Goal: Information Seeking & Learning: Learn about a topic

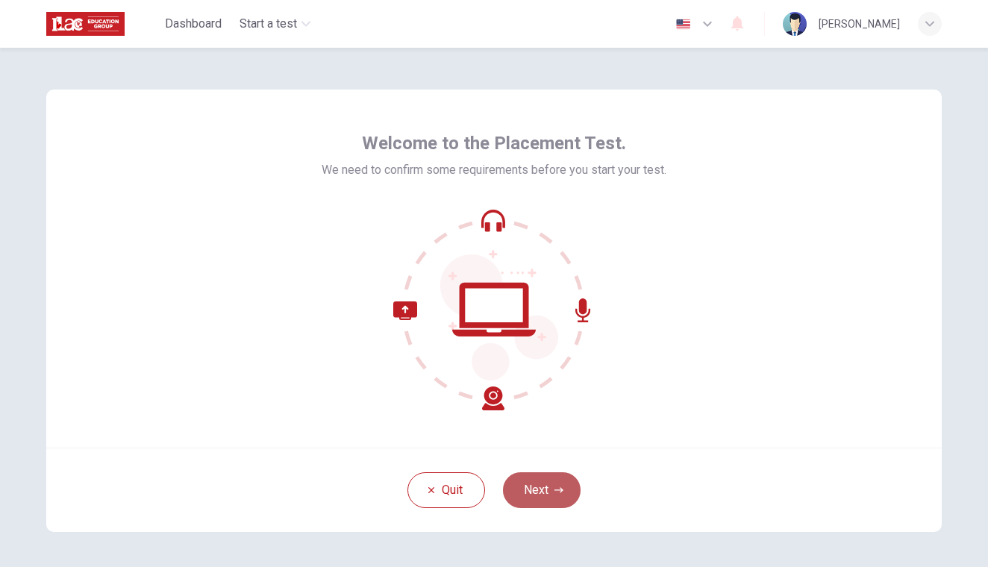
click at [530, 486] on button "Next" at bounding box center [542, 491] width 78 height 36
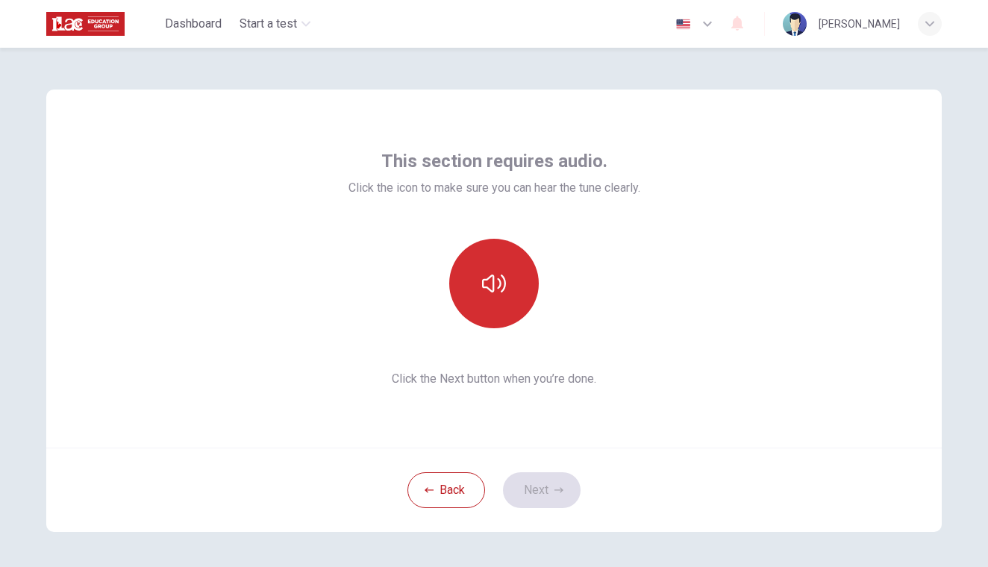
click at [508, 296] on button "button" at bounding box center [494, 284] width 90 height 90
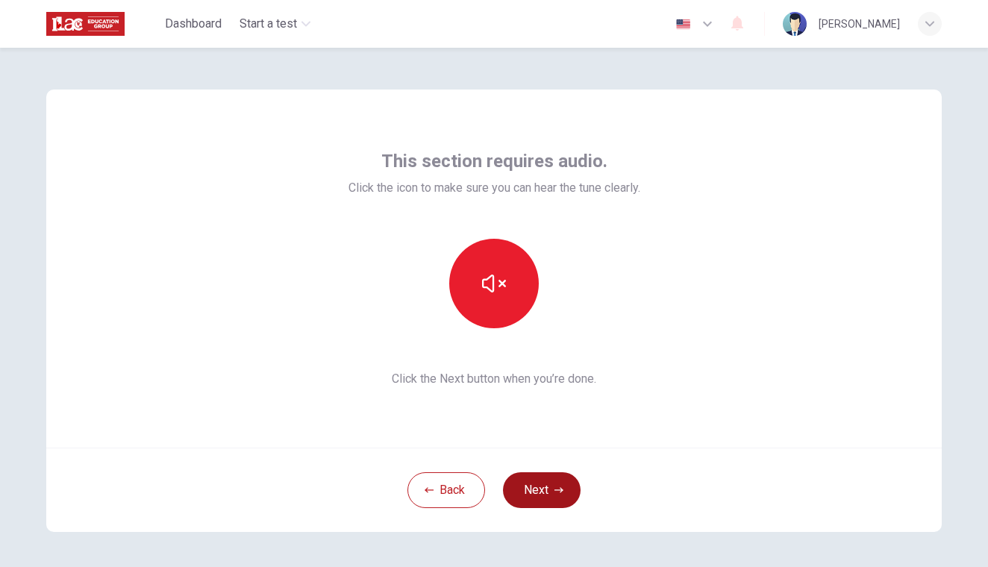
click at [546, 502] on button "Next" at bounding box center [542, 491] width 78 height 36
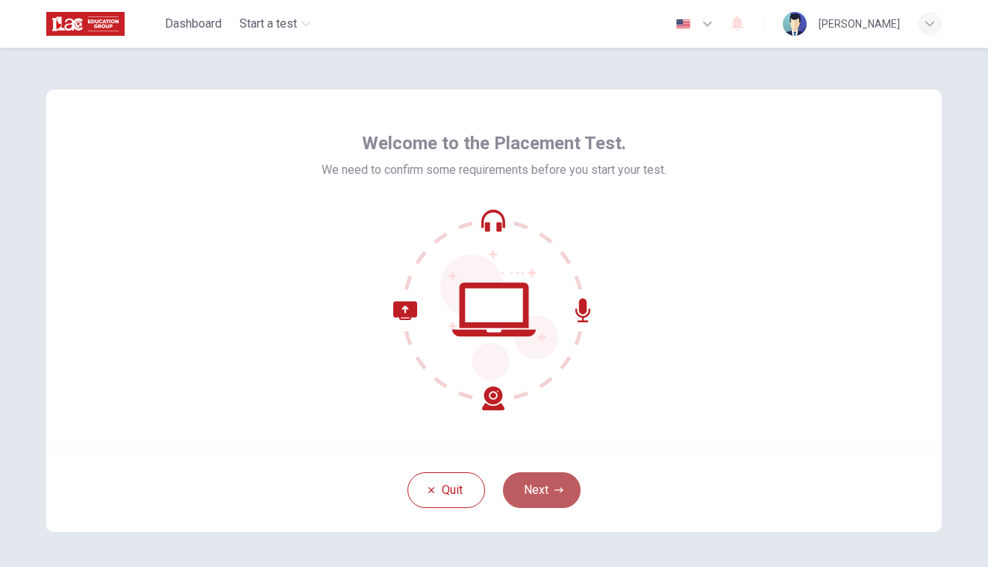
click at [530, 476] on button "Next" at bounding box center [542, 491] width 78 height 36
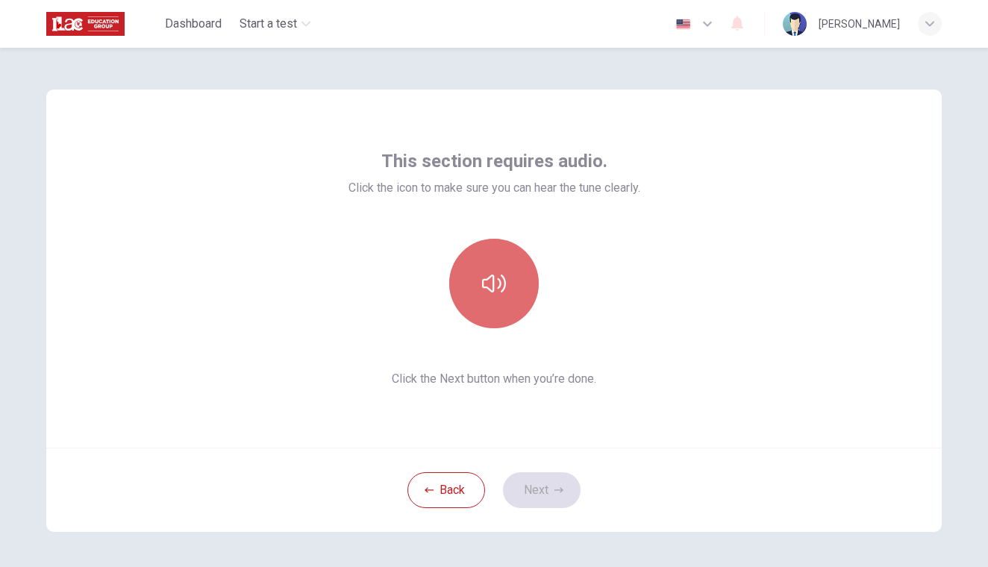
click at [485, 302] on button "button" at bounding box center [494, 284] width 90 height 90
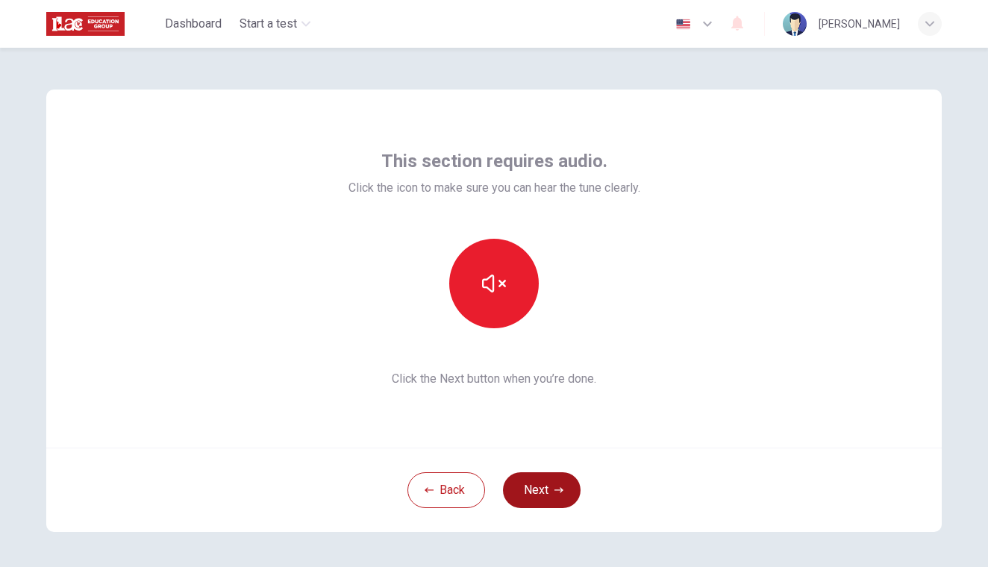
click at [544, 492] on button "Next" at bounding box center [542, 491] width 78 height 36
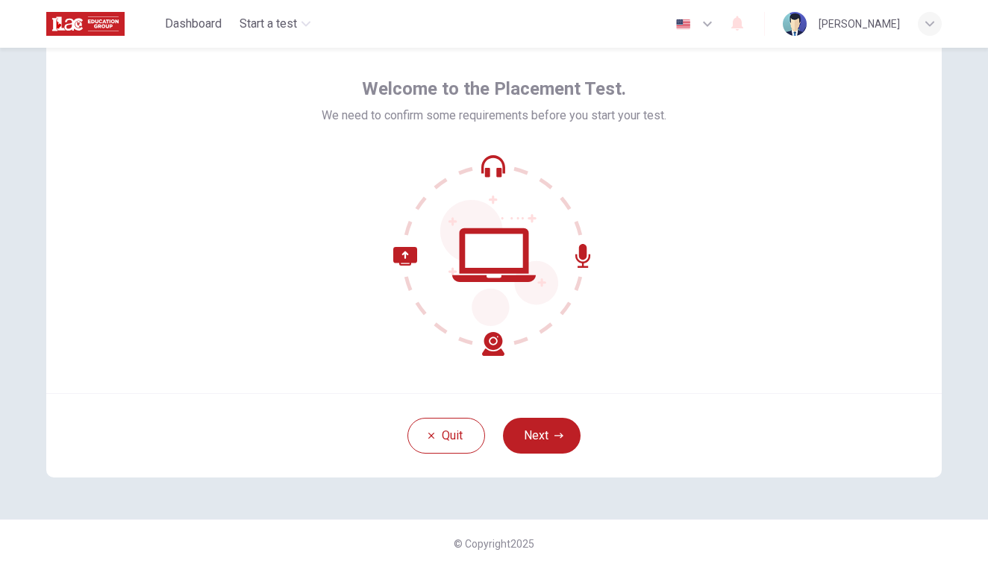
scroll to position [54, 0]
click at [532, 431] on button "Next" at bounding box center [542, 436] width 78 height 36
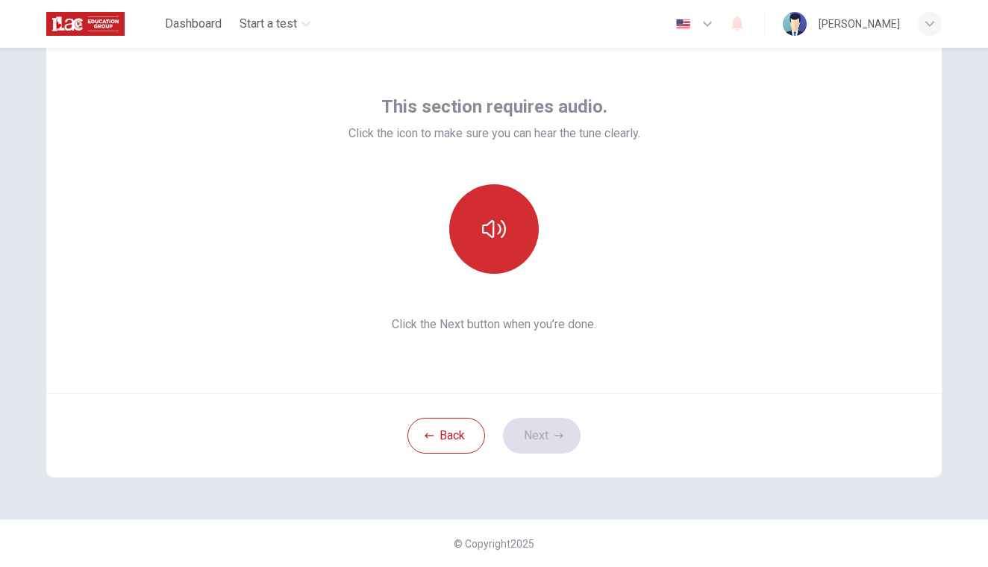
click at [501, 205] on button "button" at bounding box center [494, 229] width 90 height 90
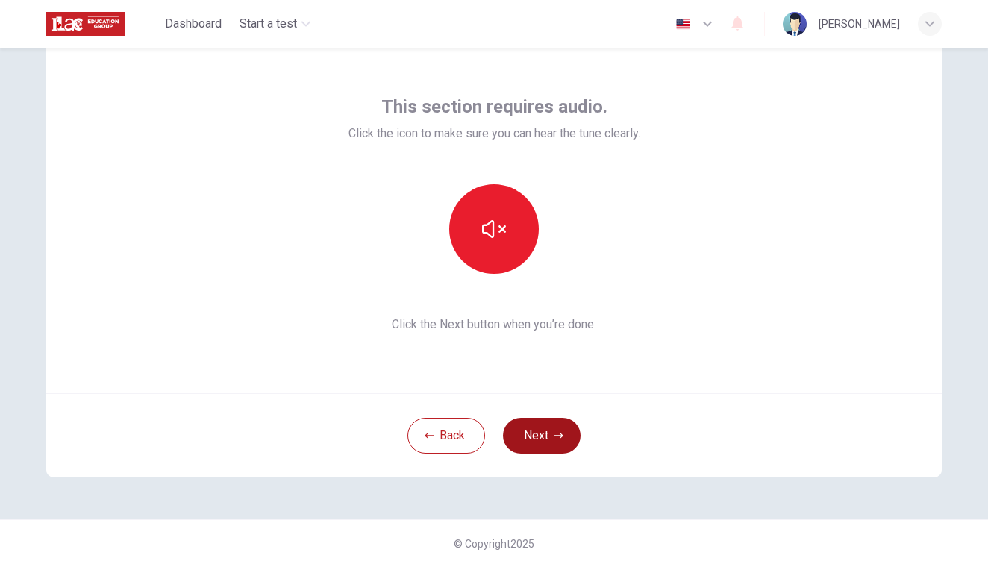
click at [525, 432] on button "Next" at bounding box center [542, 436] width 78 height 36
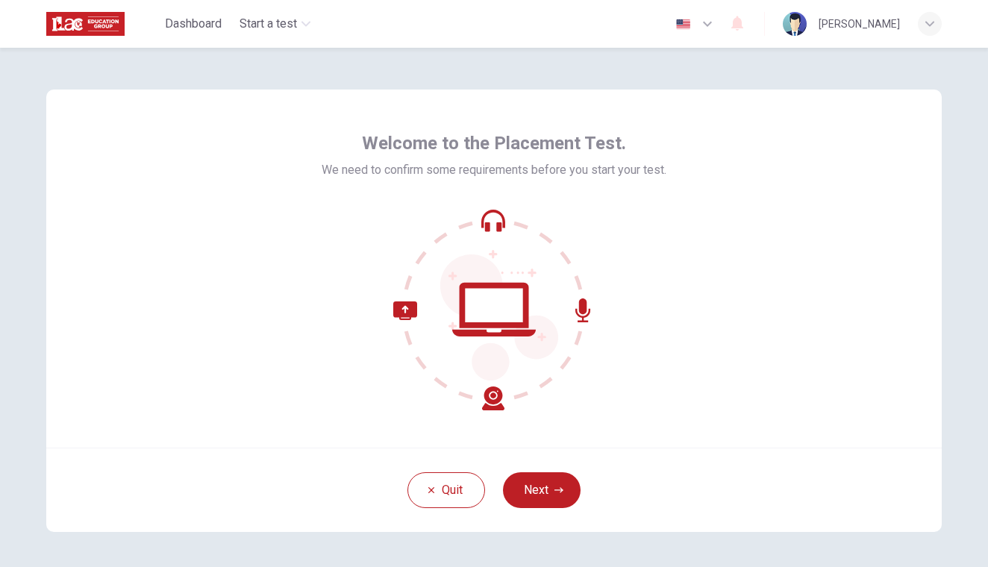
click at [578, 306] on icon at bounding box center [583, 311] width 15 height 24
click at [535, 482] on button "Next" at bounding box center [542, 491] width 78 height 36
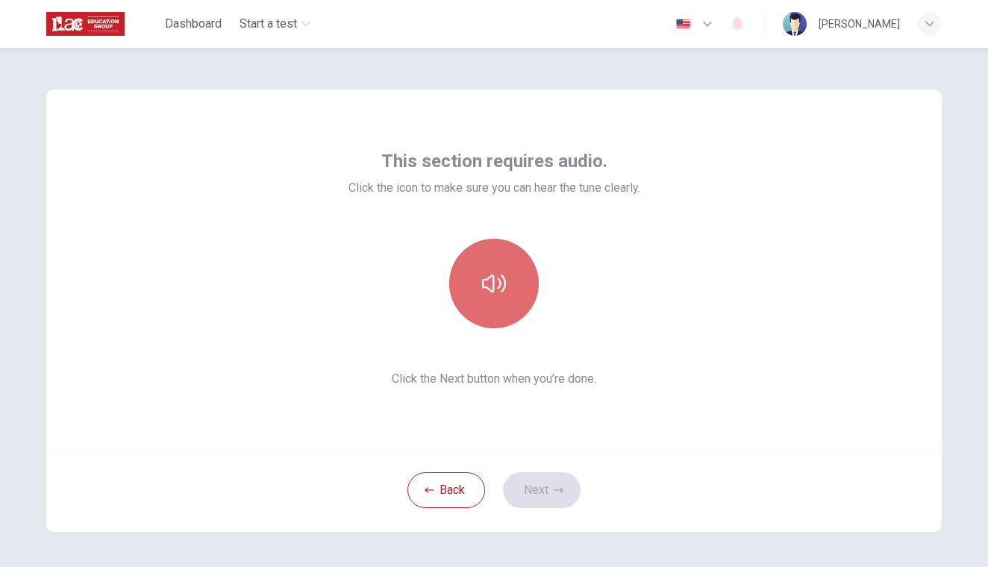
click at [489, 270] on button "button" at bounding box center [494, 284] width 90 height 90
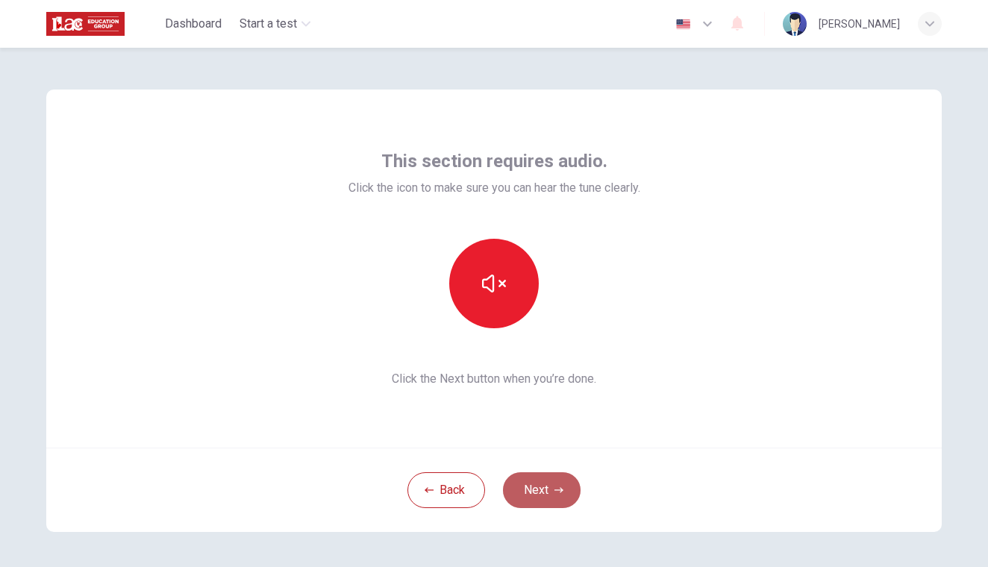
click at [544, 497] on button "Next" at bounding box center [542, 491] width 78 height 36
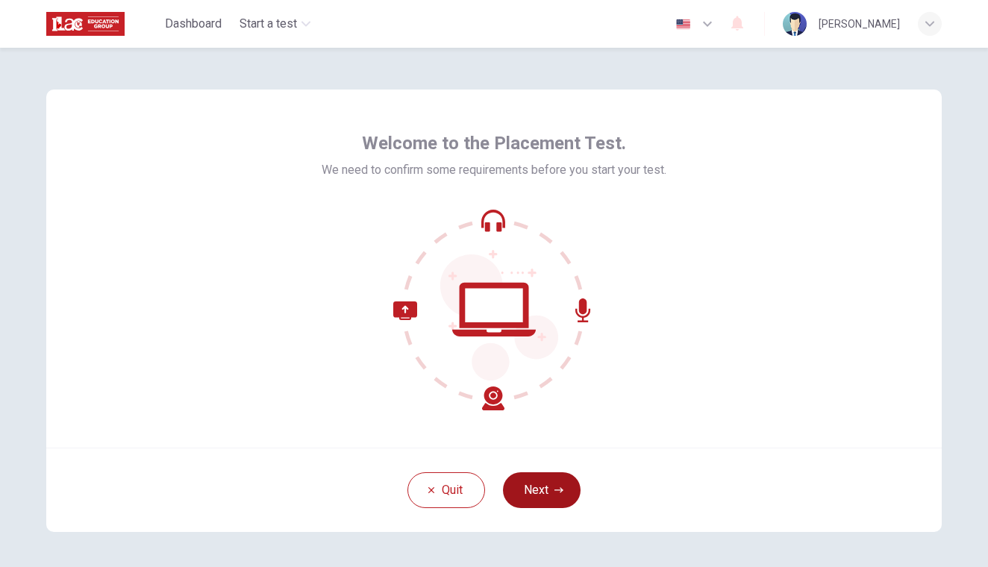
click at [542, 497] on button "Next" at bounding box center [542, 491] width 78 height 36
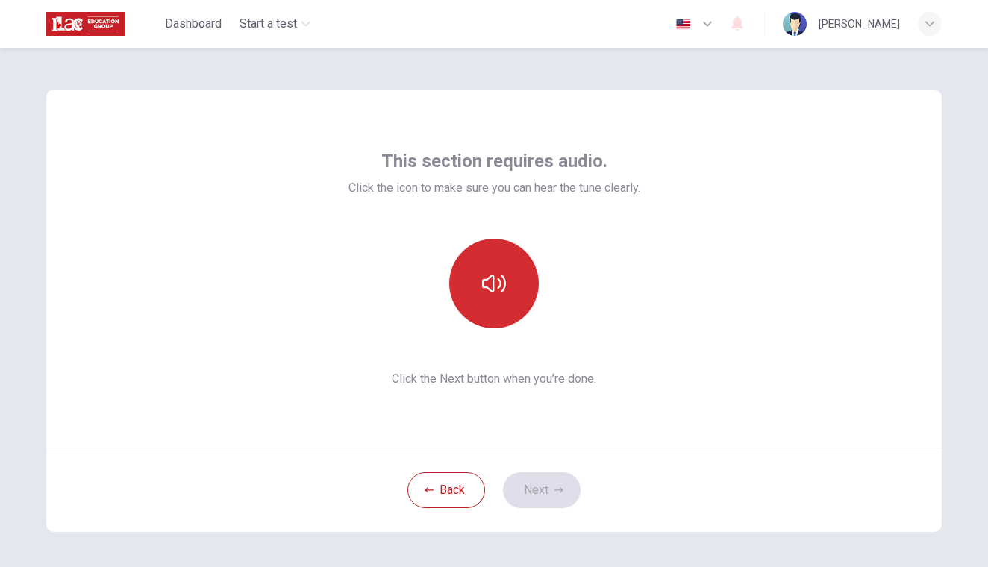
click at [515, 308] on button "button" at bounding box center [494, 284] width 90 height 90
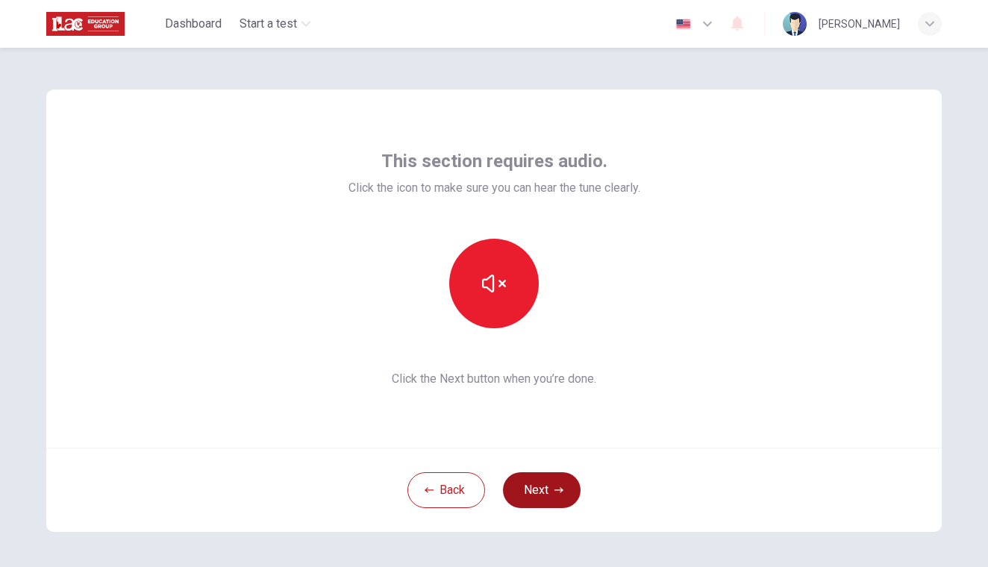
click at [539, 488] on button "Next" at bounding box center [542, 491] width 78 height 36
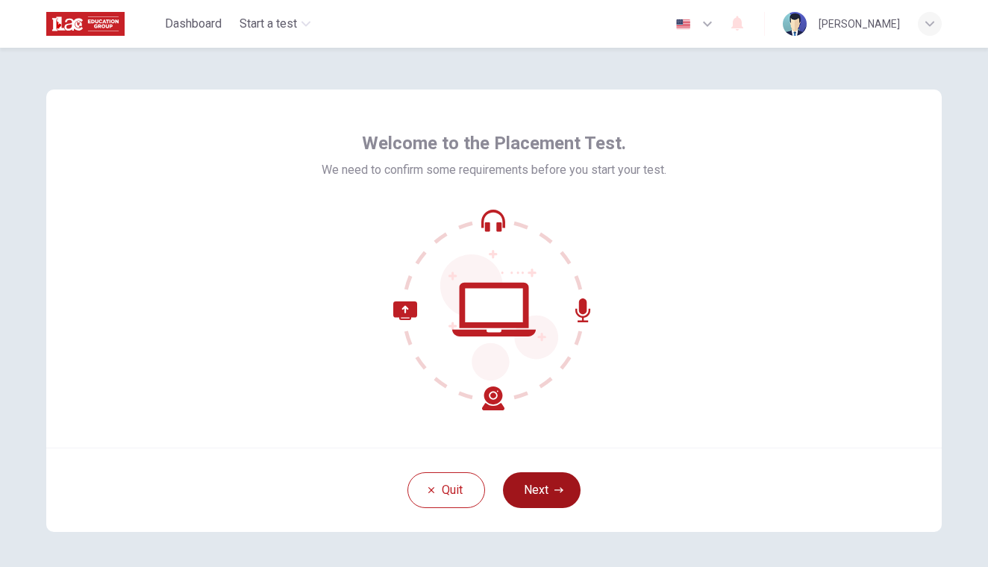
click at [538, 489] on button "Next" at bounding box center [542, 491] width 78 height 36
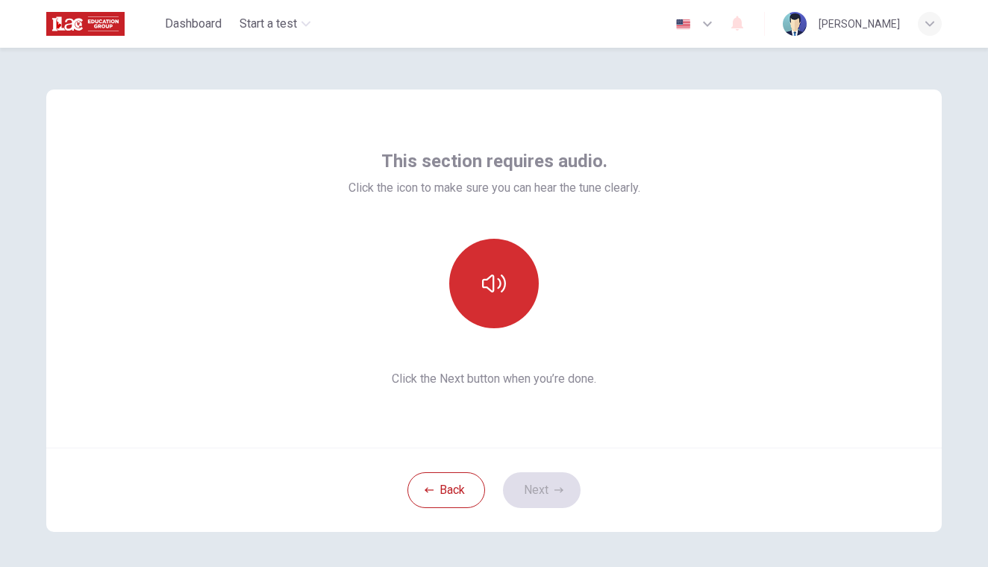
click at [500, 328] on button "button" at bounding box center [494, 284] width 90 height 90
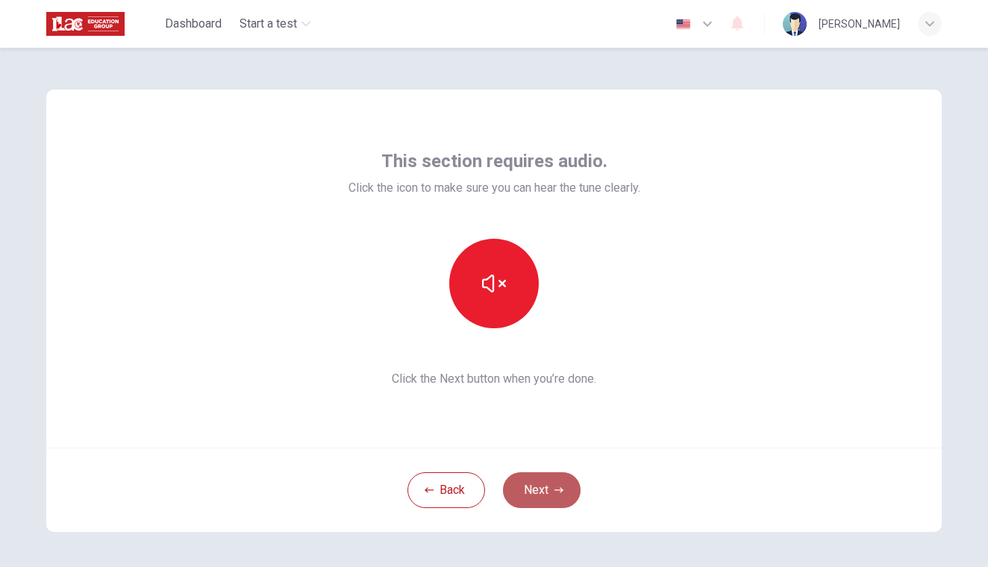
click at [541, 490] on button "Next" at bounding box center [542, 491] width 78 height 36
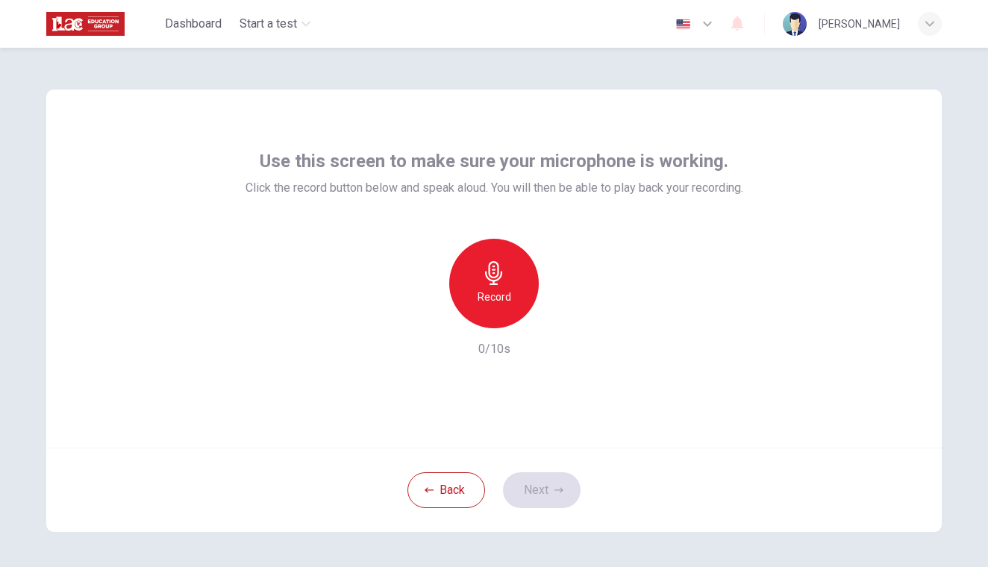
click at [514, 289] on div "Record" at bounding box center [494, 284] width 90 height 90
click at [514, 289] on div "Stop" at bounding box center [494, 284] width 90 height 90
click at [562, 321] on icon "button" at bounding box center [562, 316] width 15 height 15
click at [539, 492] on button "Next" at bounding box center [542, 491] width 78 height 36
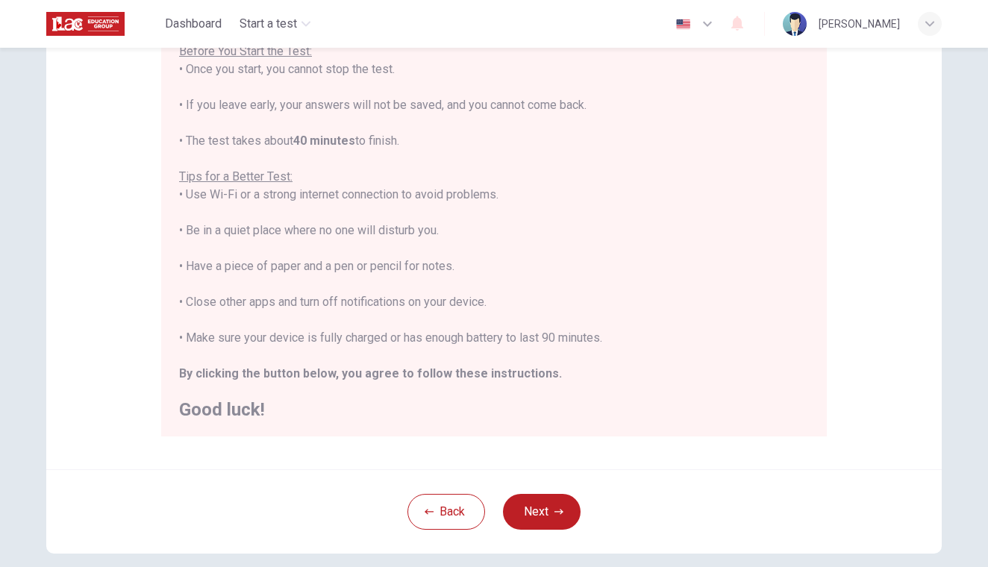
scroll to position [188, 0]
click at [638, 410] on h2 "Good luck!" at bounding box center [494, 408] width 630 height 18
click at [546, 509] on button "Next" at bounding box center [542, 511] width 78 height 36
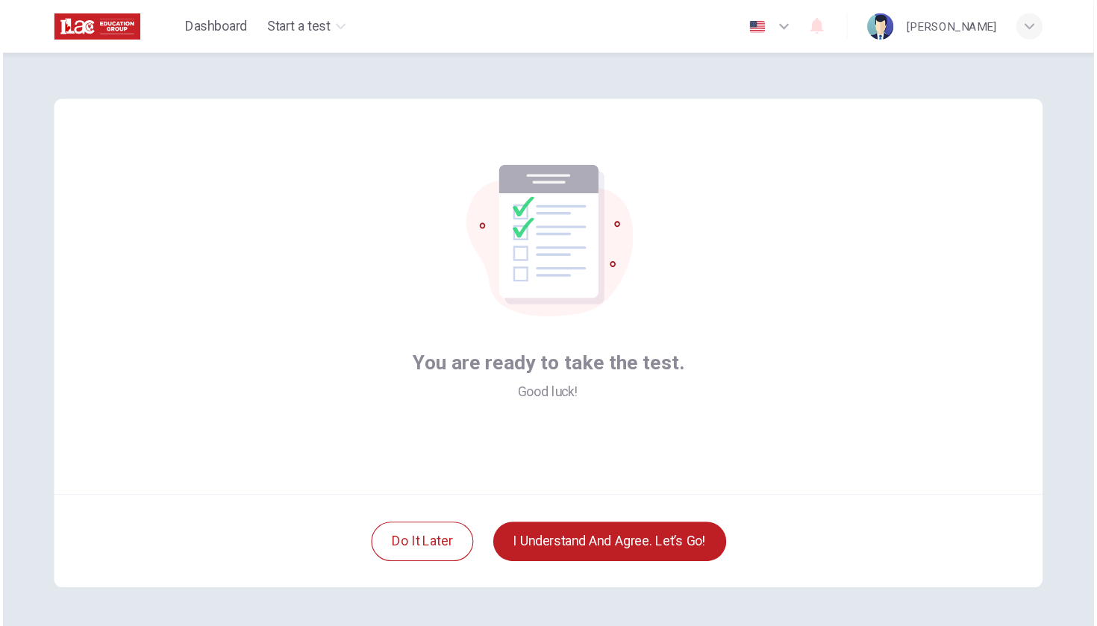
scroll to position [0, 0]
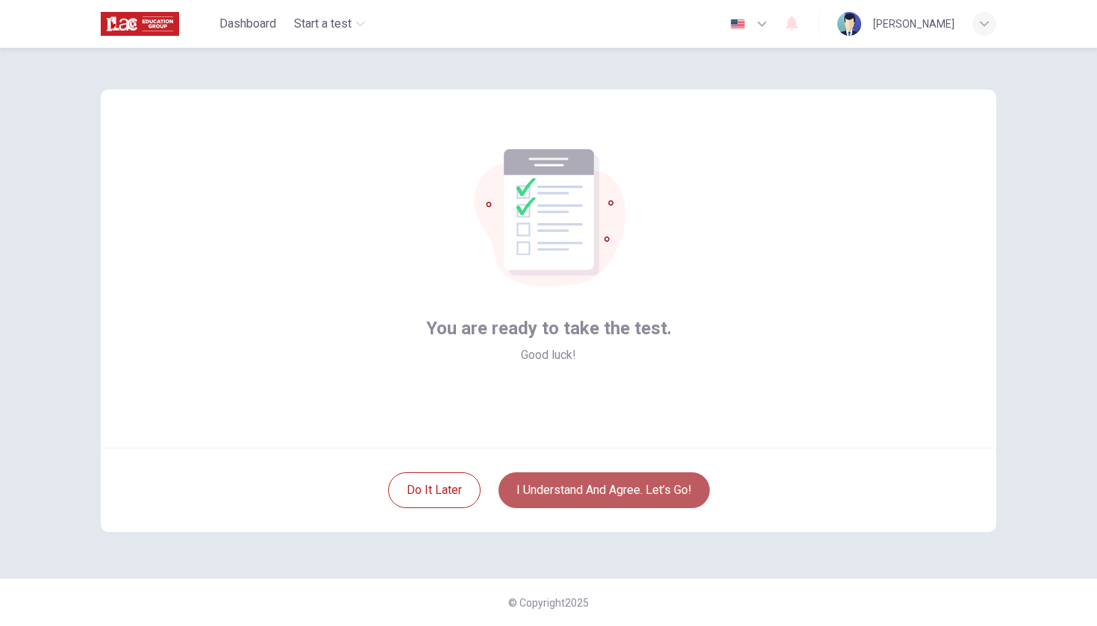
click at [605, 486] on button "I understand and agree. Let’s go!" at bounding box center [604, 491] width 211 height 36
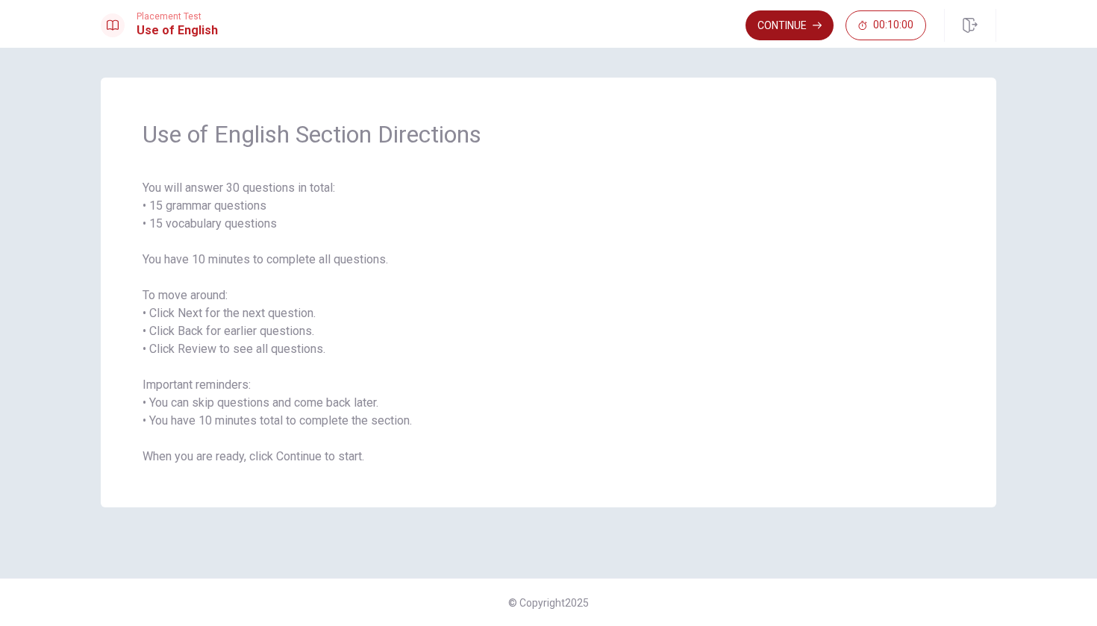
click at [769, 26] on button "Continue" at bounding box center [790, 25] width 88 height 30
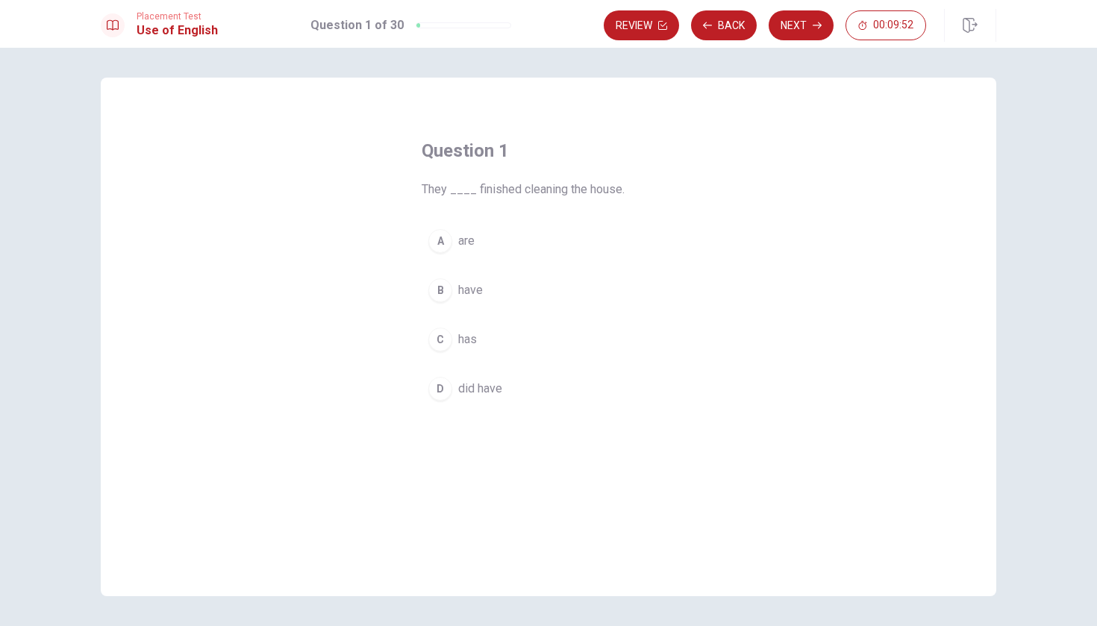
click at [435, 287] on div "B" at bounding box center [441, 290] width 24 height 24
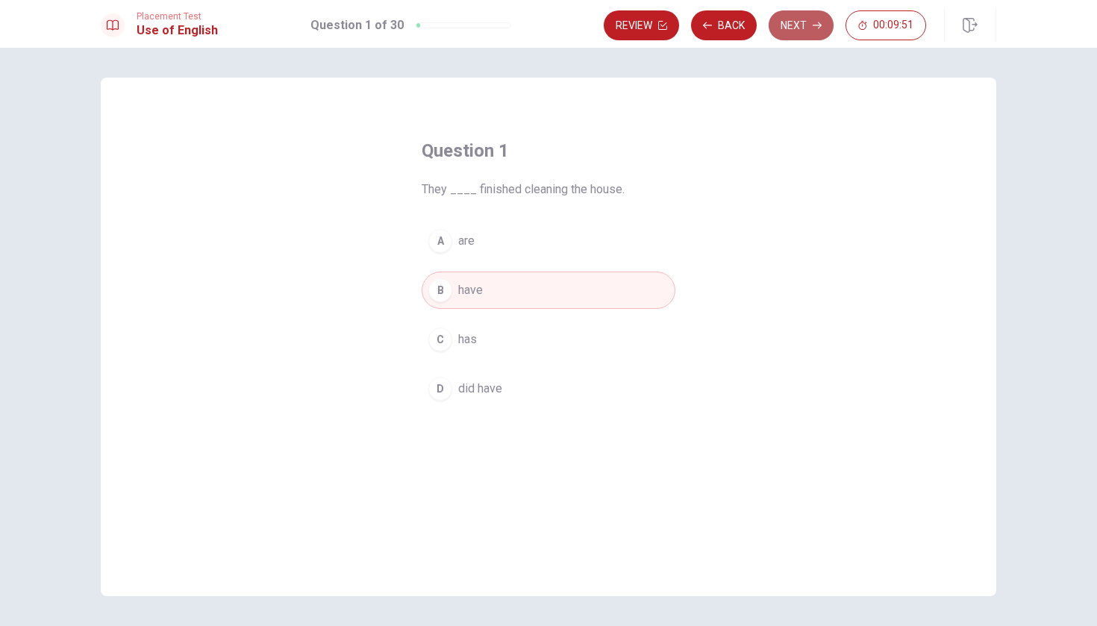
click at [779, 25] on button "Next" at bounding box center [801, 25] width 65 height 30
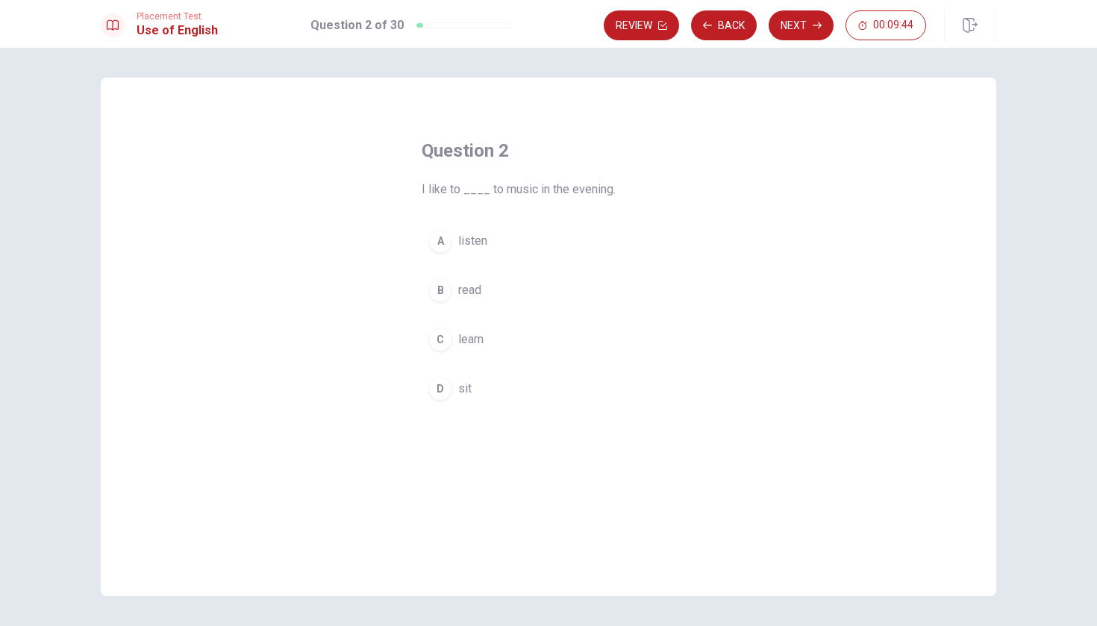
click at [435, 243] on div "A" at bounding box center [441, 241] width 24 height 24
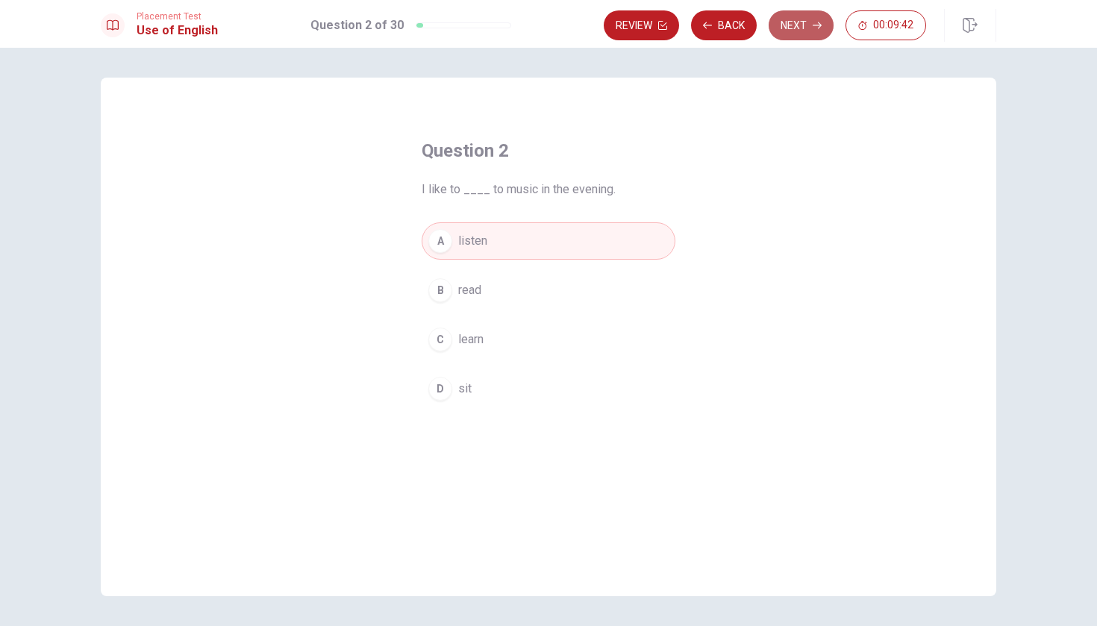
click at [809, 30] on button "Next" at bounding box center [801, 25] width 65 height 30
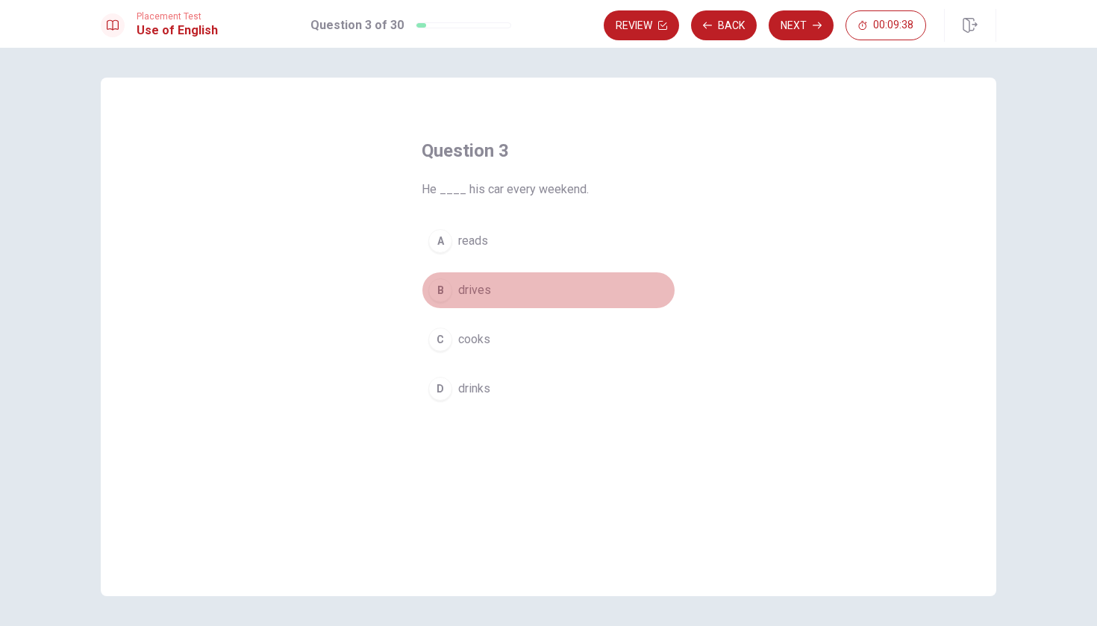
click at [477, 291] on span "drives" at bounding box center [474, 290] width 33 height 18
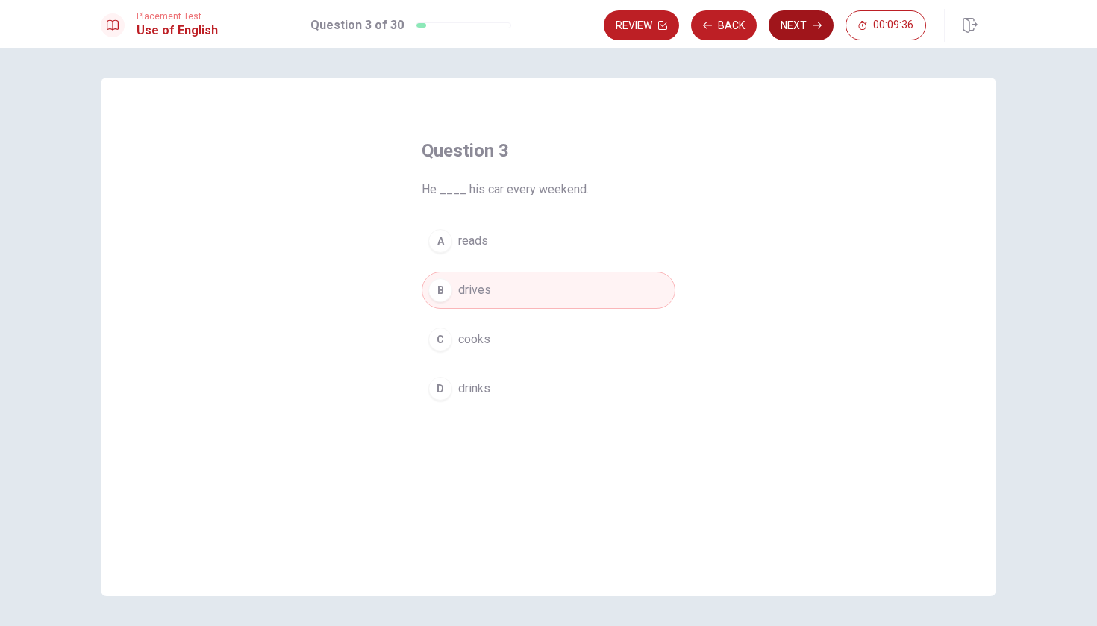
click at [784, 32] on button "Next" at bounding box center [801, 25] width 65 height 30
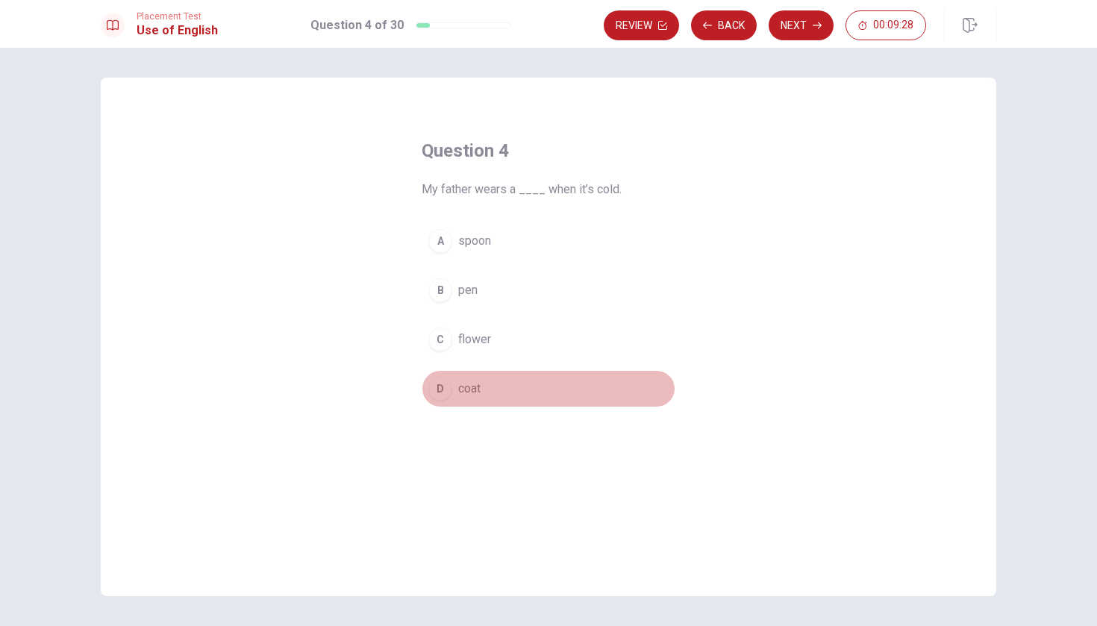
click at [463, 390] on span "coat" at bounding box center [469, 389] width 22 height 18
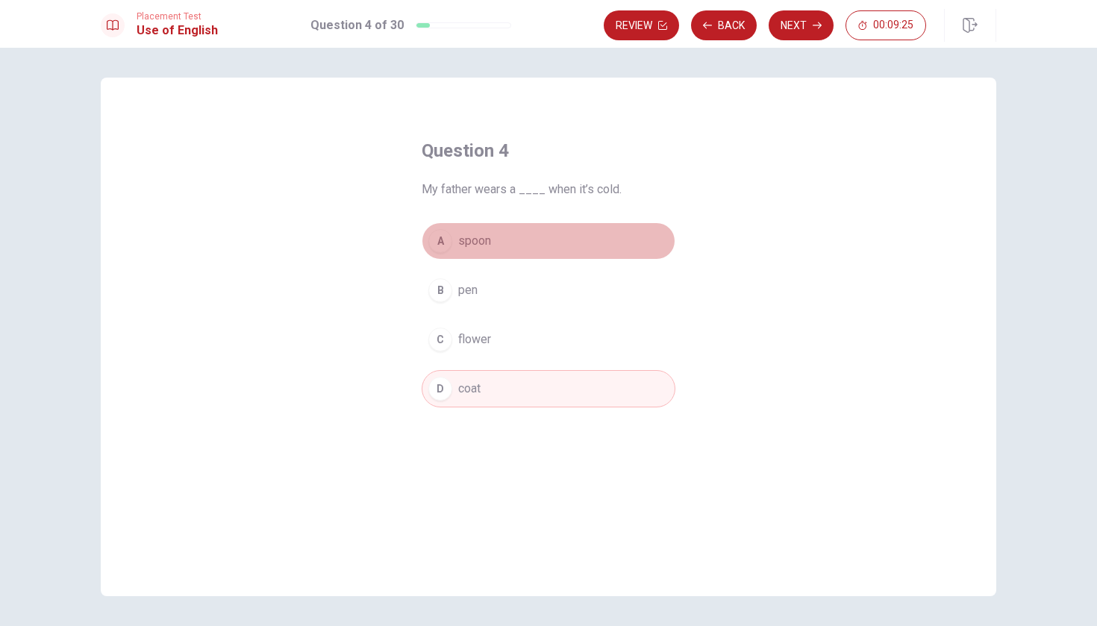
click at [555, 245] on button "A spoon" at bounding box center [549, 240] width 254 height 37
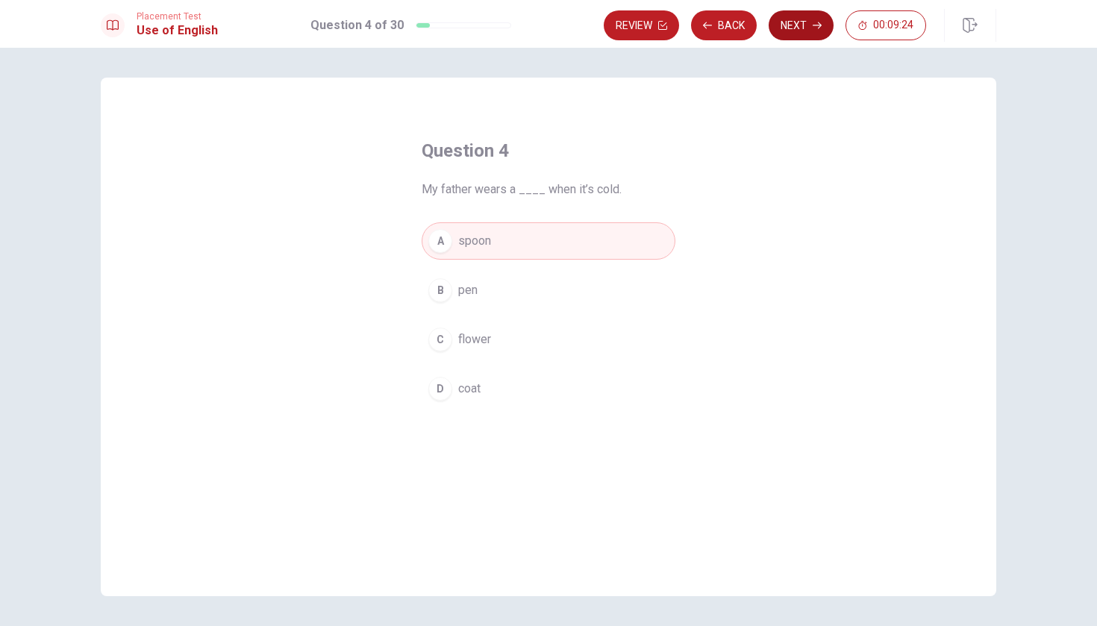
click at [799, 34] on button "Next" at bounding box center [801, 25] width 65 height 30
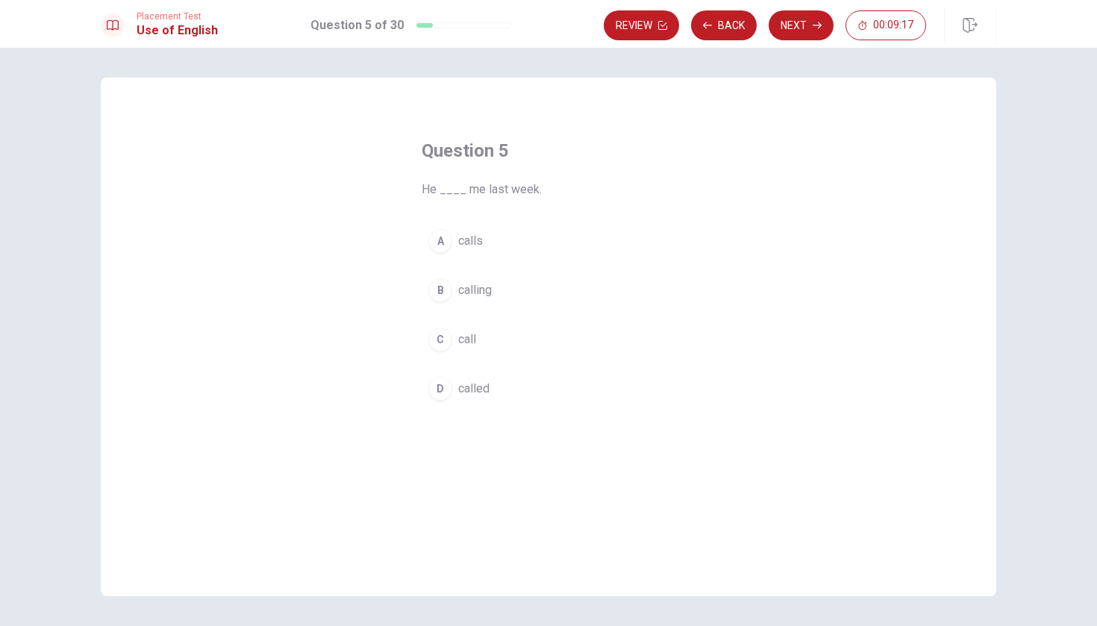
click at [547, 383] on button "D called" at bounding box center [549, 388] width 254 height 37
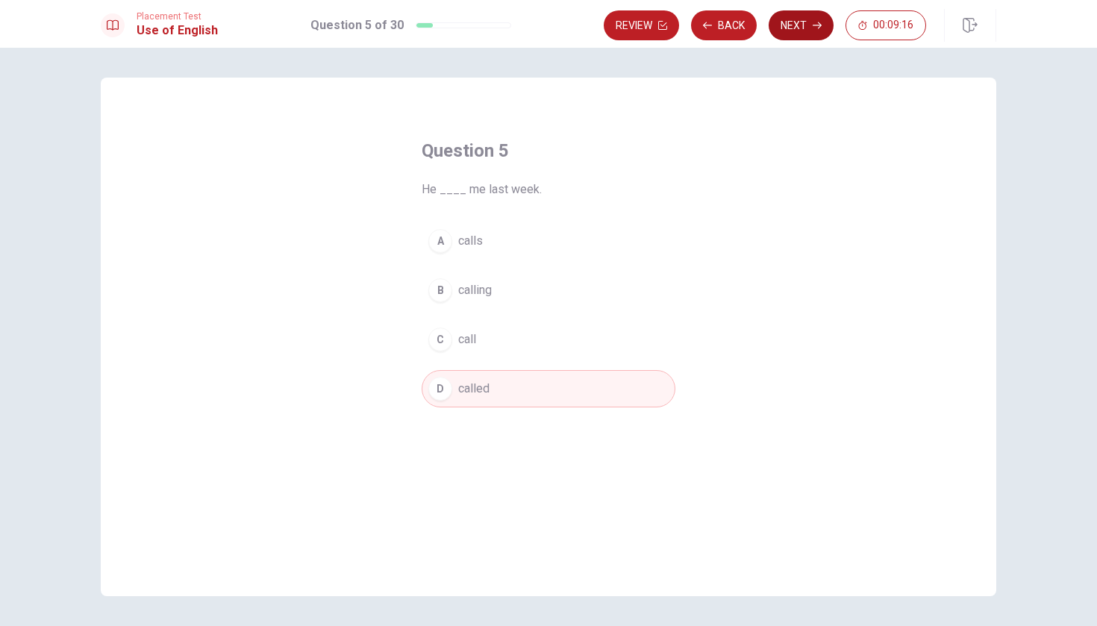
click at [806, 21] on button "Next" at bounding box center [801, 25] width 65 height 30
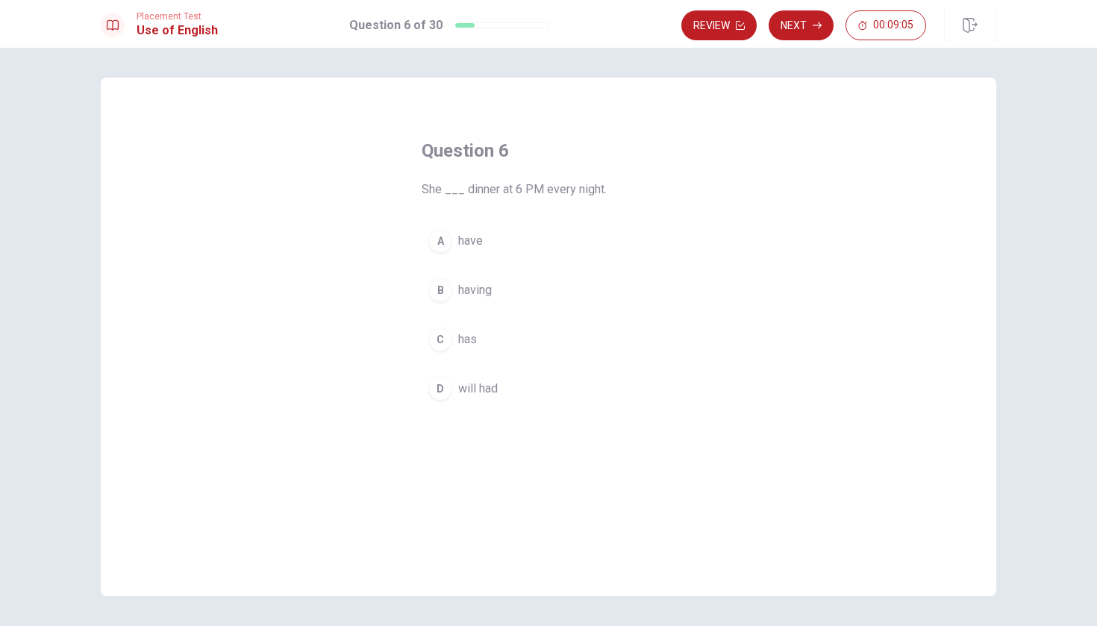
click at [566, 246] on button "A have" at bounding box center [549, 240] width 254 height 37
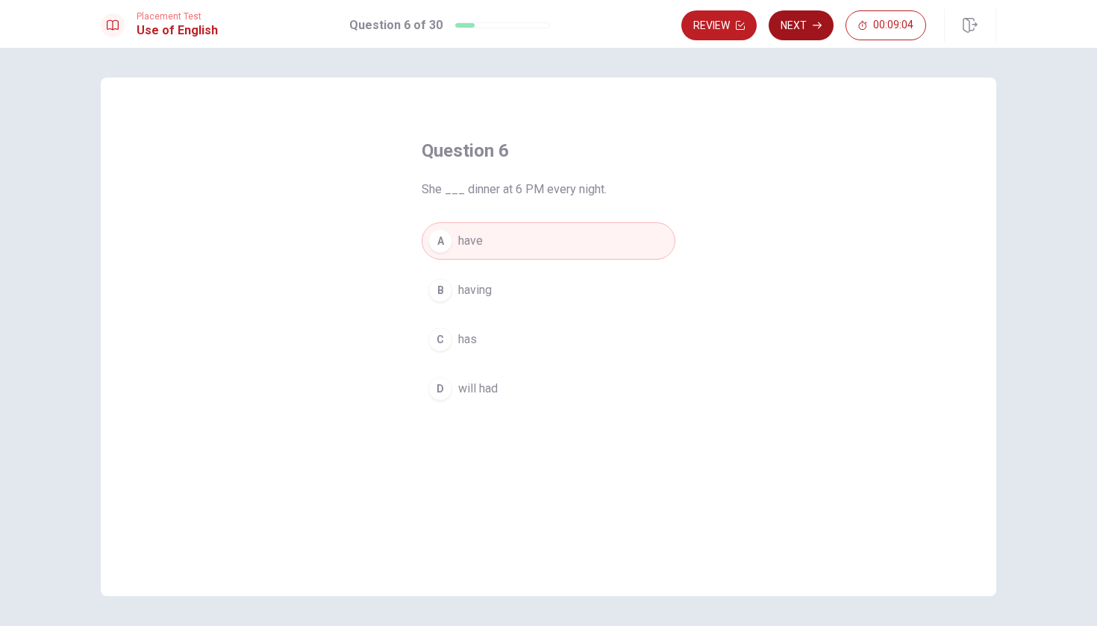
click at [796, 26] on button "Next" at bounding box center [801, 25] width 65 height 30
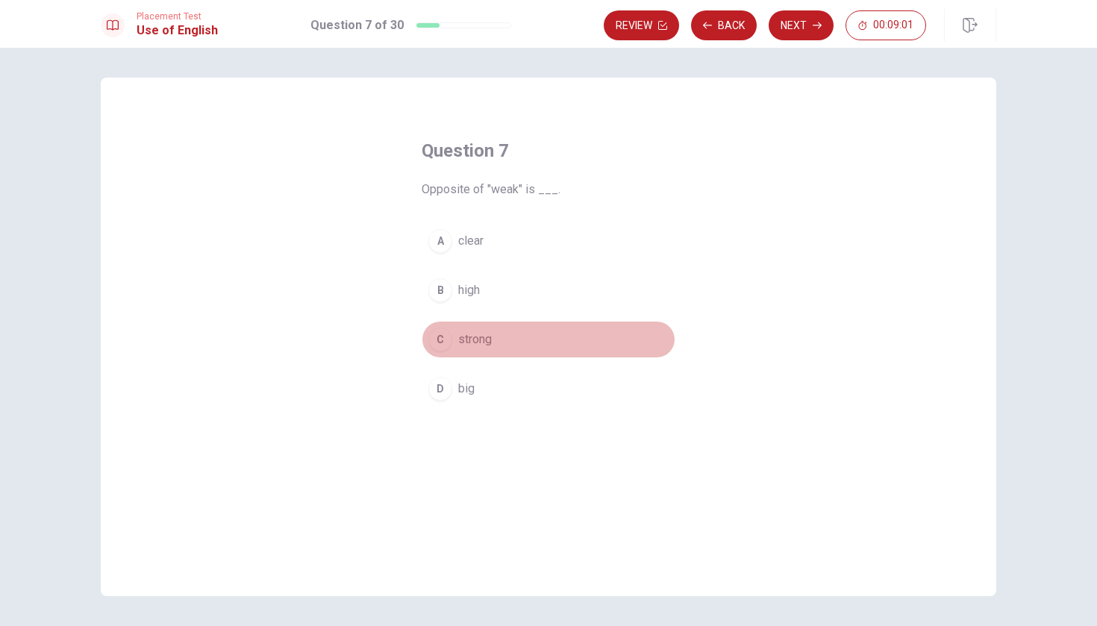
click at [557, 337] on button "C strong" at bounding box center [549, 339] width 254 height 37
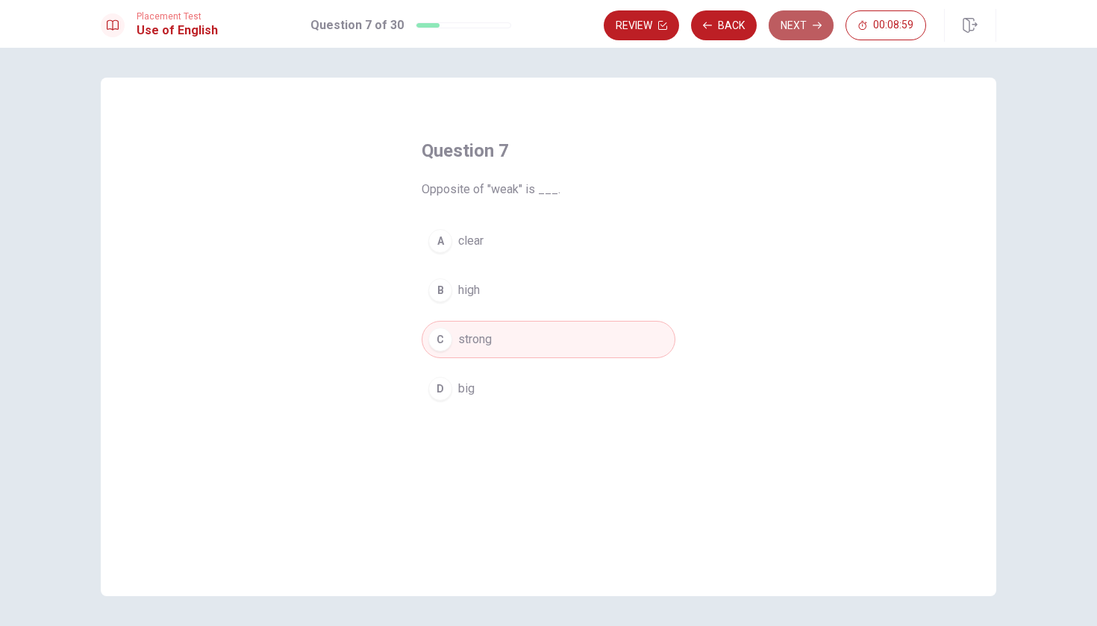
click at [797, 16] on button "Next" at bounding box center [801, 25] width 65 height 30
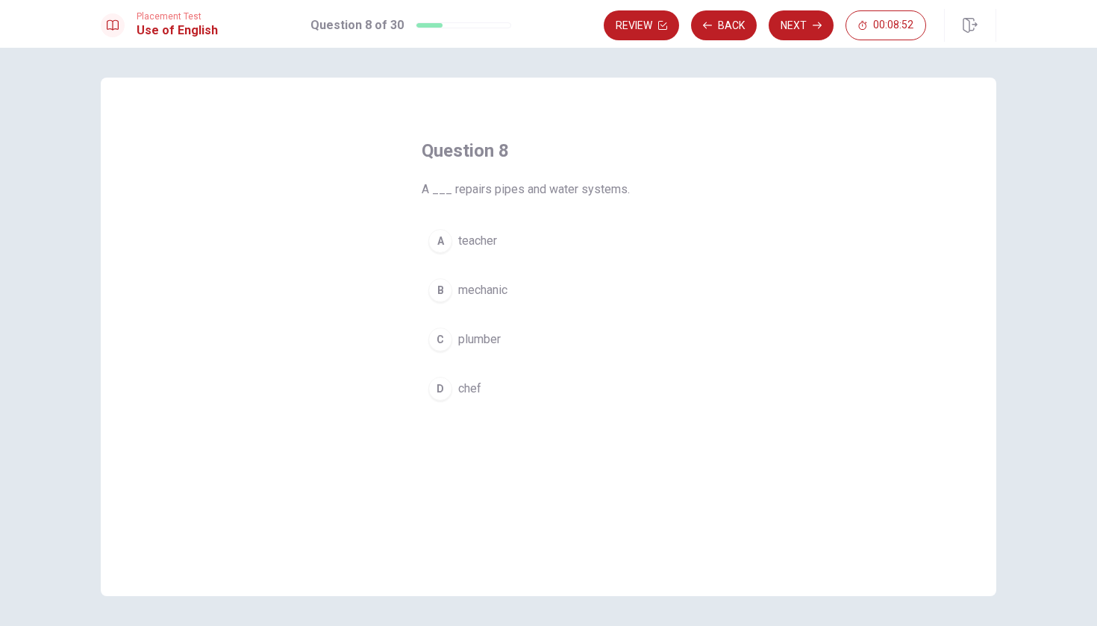
click at [479, 345] on span "plumber" at bounding box center [479, 340] width 43 height 18
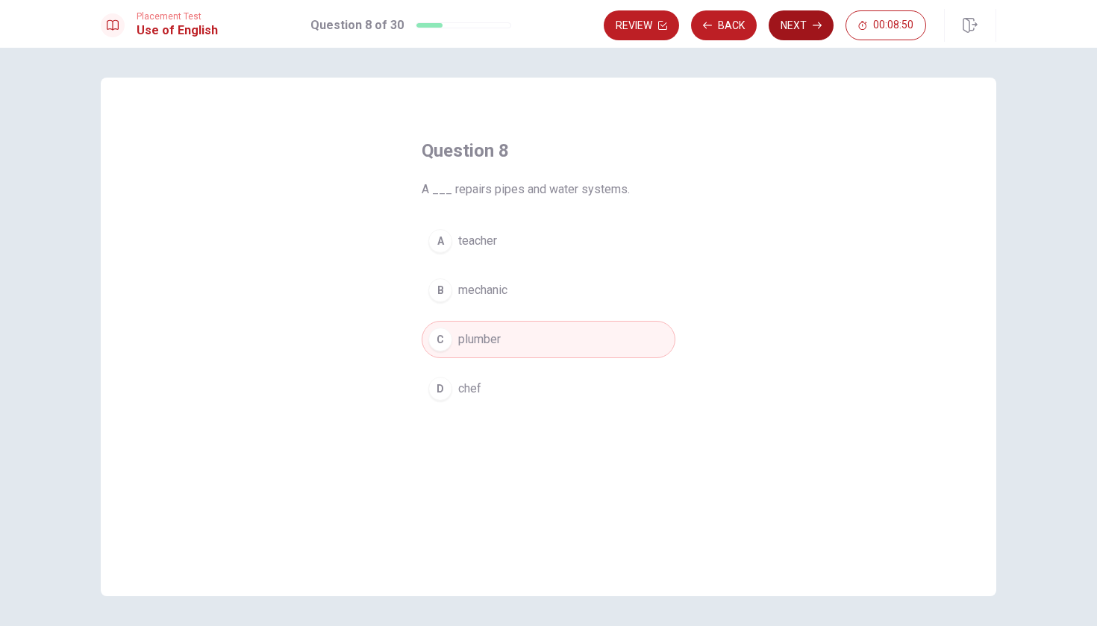
click at [795, 28] on button "Next" at bounding box center [801, 25] width 65 height 30
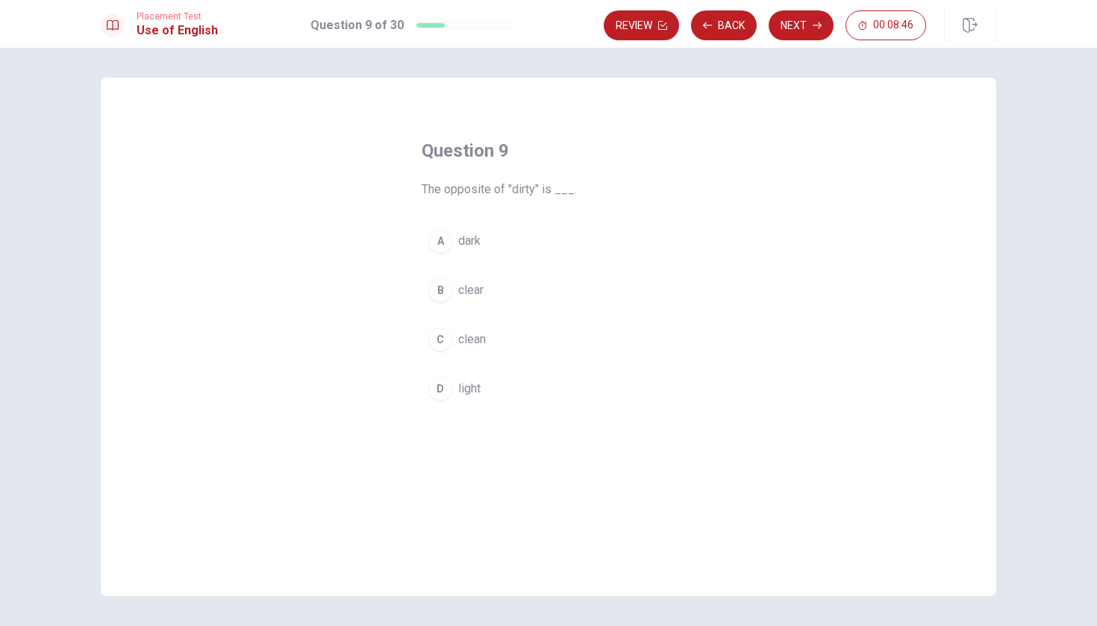
click at [498, 340] on button "C clean" at bounding box center [549, 339] width 254 height 37
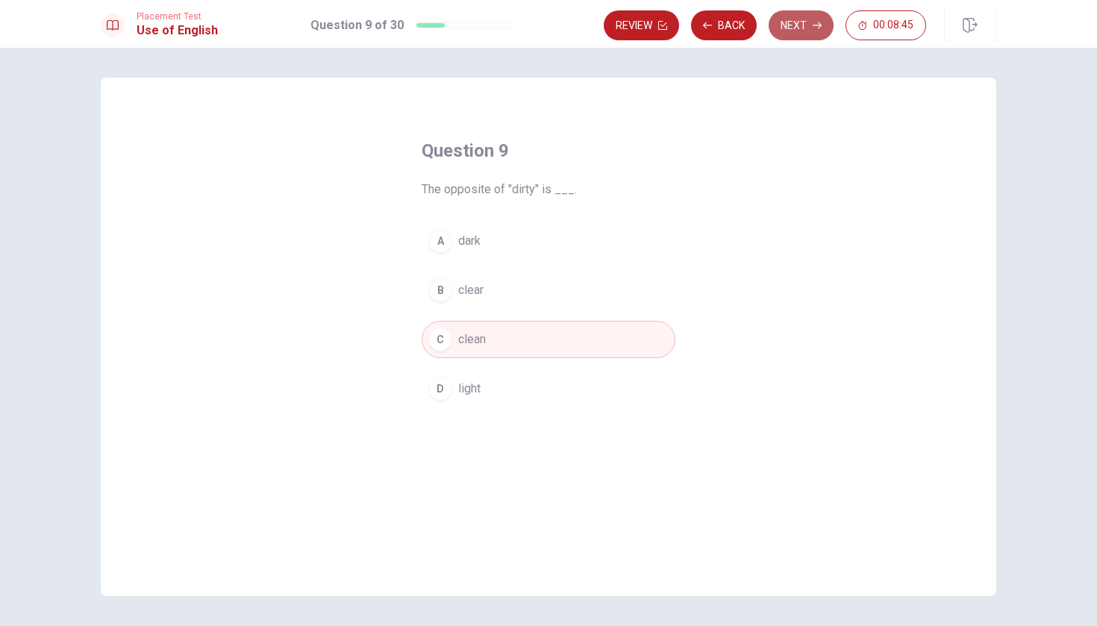
click at [798, 28] on button "Next" at bounding box center [801, 25] width 65 height 30
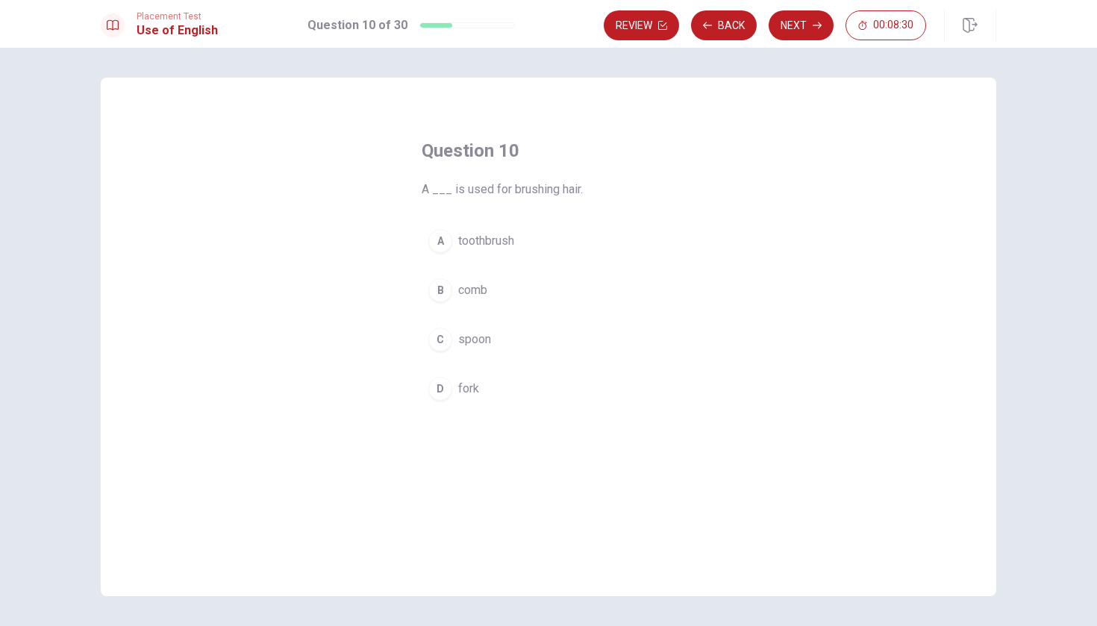
click at [562, 279] on button "B comb" at bounding box center [549, 290] width 254 height 37
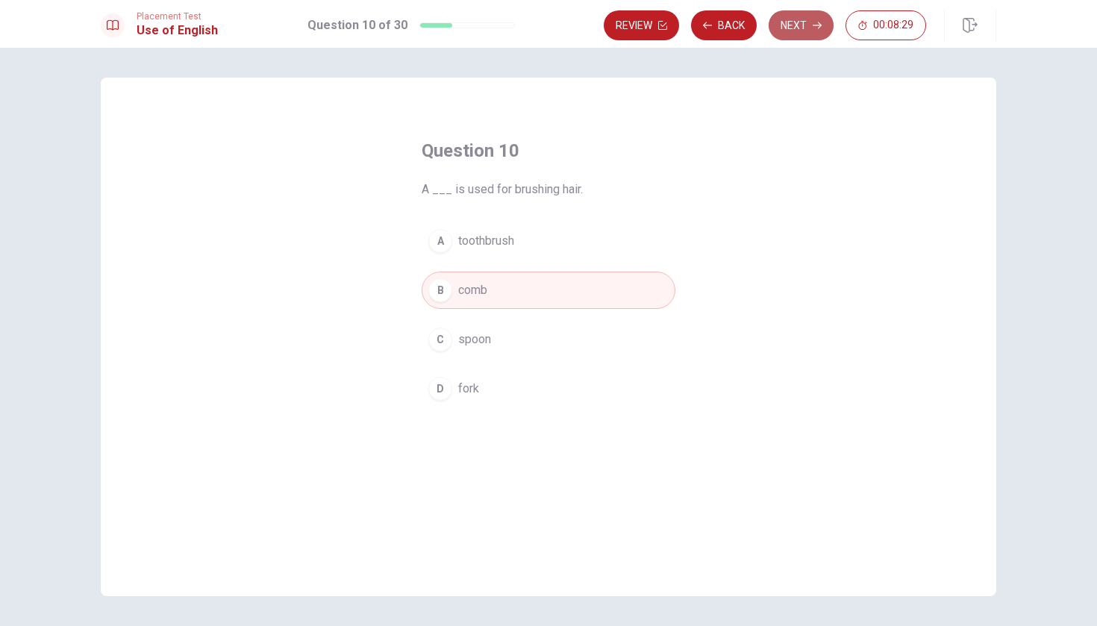
click at [802, 24] on button "Next" at bounding box center [801, 25] width 65 height 30
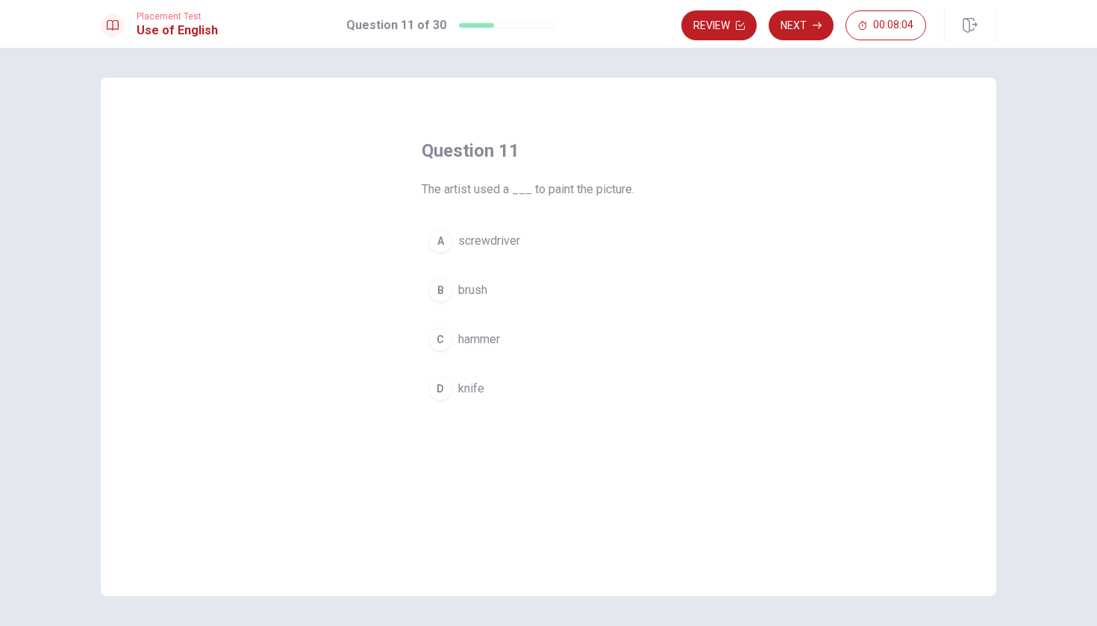
click at [556, 291] on button "B brush" at bounding box center [549, 290] width 254 height 37
click at [560, 240] on button "A screwdriver" at bounding box center [549, 240] width 254 height 37
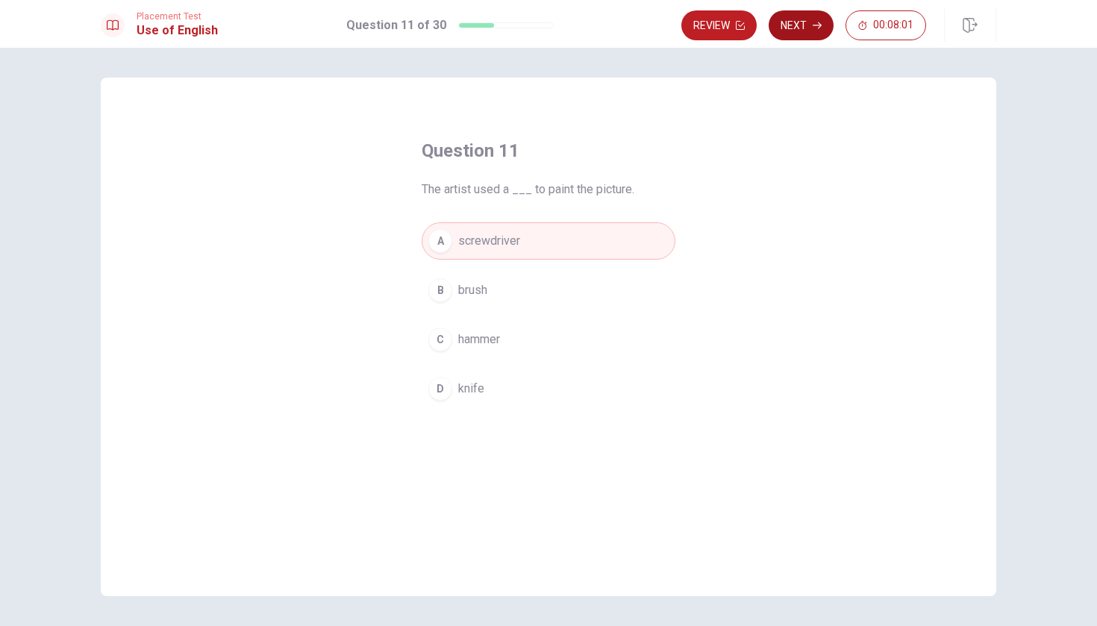
click at [788, 38] on button "Next" at bounding box center [801, 25] width 65 height 30
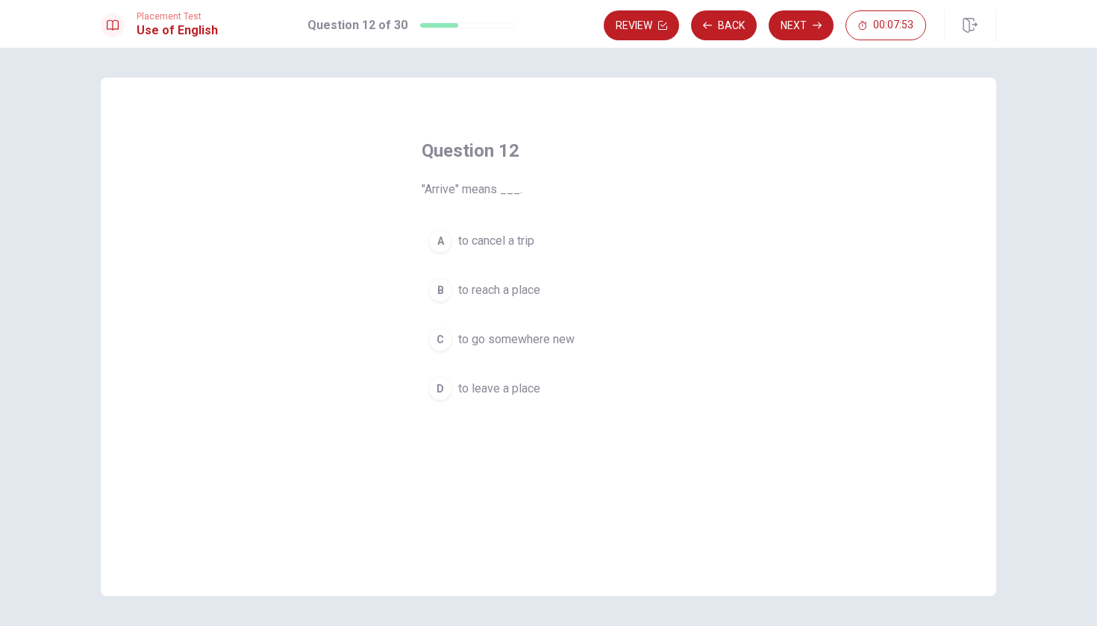
click at [564, 244] on button "A to cancel a trip" at bounding box center [549, 240] width 254 height 37
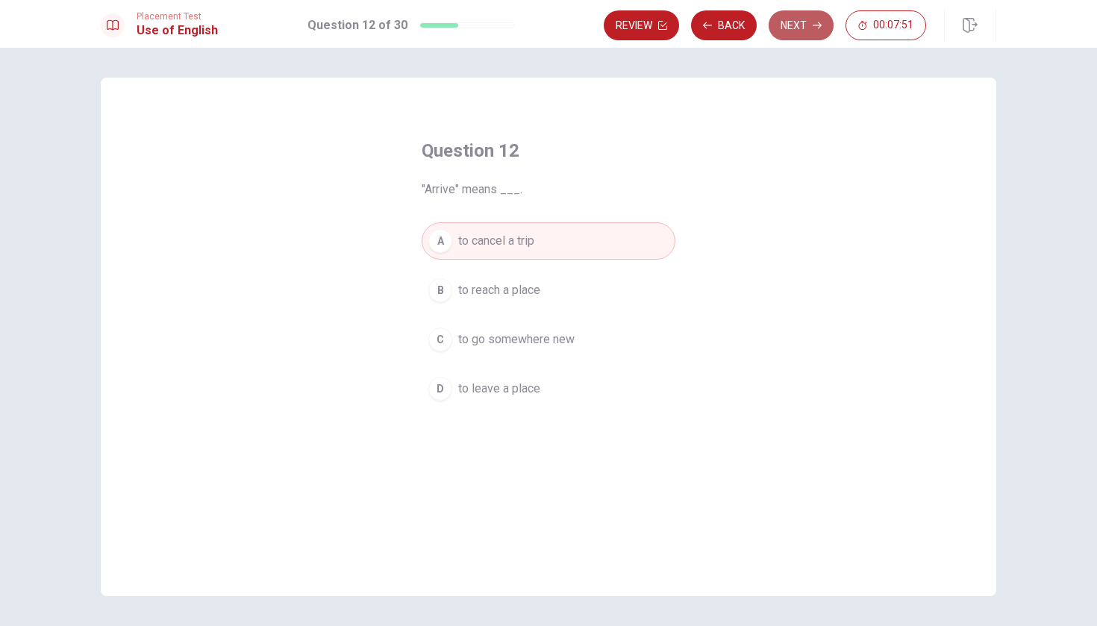
click at [796, 24] on button "Next" at bounding box center [801, 25] width 65 height 30
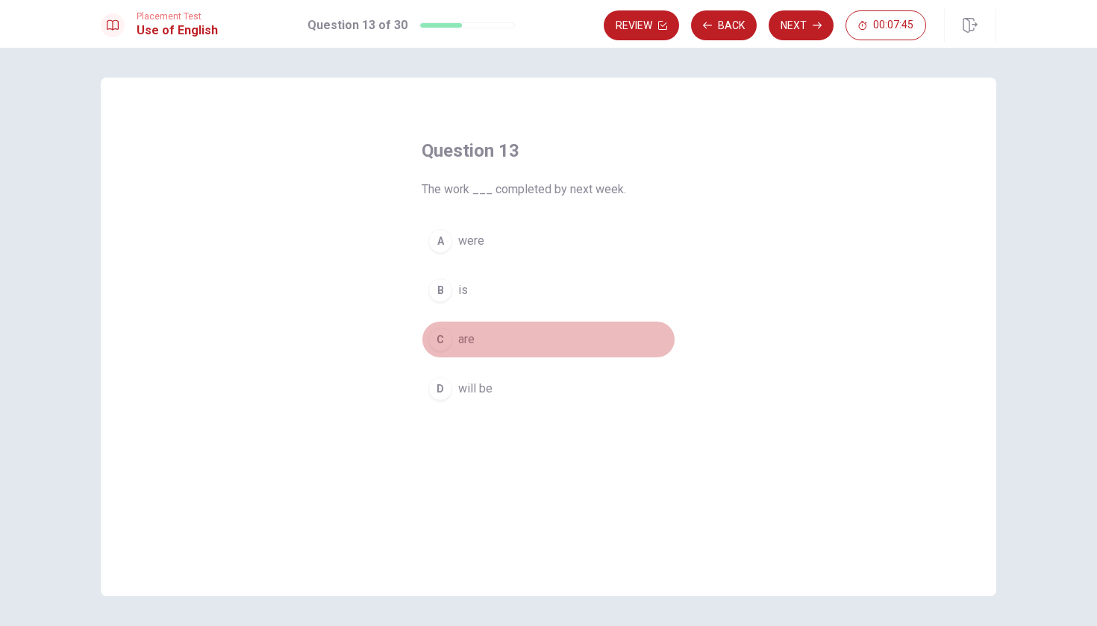
click at [553, 339] on button "C are" at bounding box center [549, 339] width 254 height 37
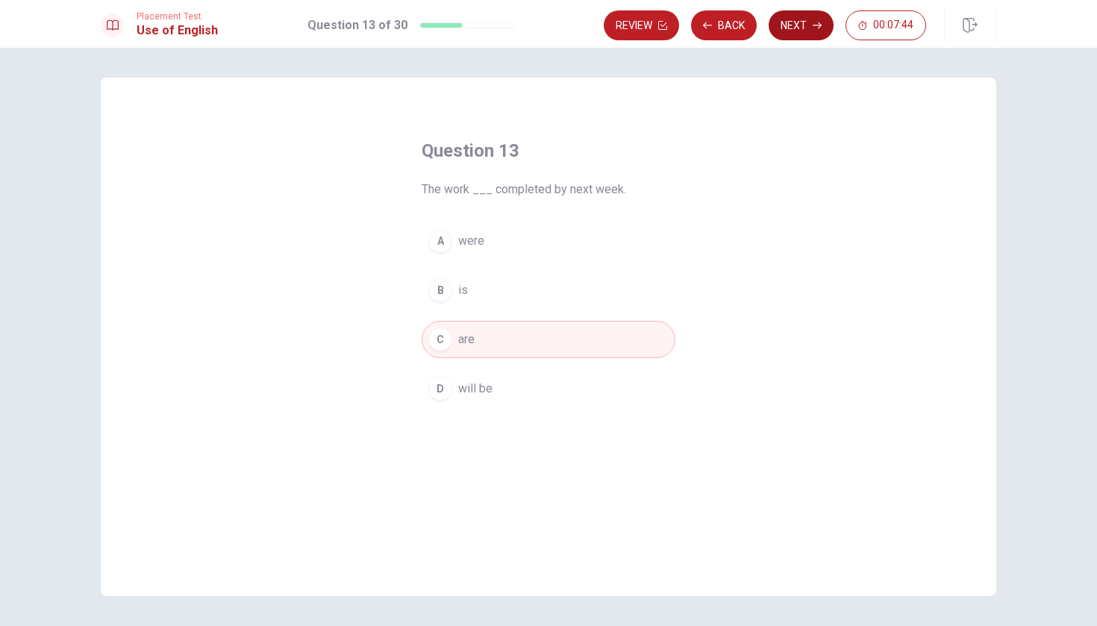
click at [815, 31] on button "Next" at bounding box center [801, 25] width 65 height 30
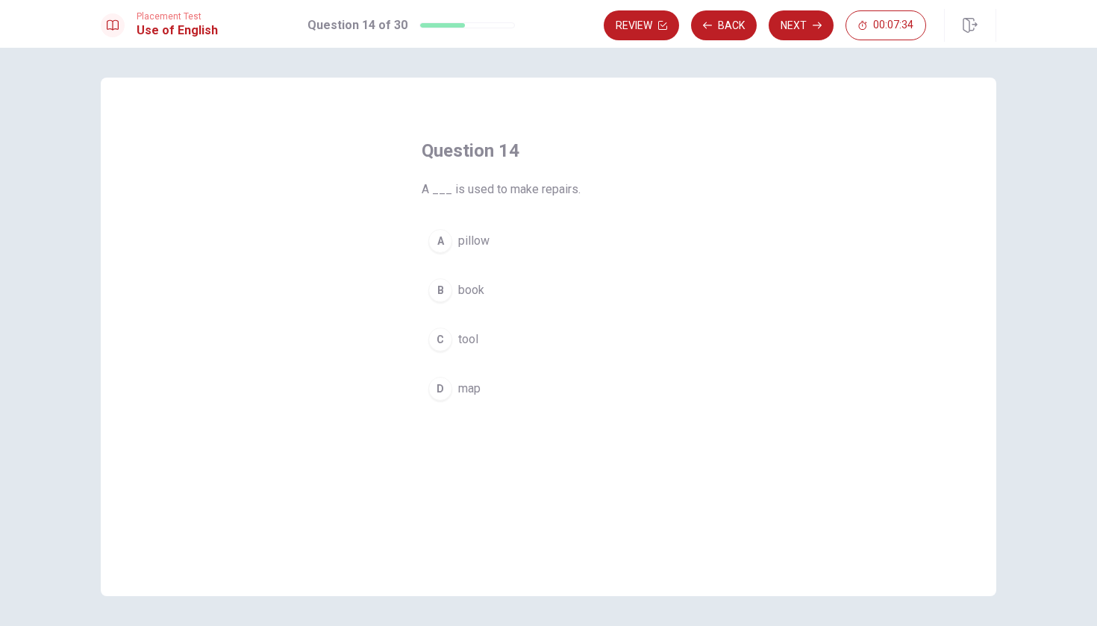
click at [580, 351] on button "C tool" at bounding box center [549, 339] width 254 height 37
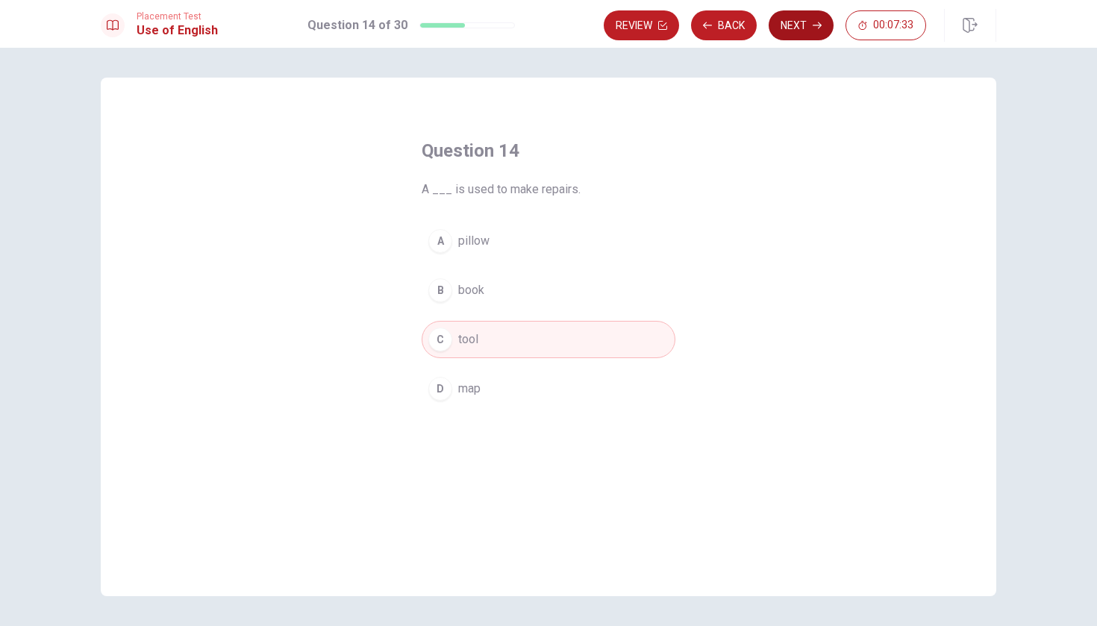
click at [778, 28] on button "Next" at bounding box center [801, 25] width 65 height 30
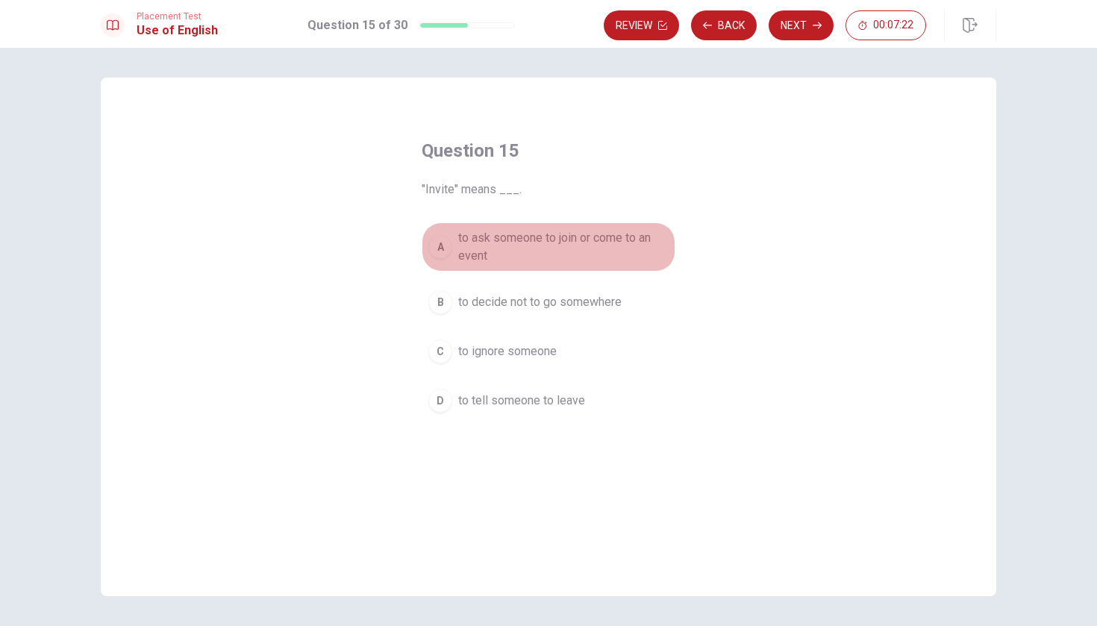
click at [635, 248] on span "to ask someone to join or come to an event" at bounding box center [563, 247] width 211 height 36
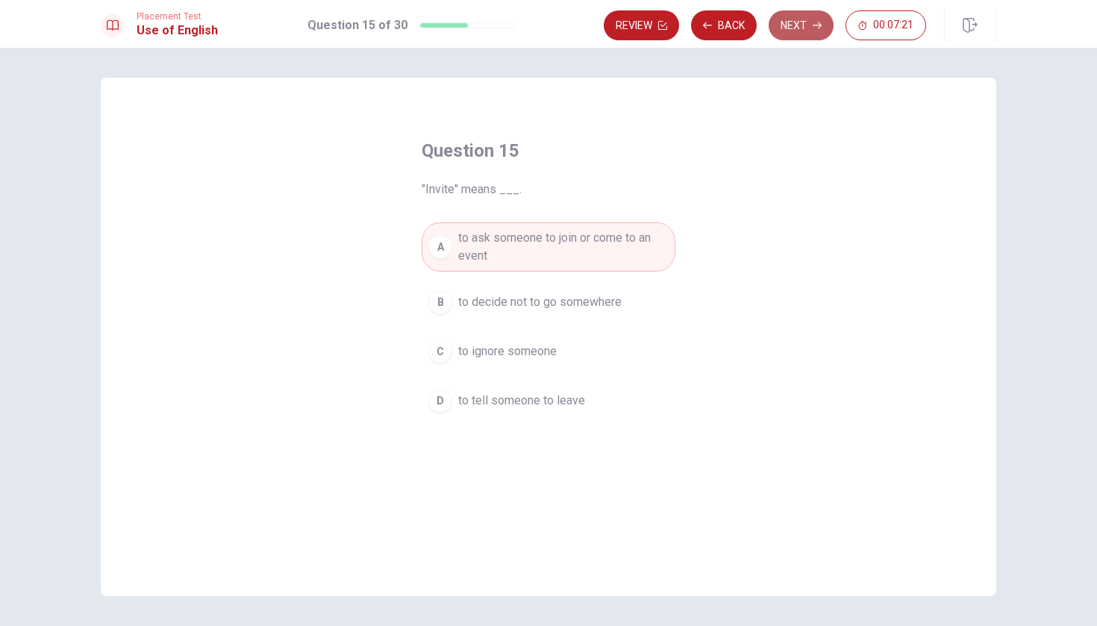
click at [806, 26] on button "Next" at bounding box center [801, 25] width 65 height 30
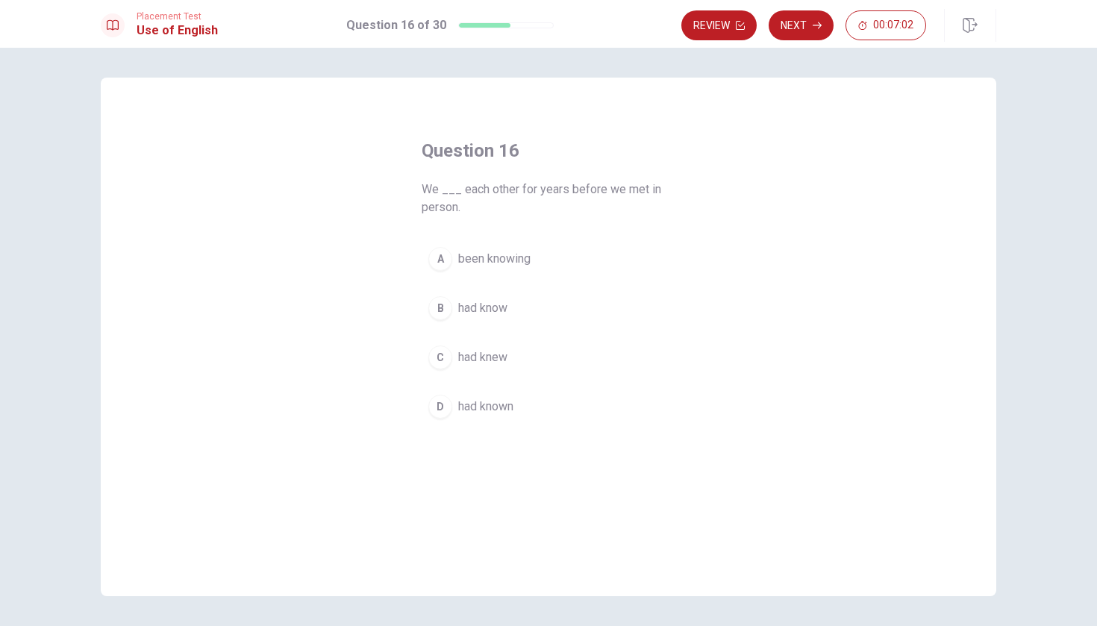
click at [623, 320] on button "B had know" at bounding box center [549, 308] width 254 height 37
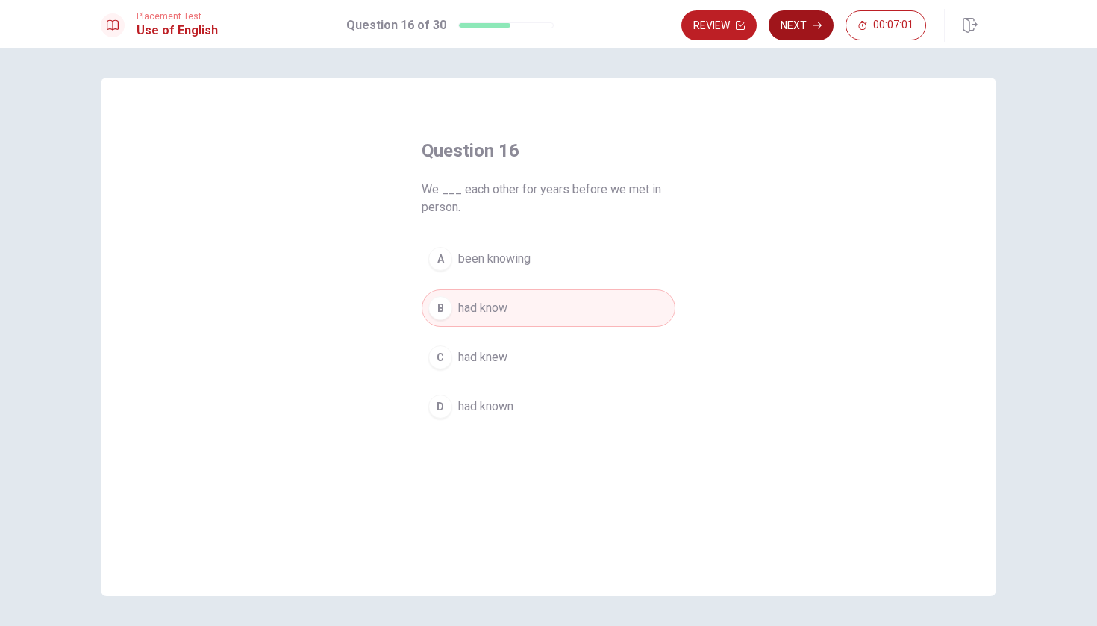
click at [803, 28] on button "Next" at bounding box center [801, 25] width 65 height 30
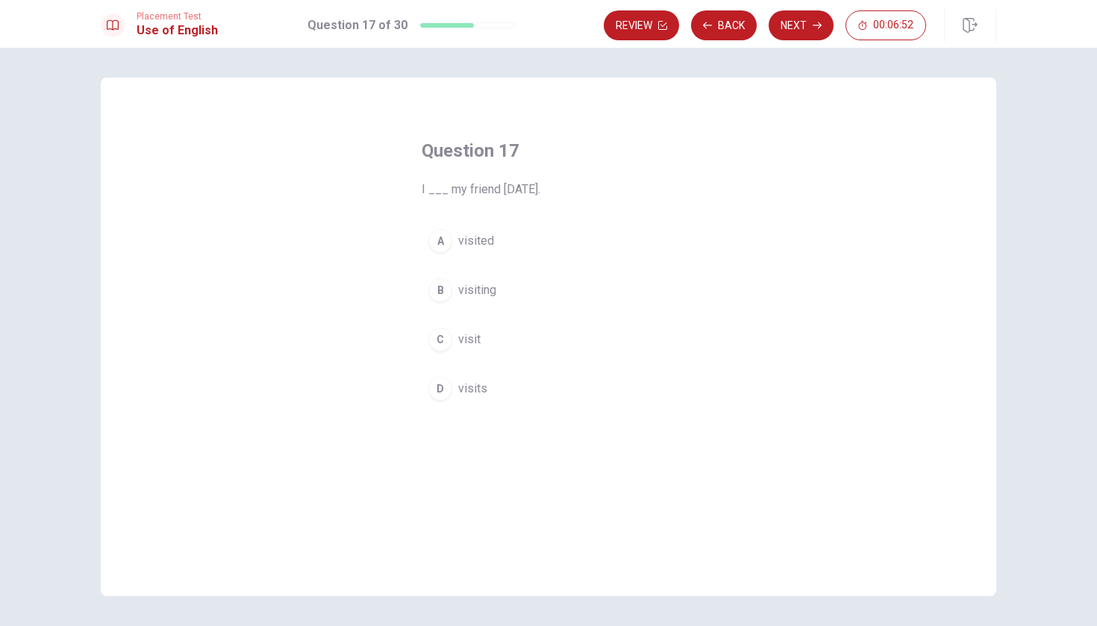
click at [481, 246] on span "visited" at bounding box center [476, 241] width 36 height 18
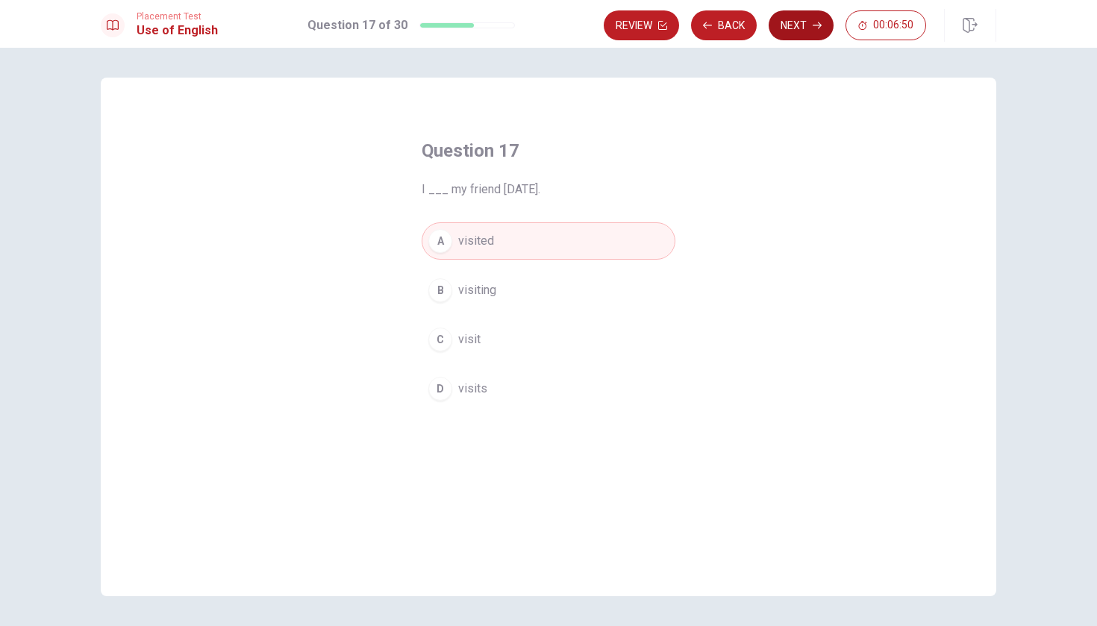
click at [800, 29] on button "Next" at bounding box center [801, 25] width 65 height 30
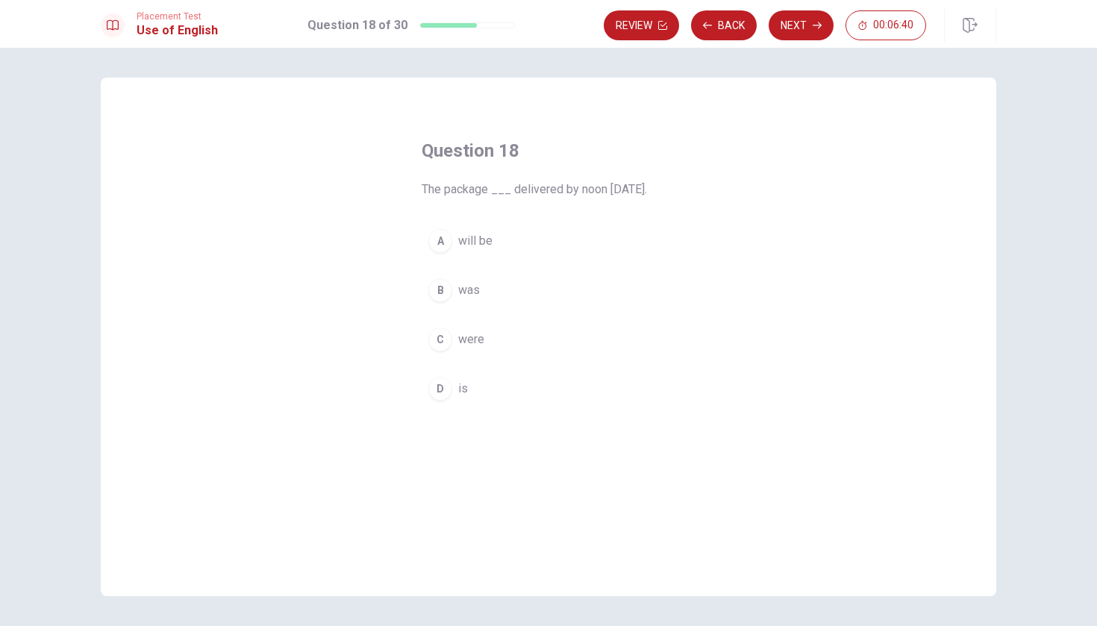
click at [531, 242] on button "A will be" at bounding box center [549, 240] width 254 height 37
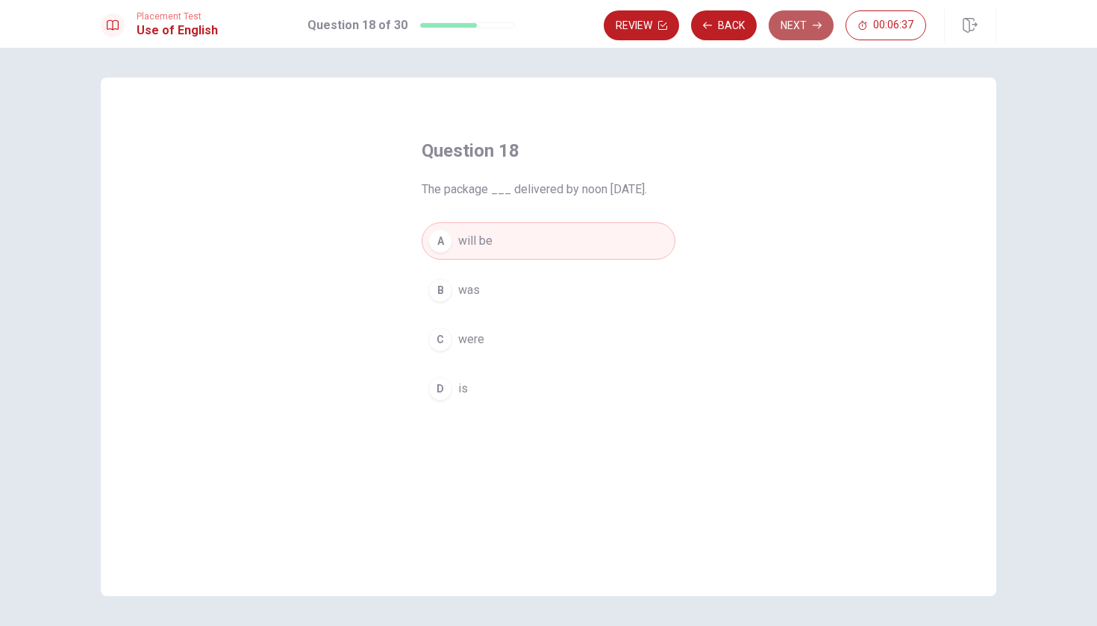
click at [798, 29] on button "Next" at bounding box center [801, 25] width 65 height 30
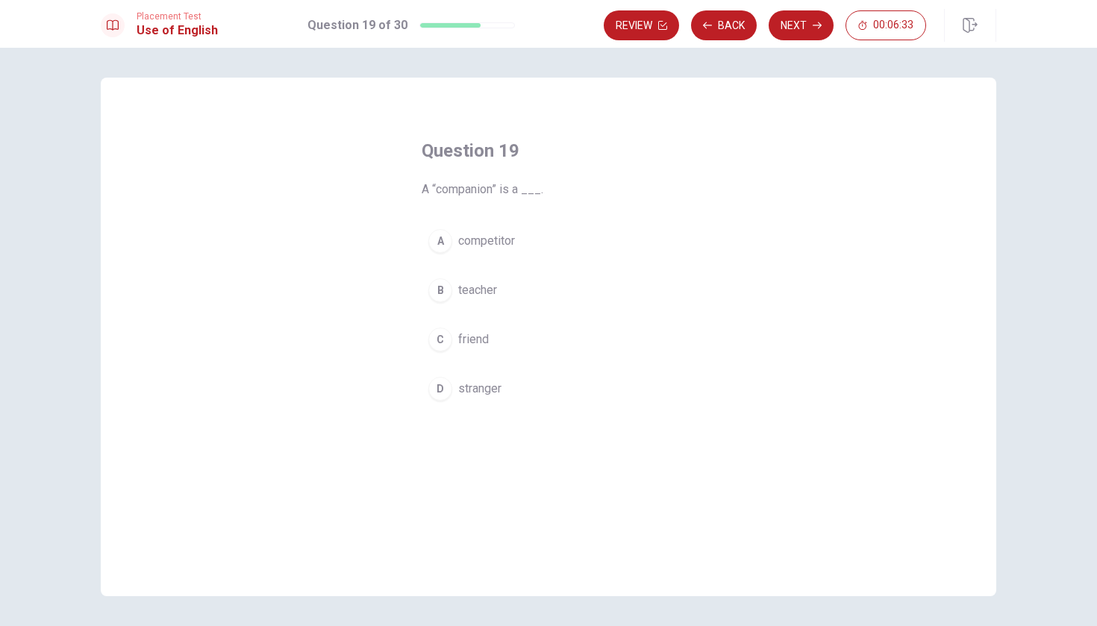
click at [514, 349] on button "C friend" at bounding box center [549, 339] width 254 height 37
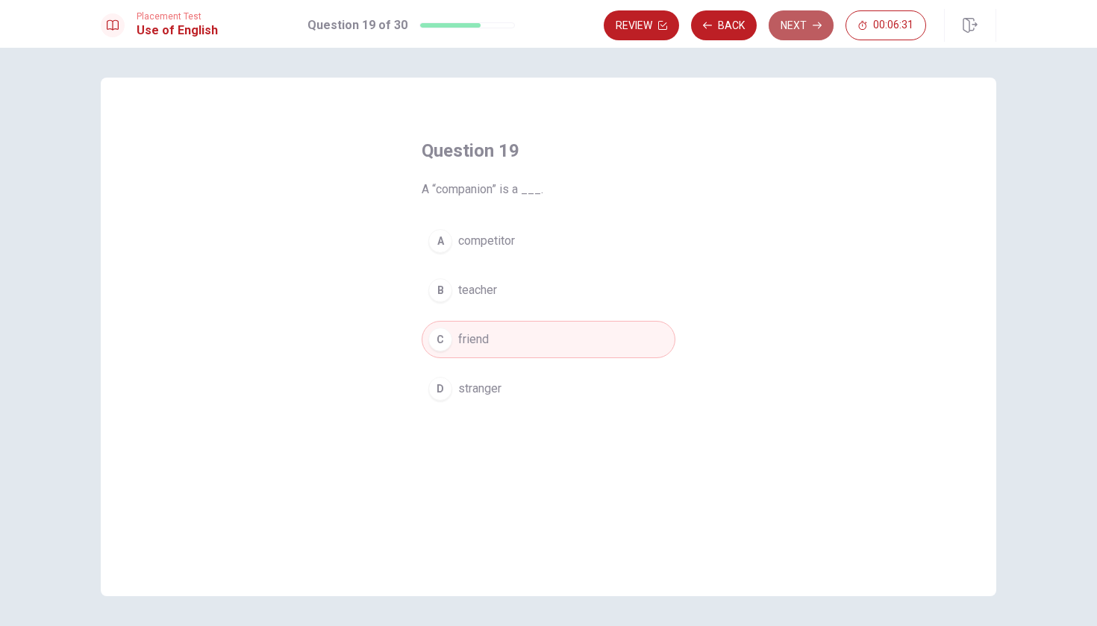
click at [803, 22] on button "Next" at bounding box center [801, 25] width 65 height 30
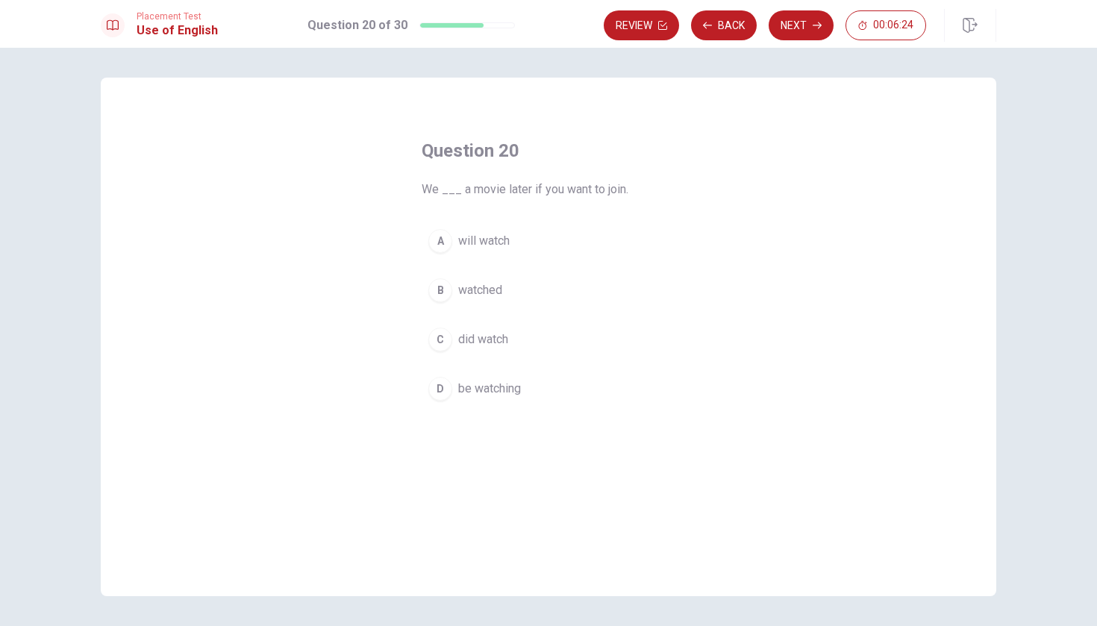
click at [506, 396] on span "be watching" at bounding box center [489, 389] width 63 height 18
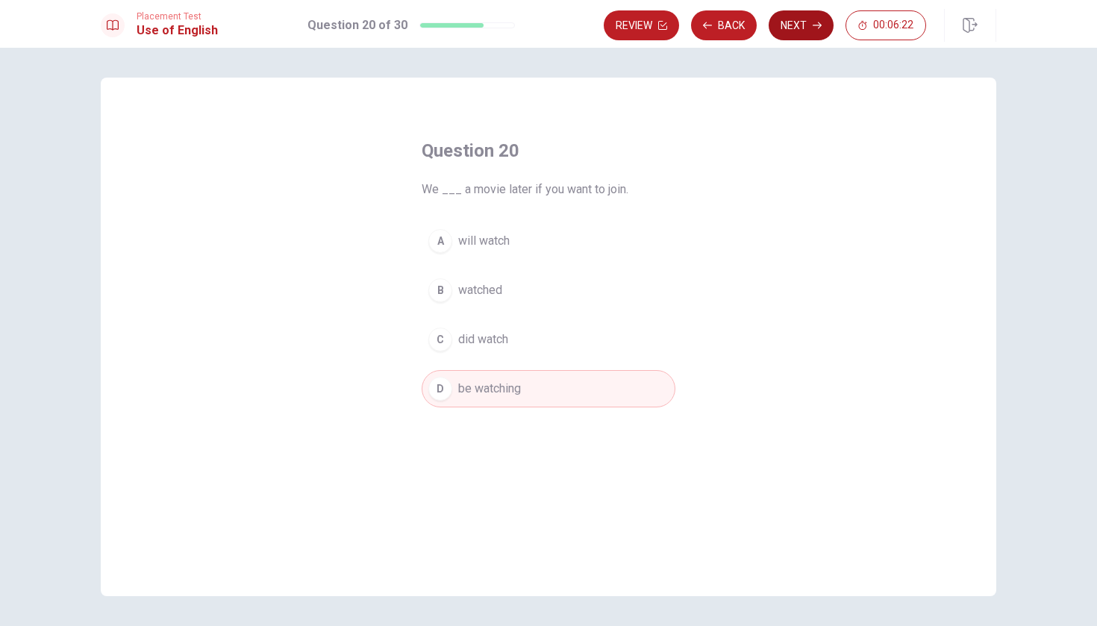
click at [810, 27] on button "Next" at bounding box center [801, 25] width 65 height 30
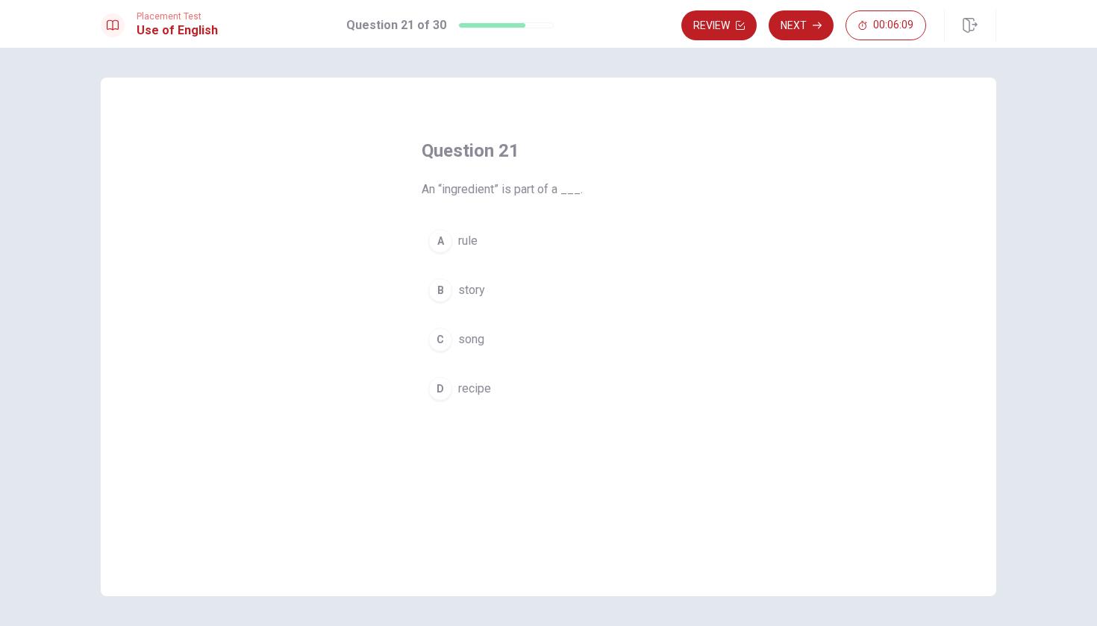
click at [522, 392] on button "D recipe" at bounding box center [549, 388] width 254 height 37
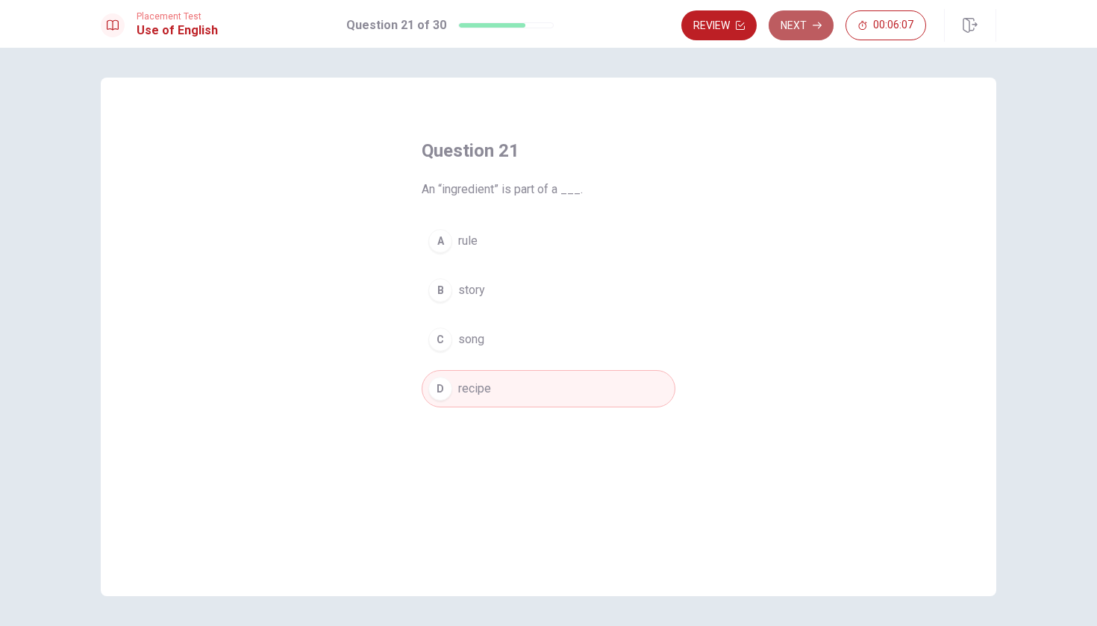
click at [804, 39] on button "Next" at bounding box center [801, 25] width 65 height 30
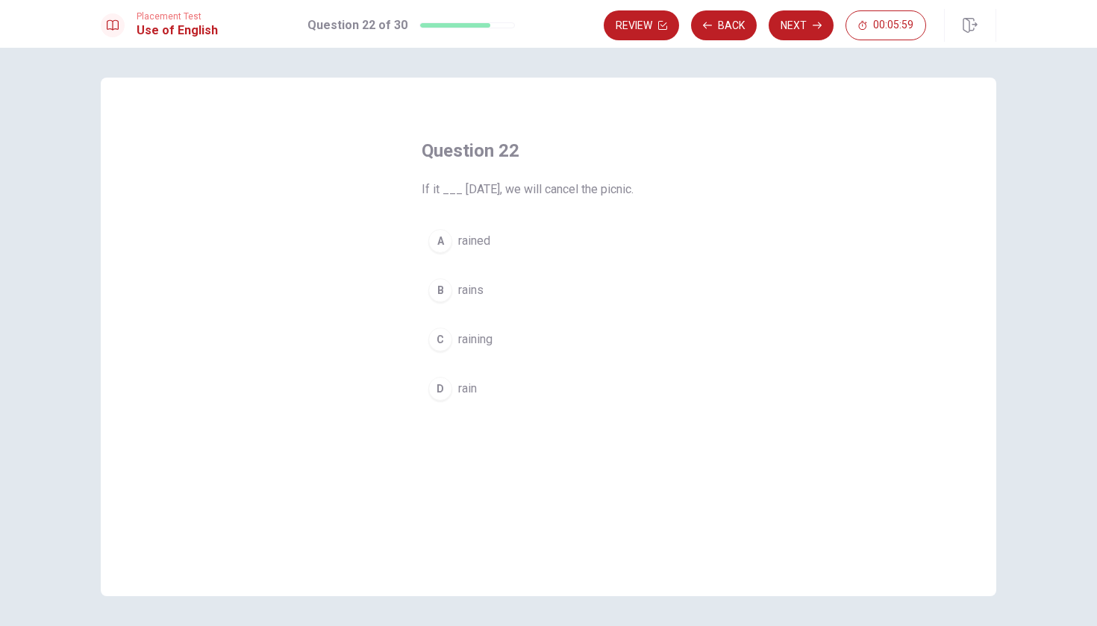
click at [468, 395] on span "rain" at bounding box center [467, 389] width 19 height 18
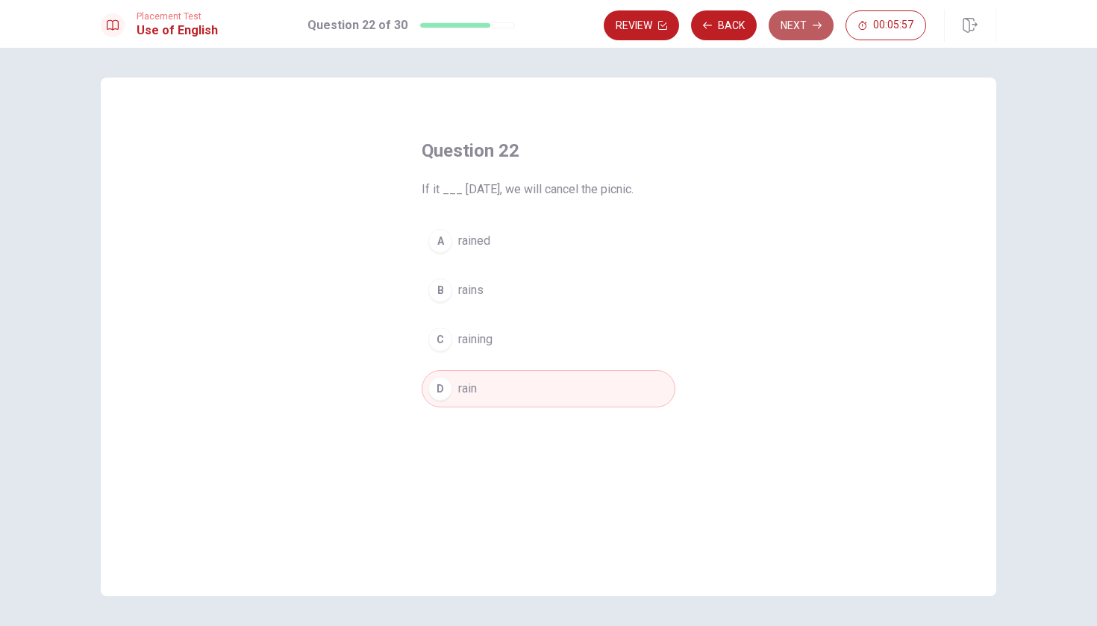
click at [804, 35] on button "Next" at bounding box center [801, 25] width 65 height 30
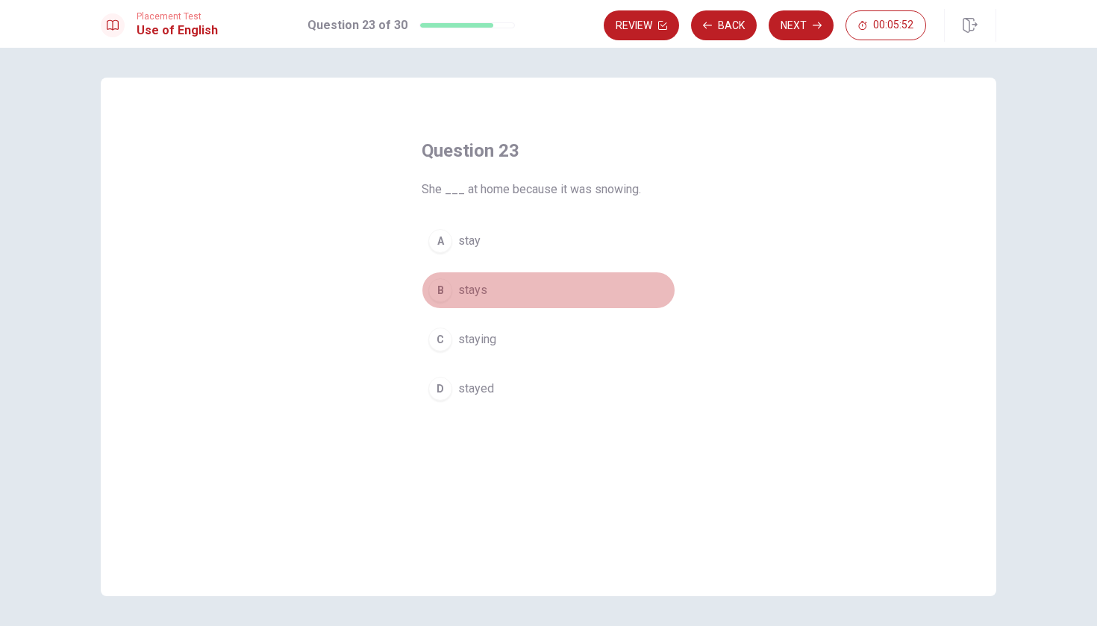
click at [467, 293] on span "stays" at bounding box center [472, 290] width 29 height 18
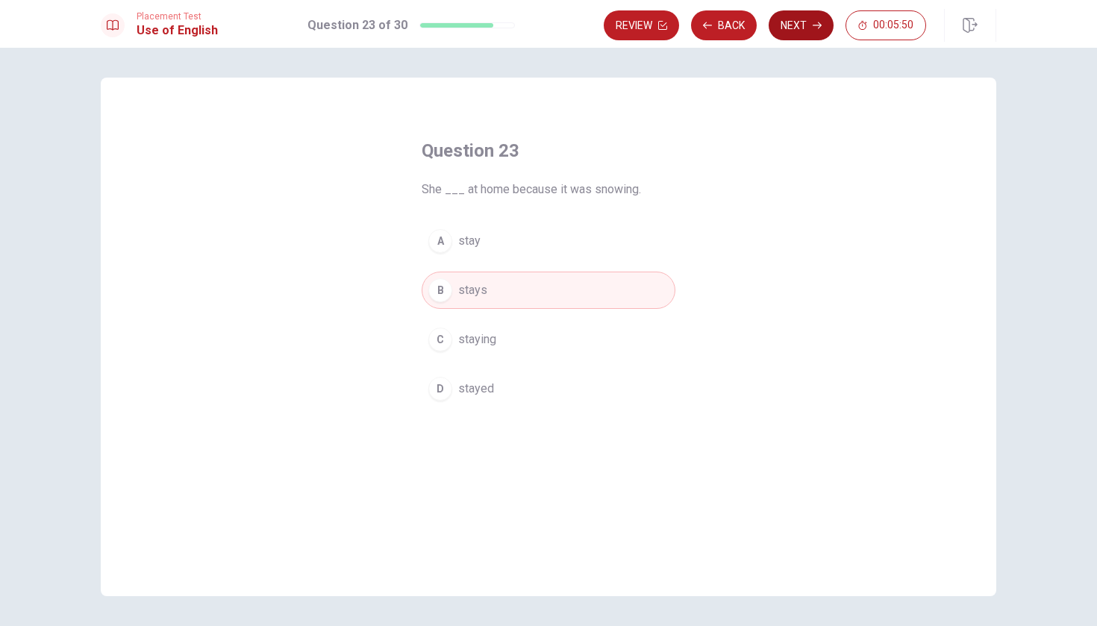
click at [791, 40] on button "Next" at bounding box center [801, 25] width 65 height 30
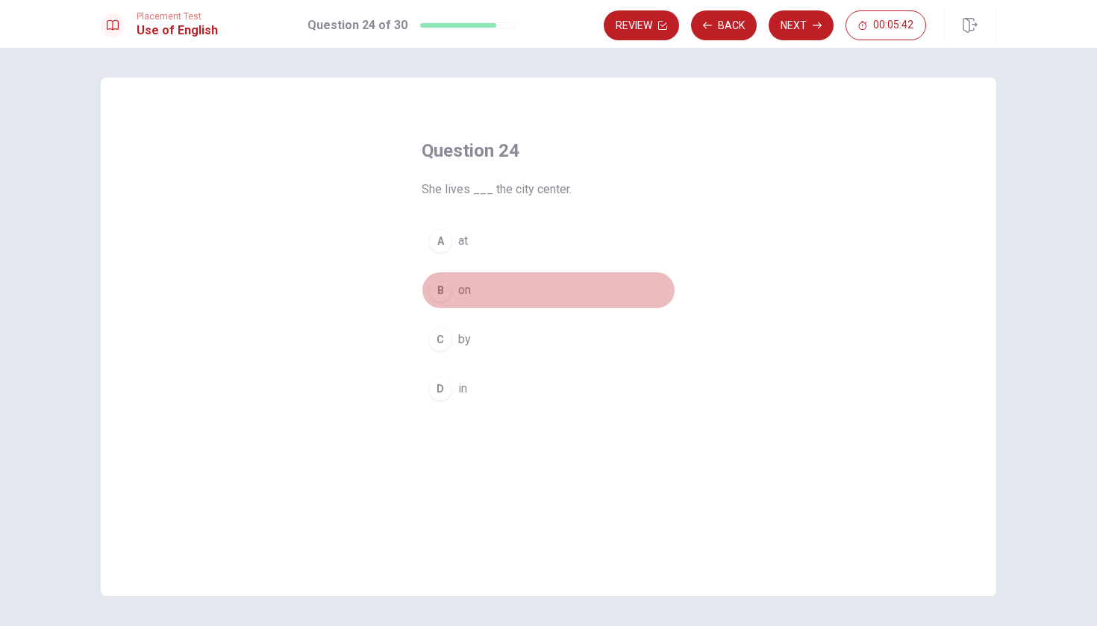
click at [520, 288] on button "B on" at bounding box center [549, 290] width 254 height 37
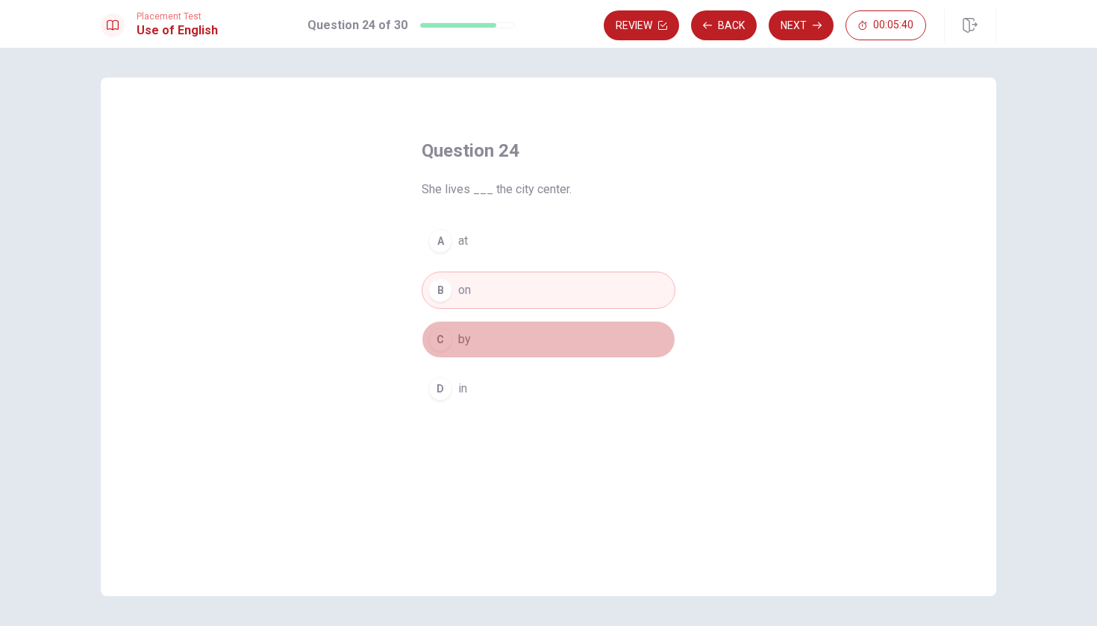
click at [575, 348] on button "C by" at bounding box center [549, 339] width 254 height 37
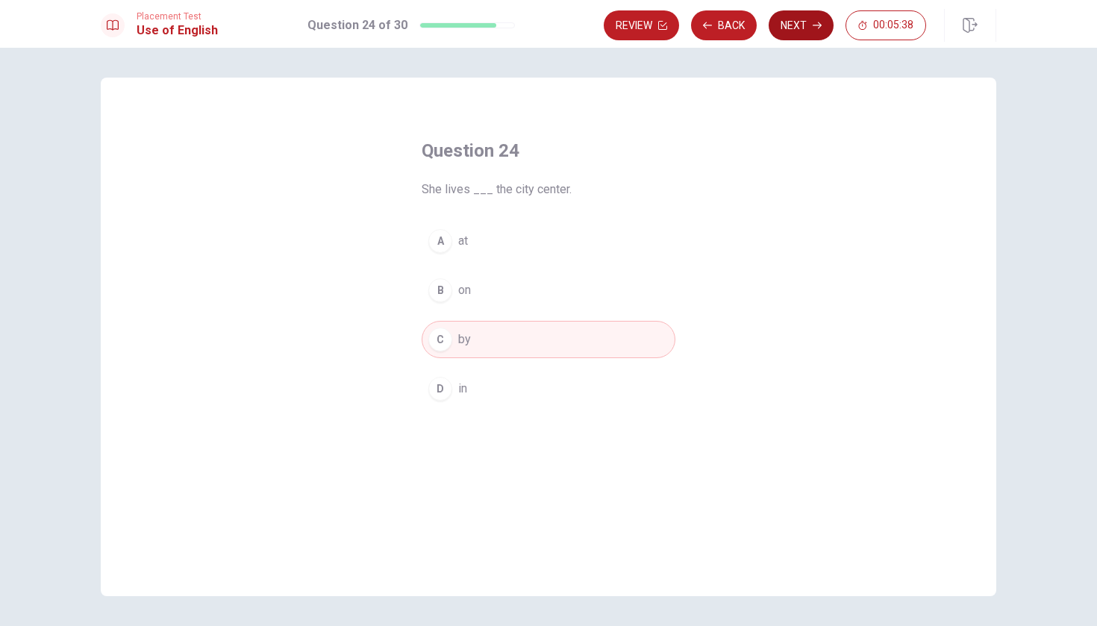
click at [797, 26] on button "Next" at bounding box center [801, 25] width 65 height 30
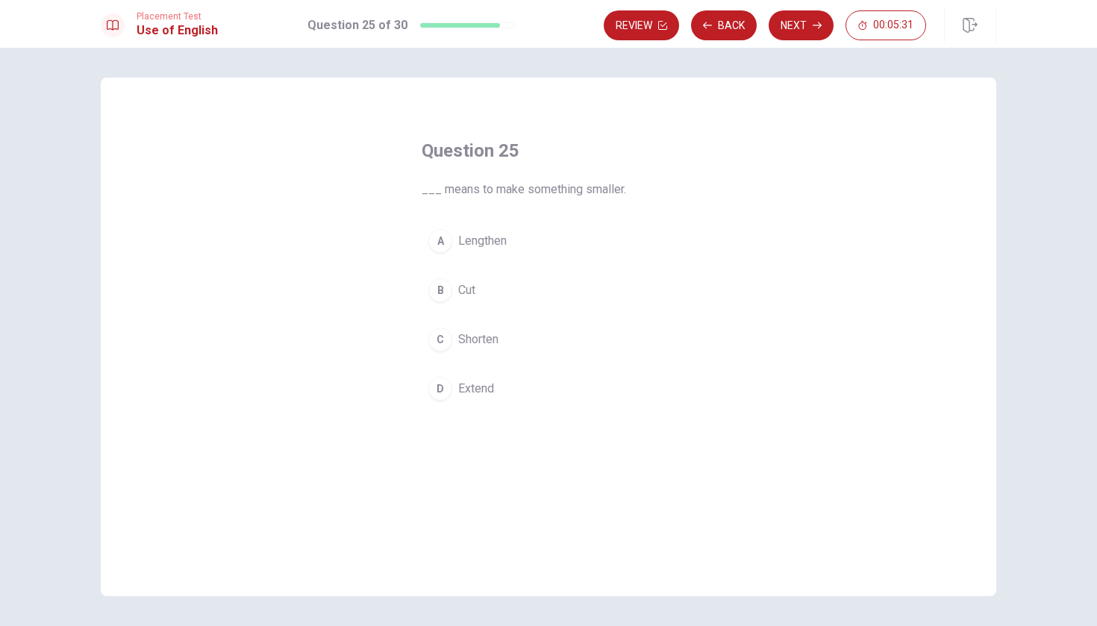
click at [524, 349] on button "C Shorten" at bounding box center [549, 339] width 254 height 37
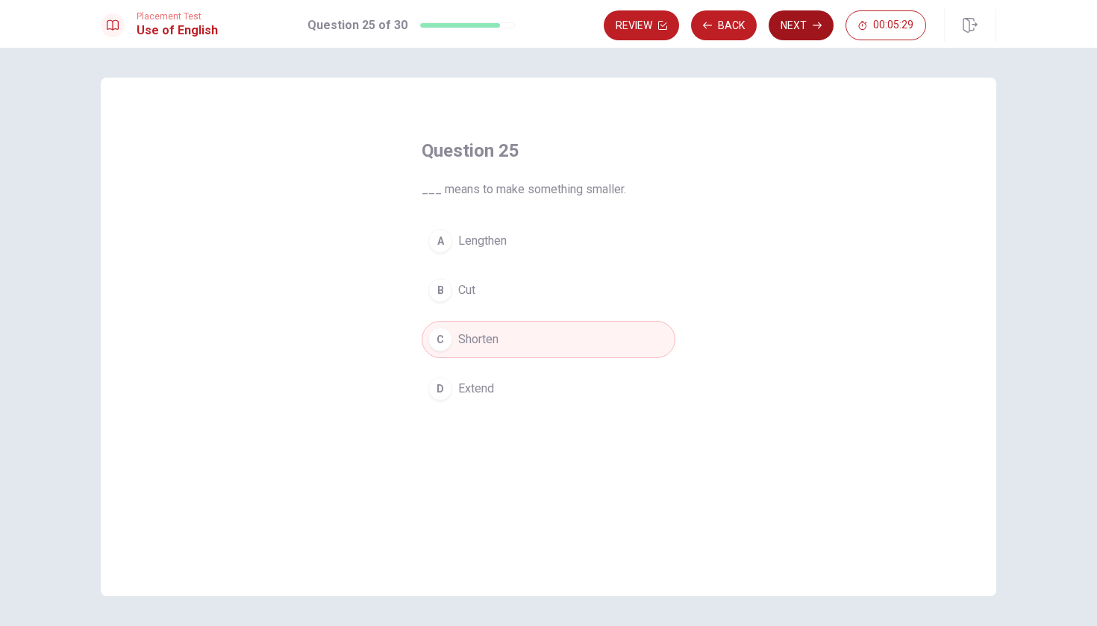
click at [815, 35] on button "Next" at bounding box center [801, 25] width 65 height 30
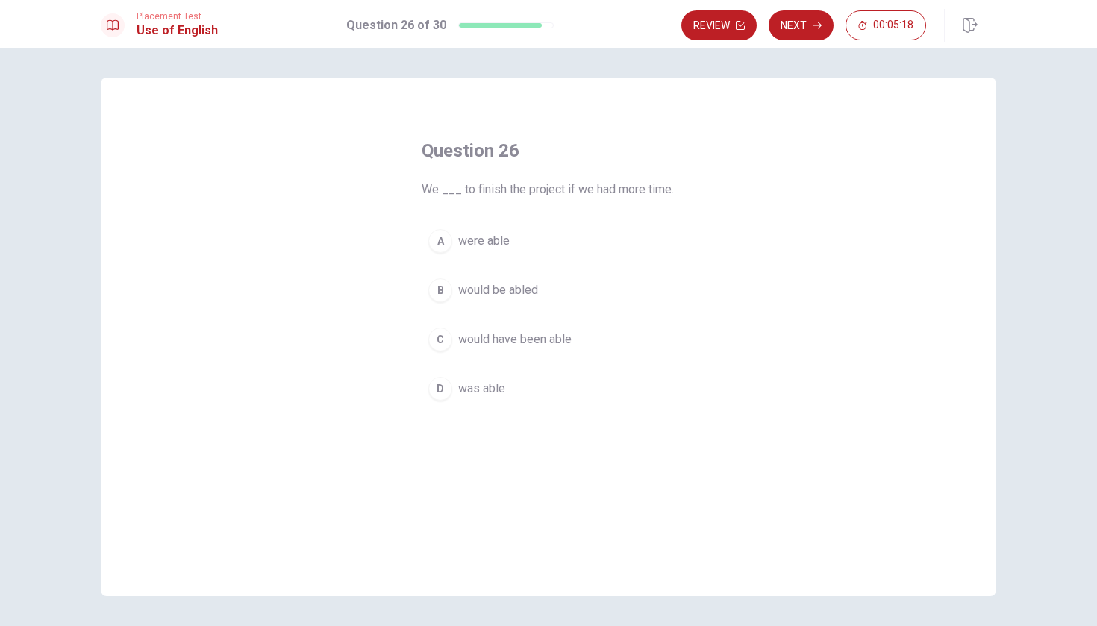
click at [490, 253] on button "A were able" at bounding box center [549, 240] width 254 height 37
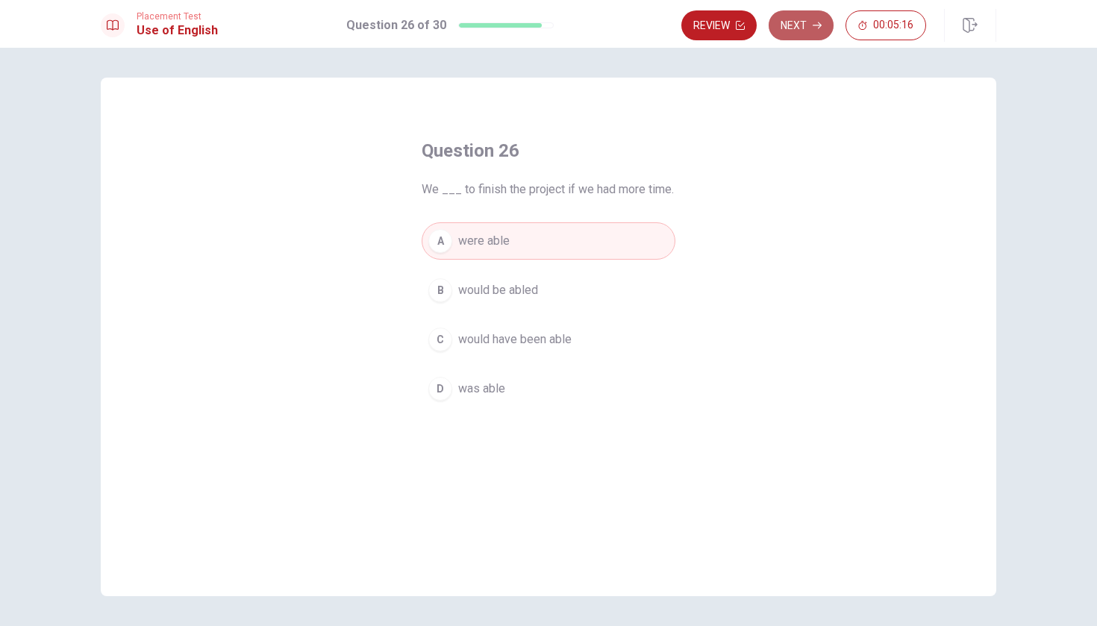
click at [794, 32] on button "Next" at bounding box center [801, 25] width 65 height 30
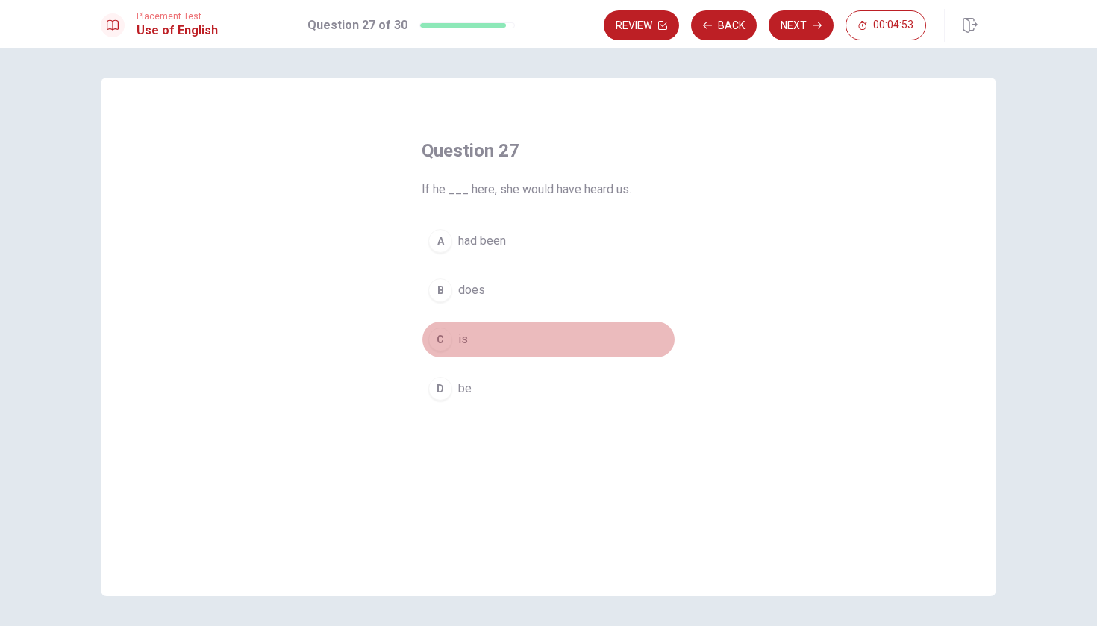
click at [468, 338] on button "C is" at bounding box center [549, 339] width 254 height 37
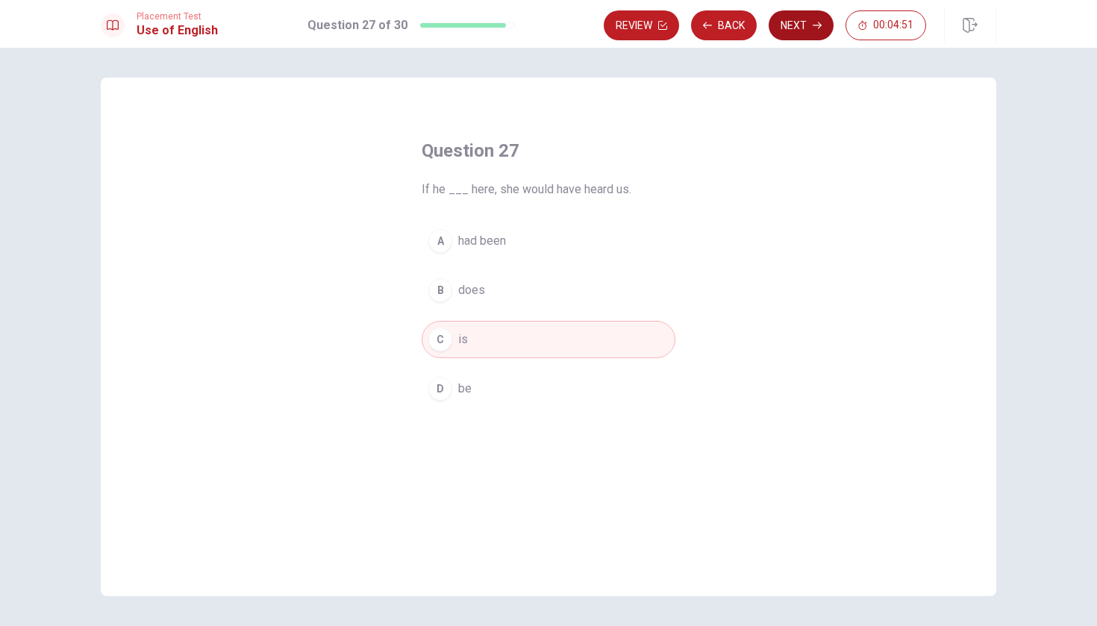
click at [791, 25] on button "Next" at bounding box center [801, 25] width 65 height 30
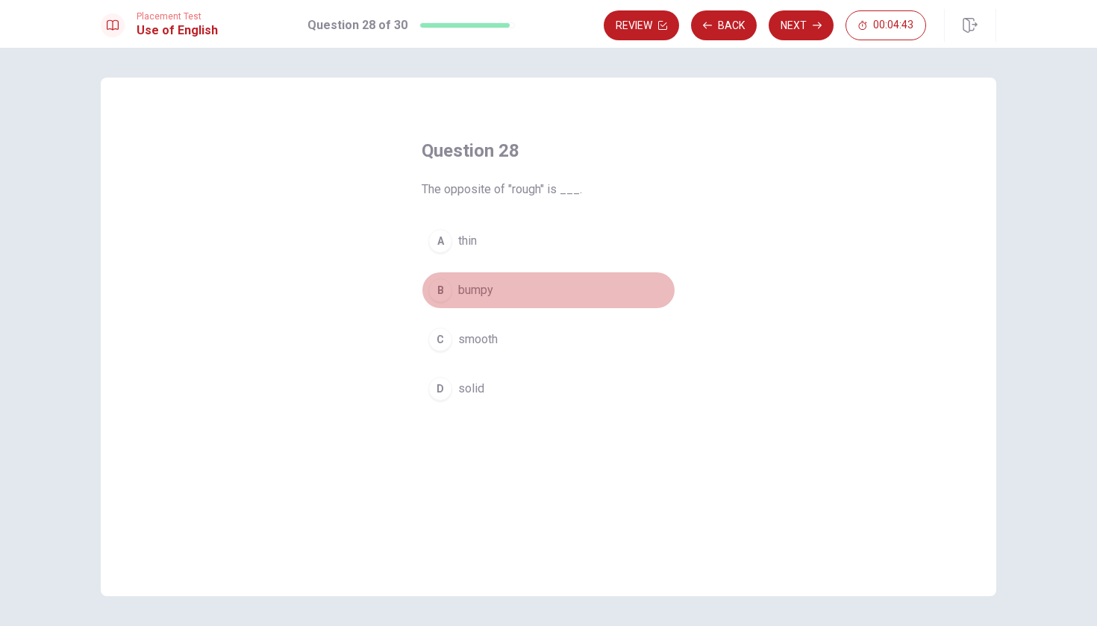
click at [532, 299] on button "B bumpy" at bounding box center [549, 290] width 254 height 37
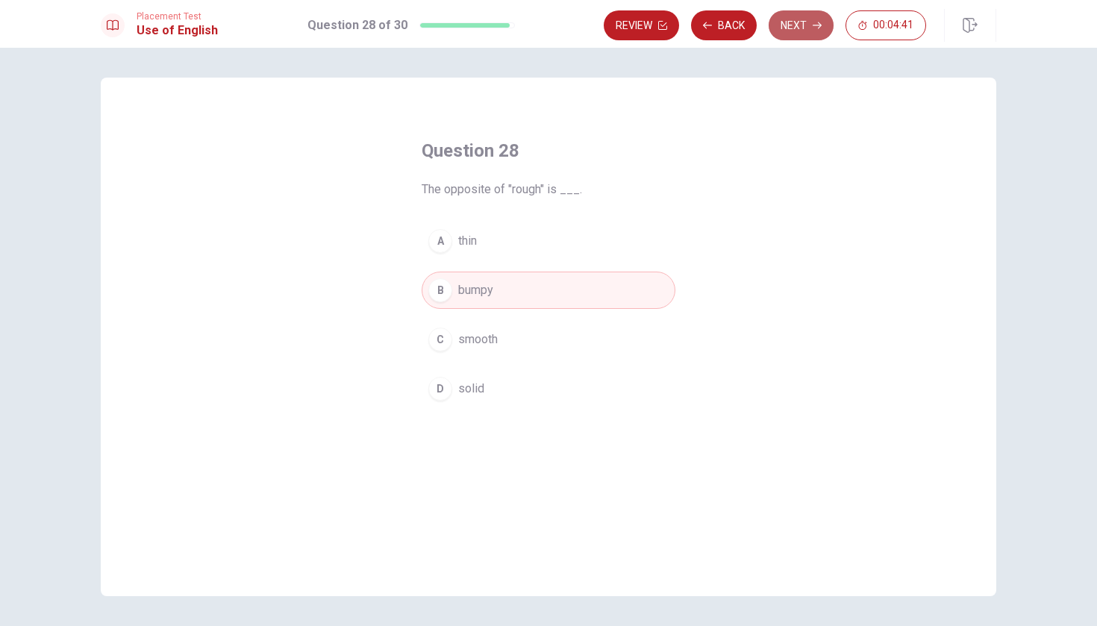
click at [787, 28] on button "Next" at bounding box center [801, 25] width 65 height 30
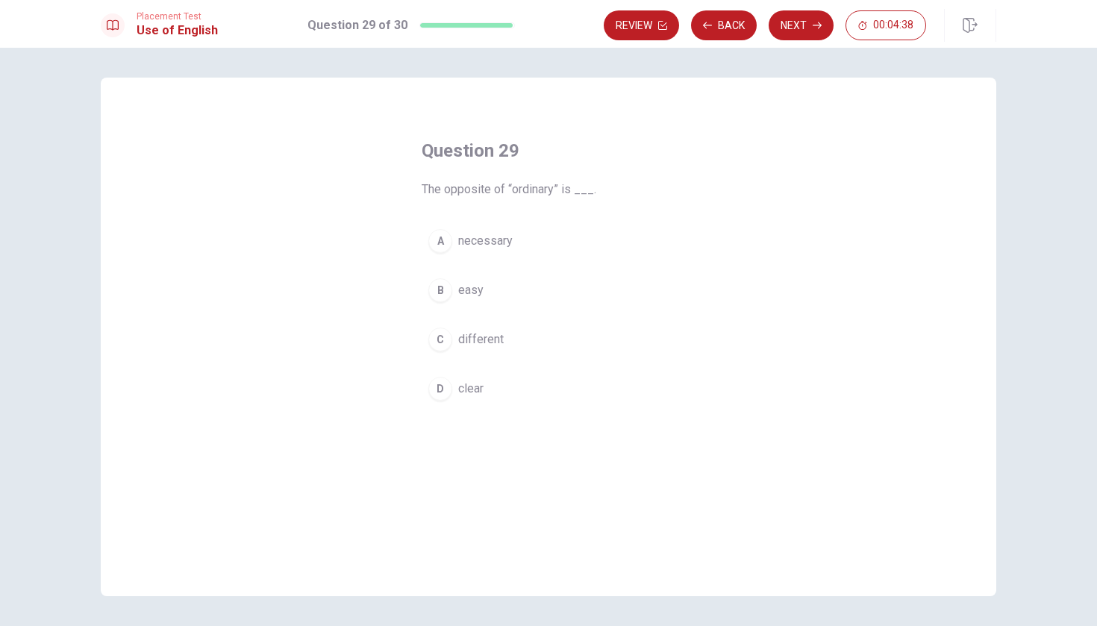
click at [520, 340] on button "C different" at bounding box center [549, 339] width 254 height 37
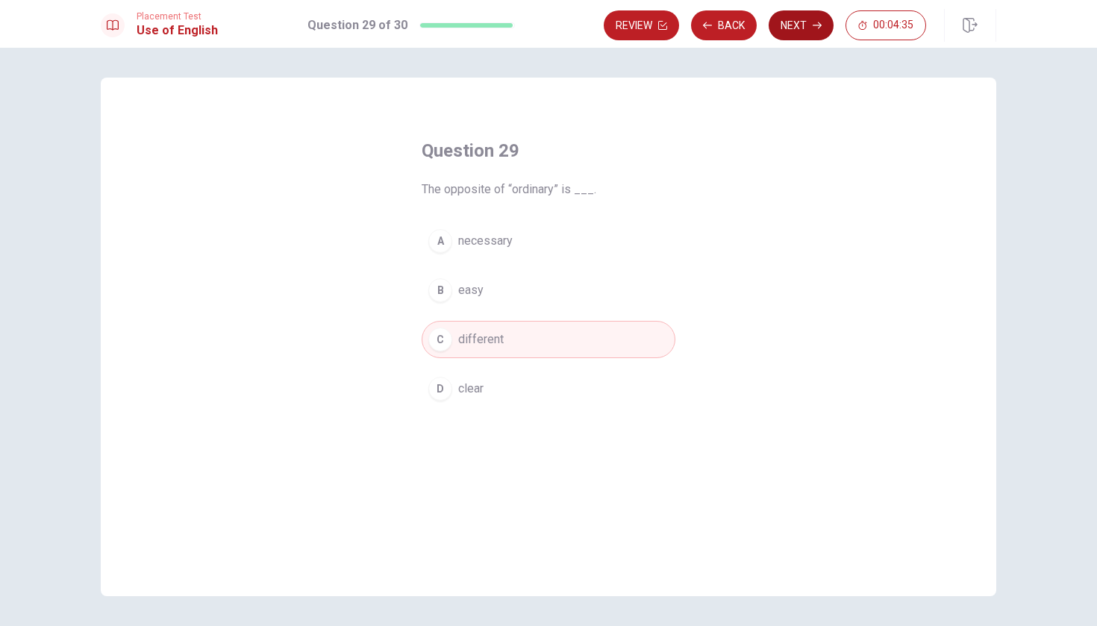
click at [794, 26] on button "Next" at bounding box center [801, 25] width 65 height 30
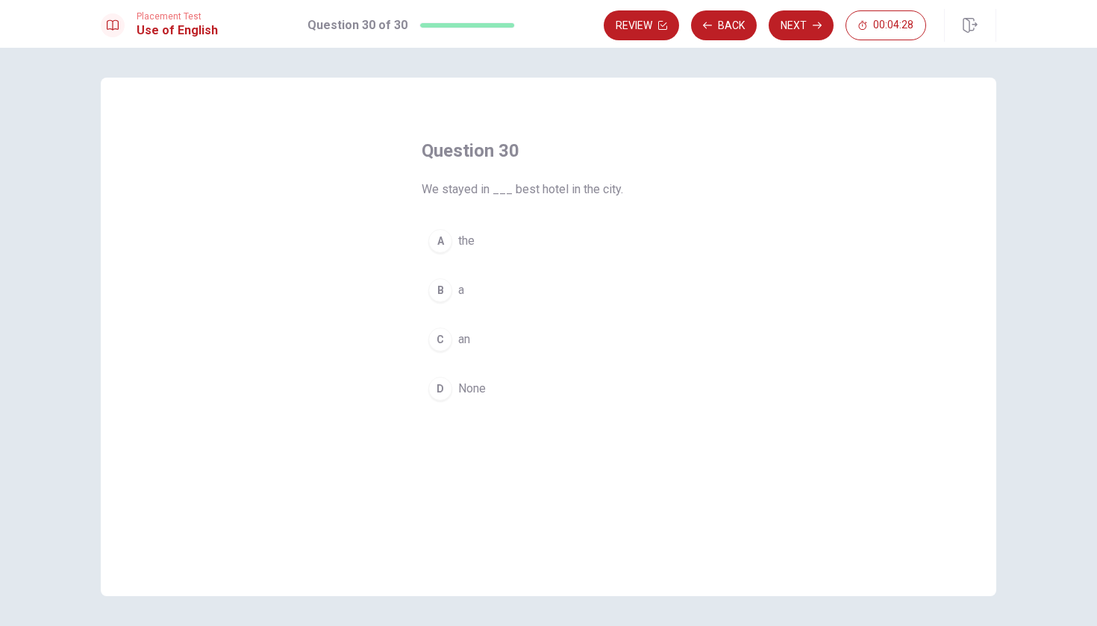
click at [484, 236] on button "A the" at bounding box center [549, 240] width 254 height 37
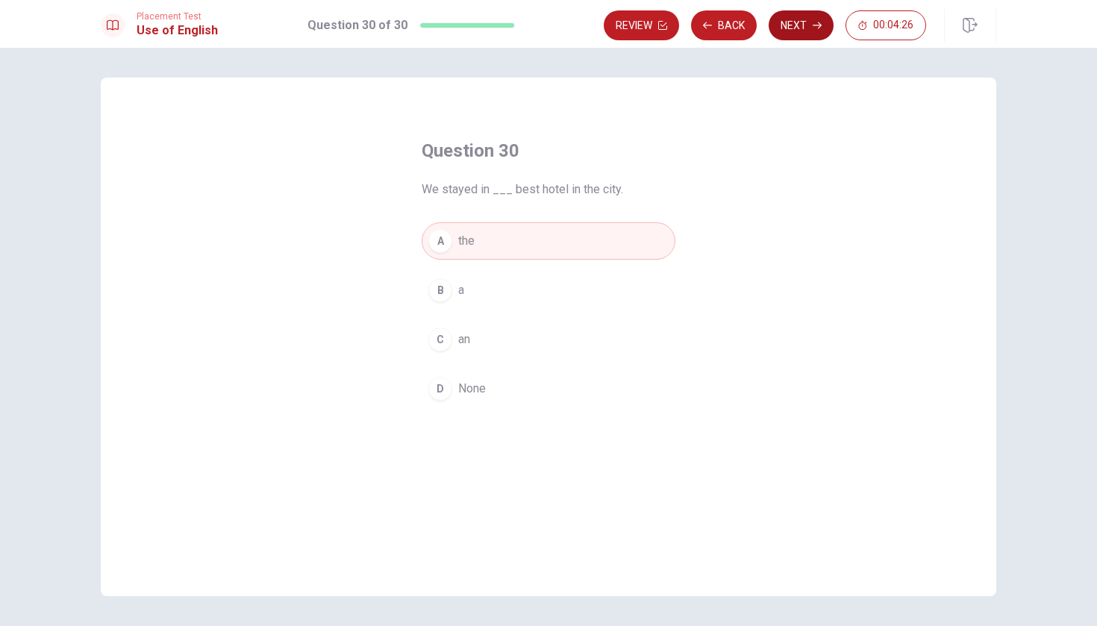
click at [791, 25] on button "Next" at bounding box center [801, 25] width 65 height 30
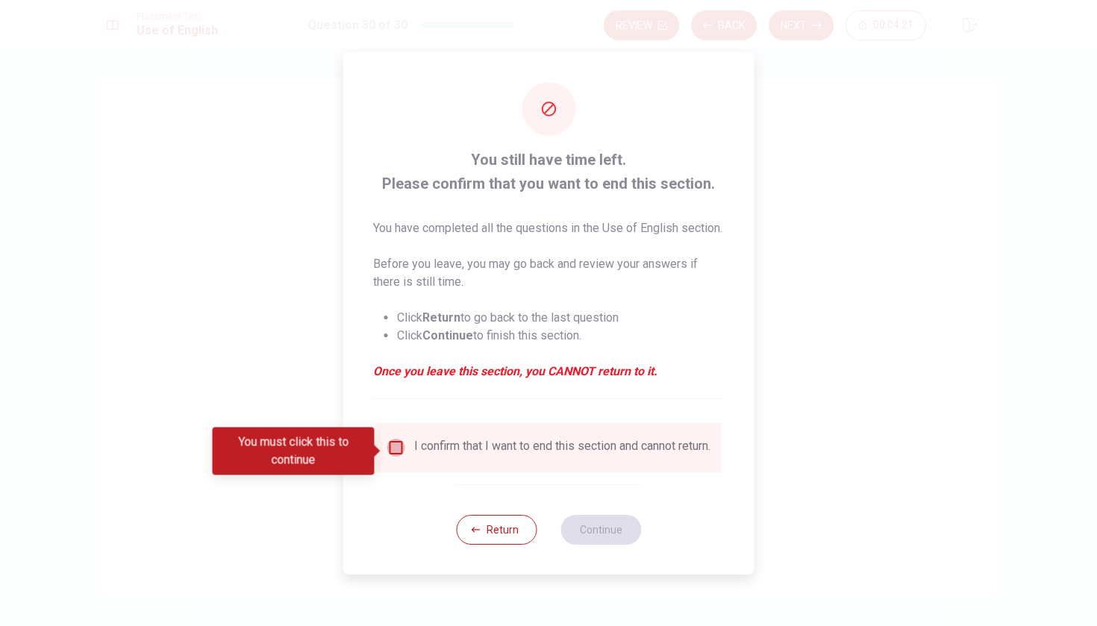
click at [396, 453] on input "You must click this to continue" at bounding box center [396, 448] width 18 height 18
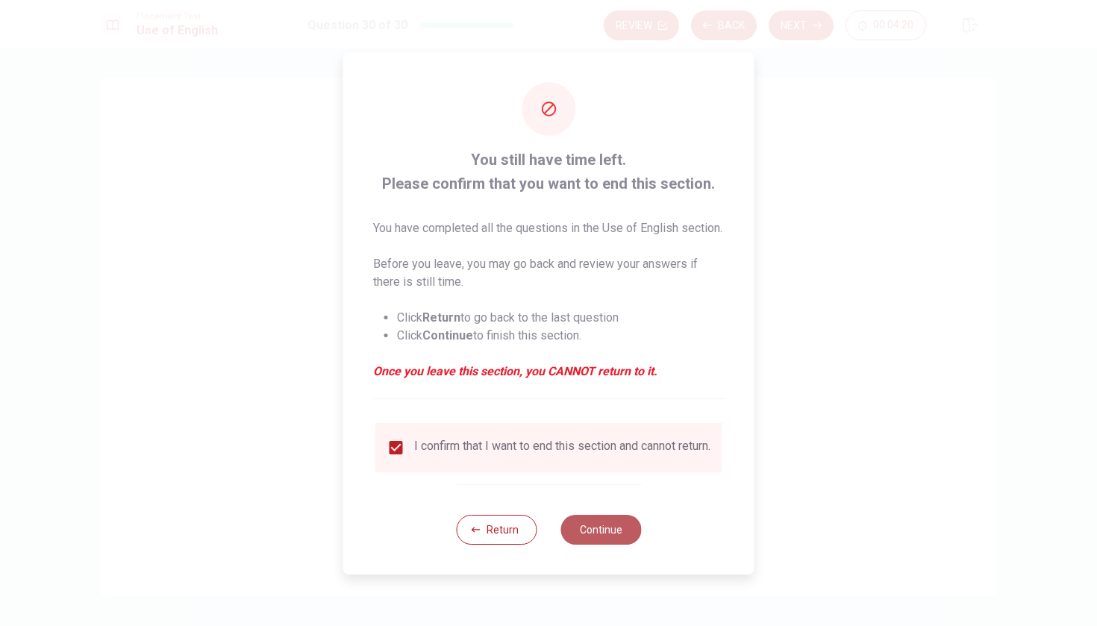
click at [591, 544] on button "Continue" at bounding box center [601, 530] width 81 height 30
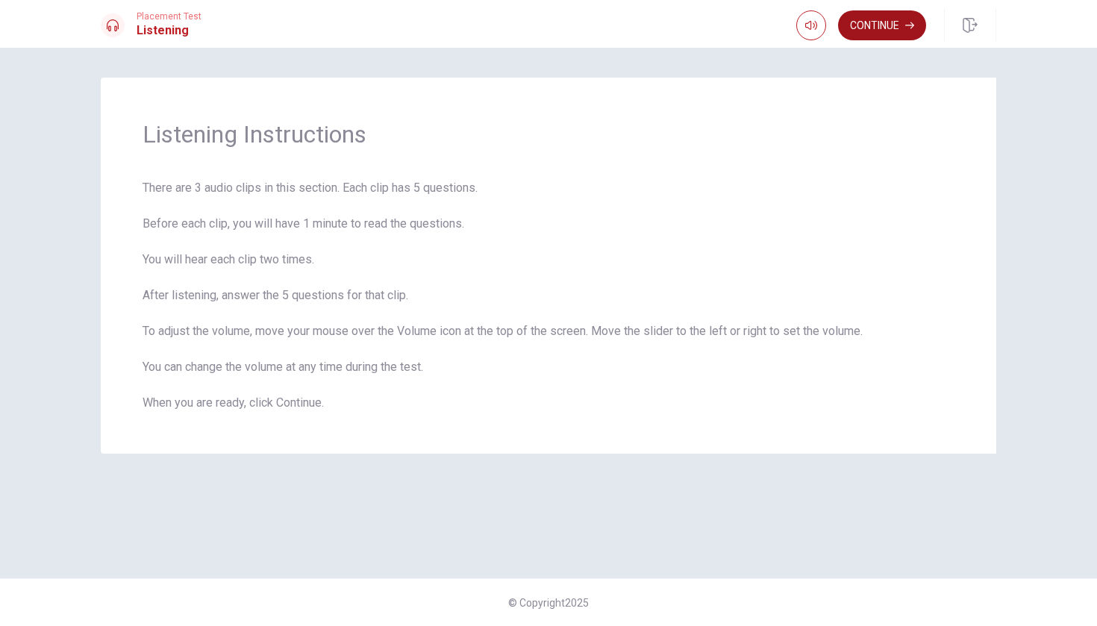
click at [877, 22] on button "Continue" at bounding box center [882, 25] width 88 height 30
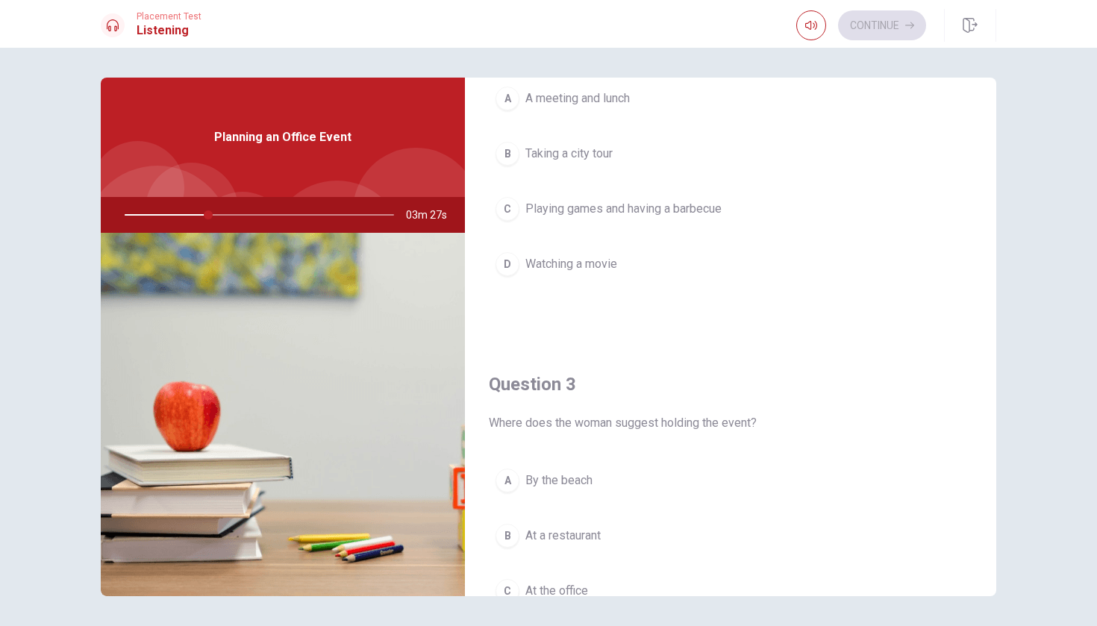
scroll to position [500, 0]
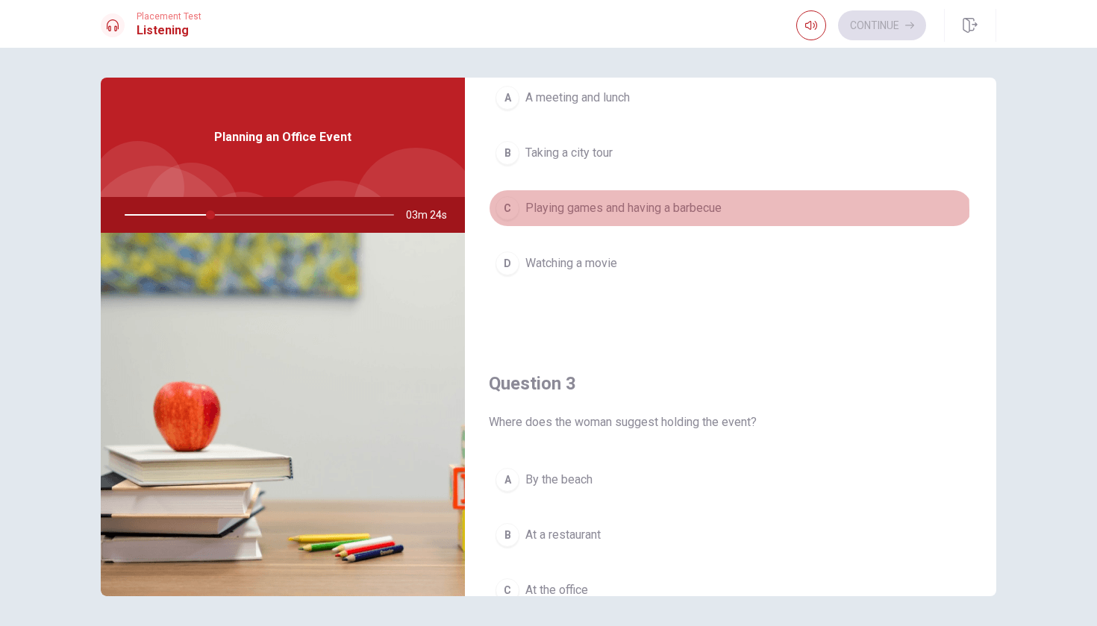
click at [716, 211] on span "Playing games and having a barbecue" at bounding box center [624, 208] width 196 height 18
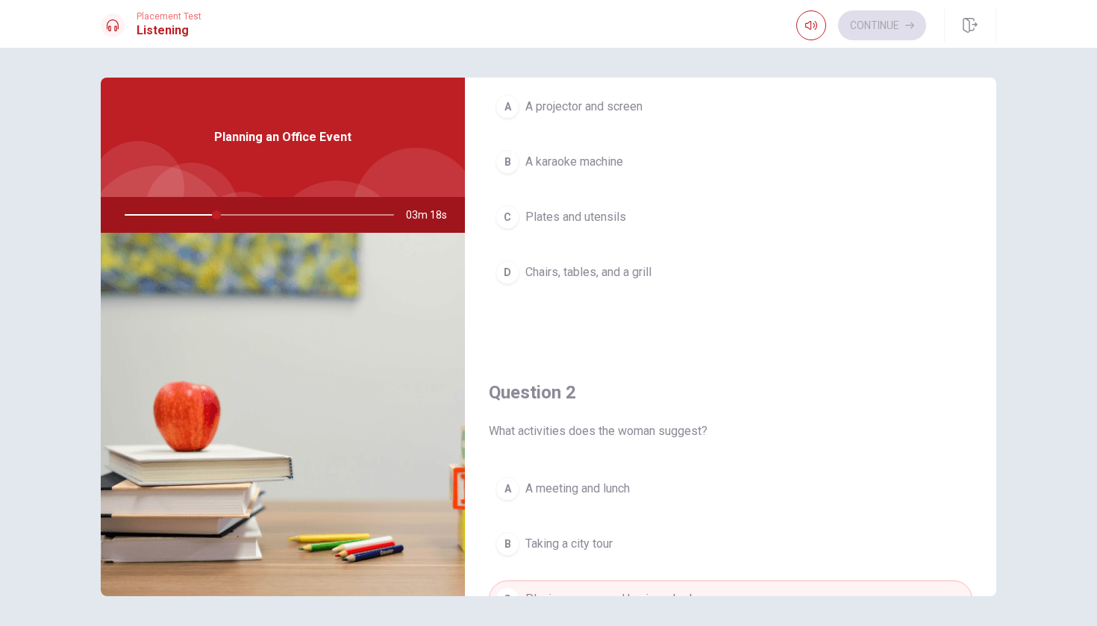
scroll to position [108, 0]
click at [685, 279] on button "D Chairs, tables, and a grill" at bounding box center [731, 273] width 484 height 37
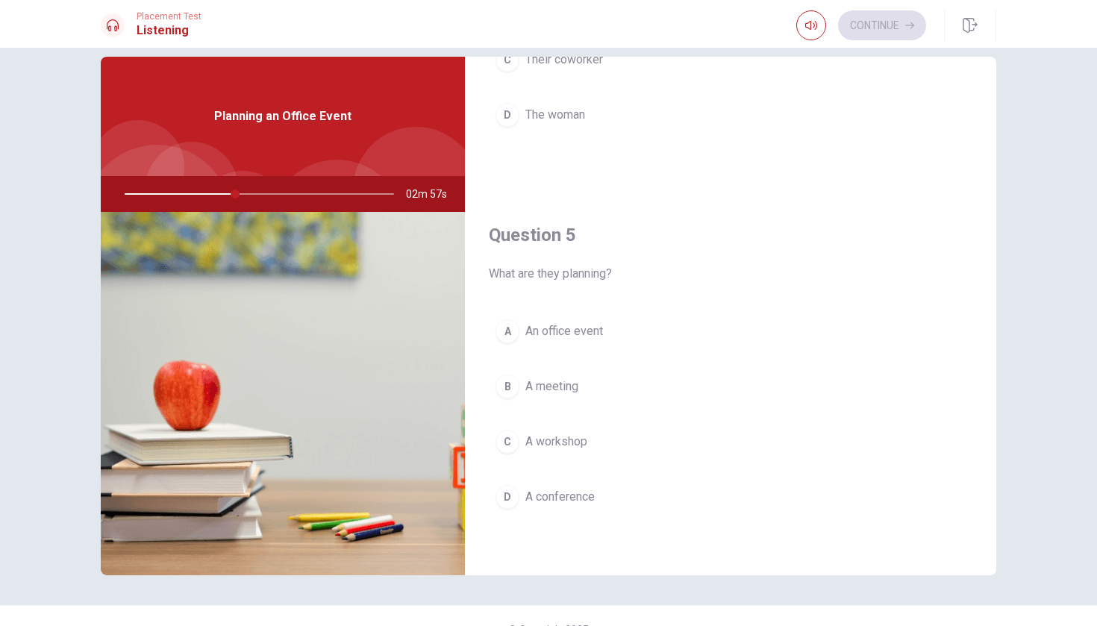
scroll to position [24, 0]
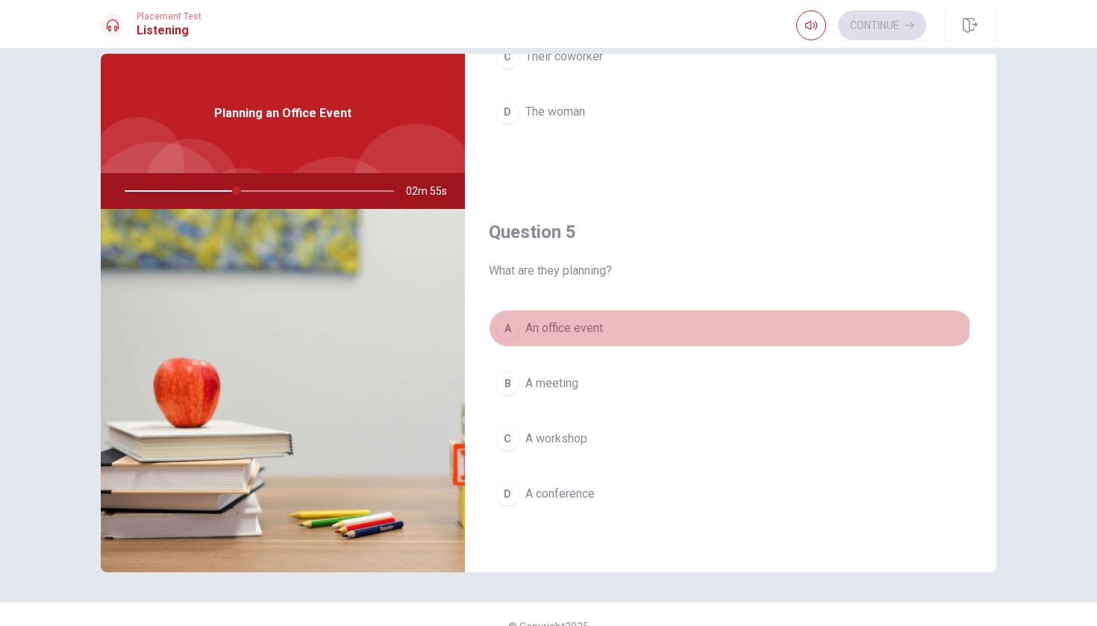
click at [643, 328] on button "A An office event" at bounding box center [731, 328] width 484 height 37
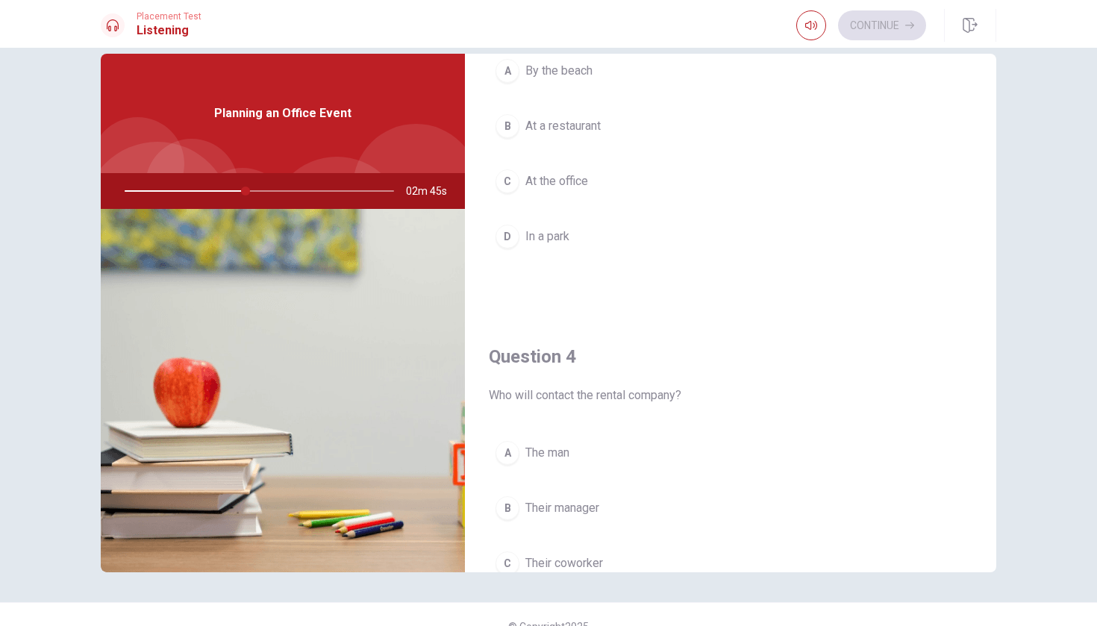
scroll to position [875, 0]
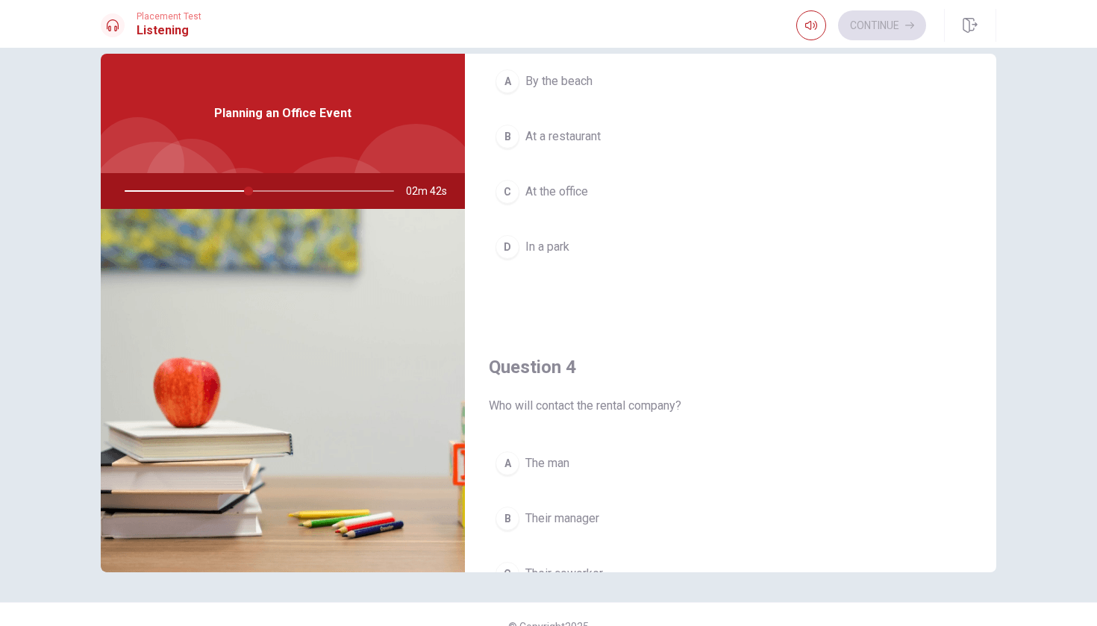
click at [651, 190] on button "C At the office" at bounding box center [731, 191] width 484 height 37
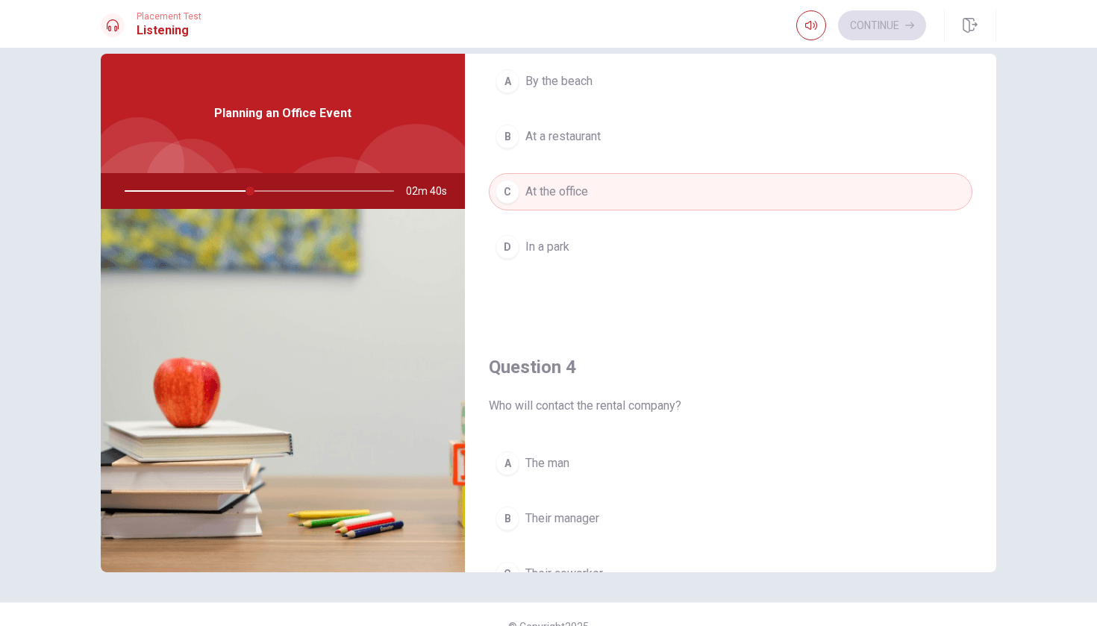
click at [652, 251] on button "D In a park" at bounding box center [731, 246] width 484 height 37
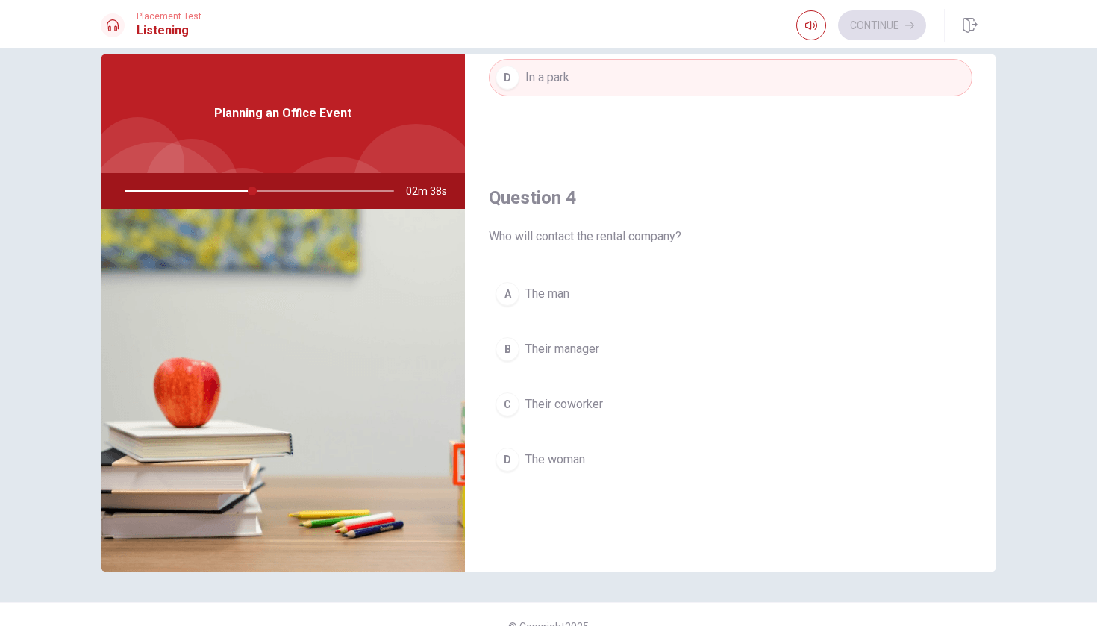
scroll to position [1045, 0]
click at [585, 341] on span "Their manager" at bounding box center [563, 349] width 74 height 18
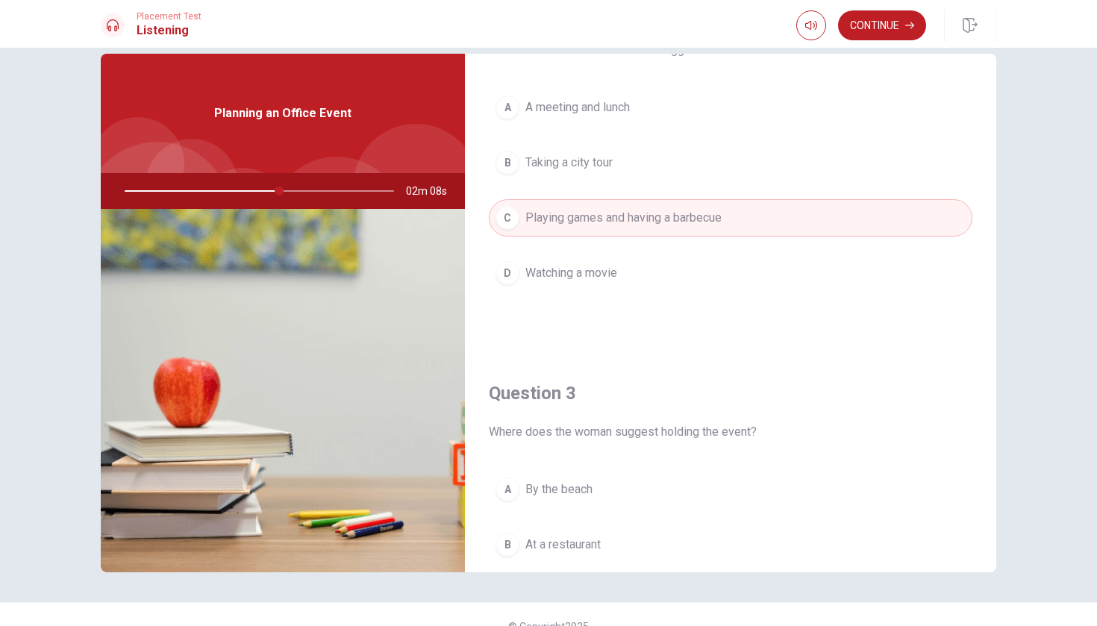
scroll to position [465, 0]
click at [869, 31] on button "Continue" at bounding box center [882, 25] width 88 height 30
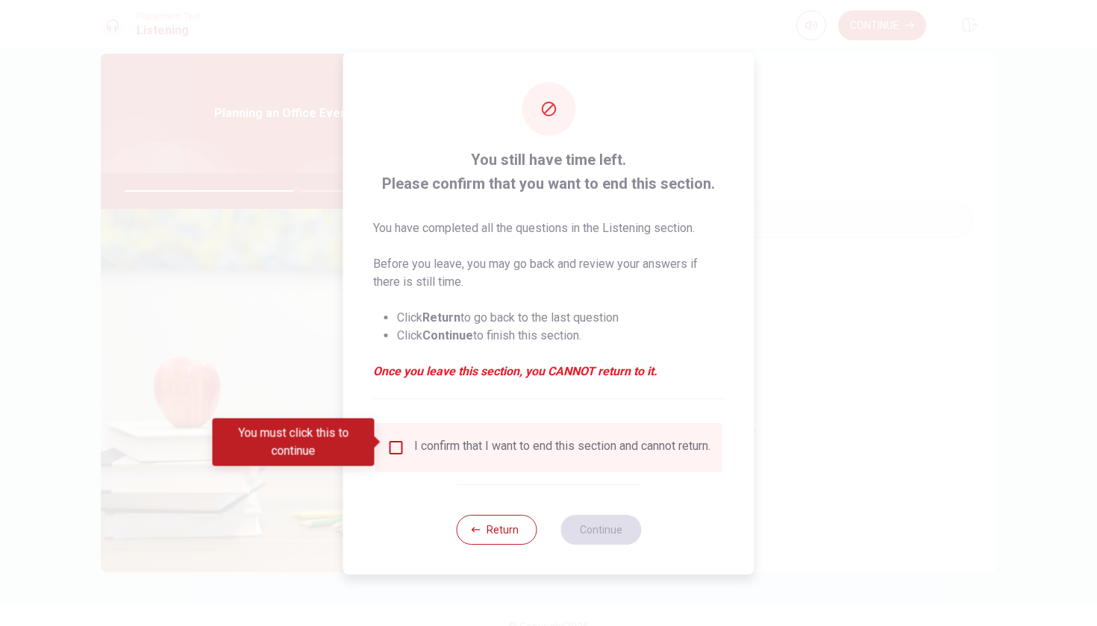
click at [396, 445] on input "You must click this to continue" at bounding box center [396, 448] width 18 height 18
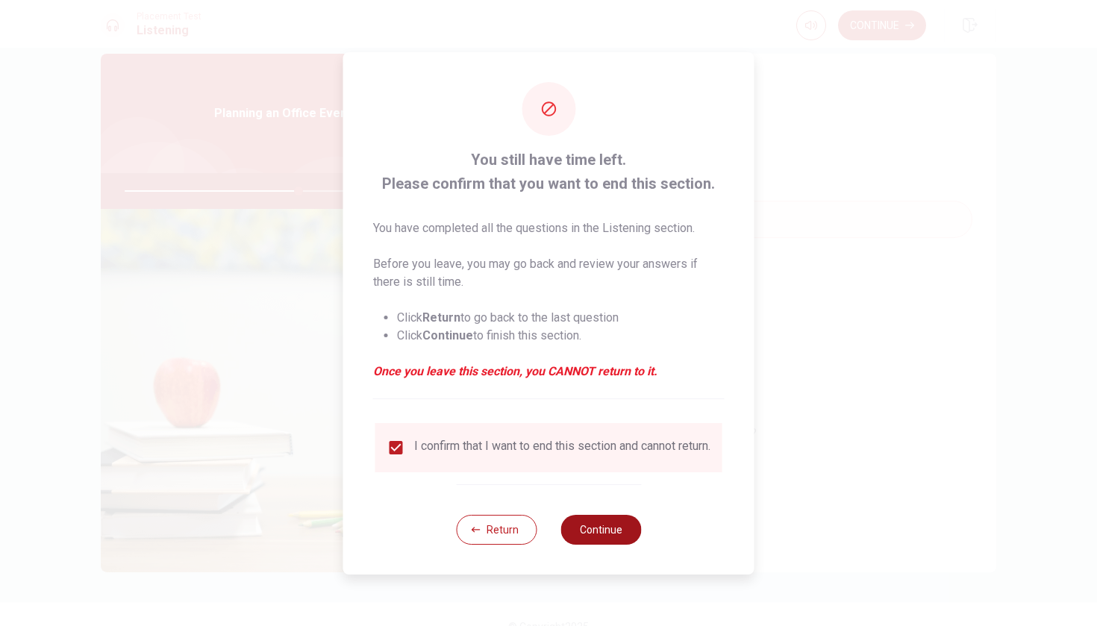
click at [577, 524] on button "Continue" at bounding box center [601, 530] width 81 height 30
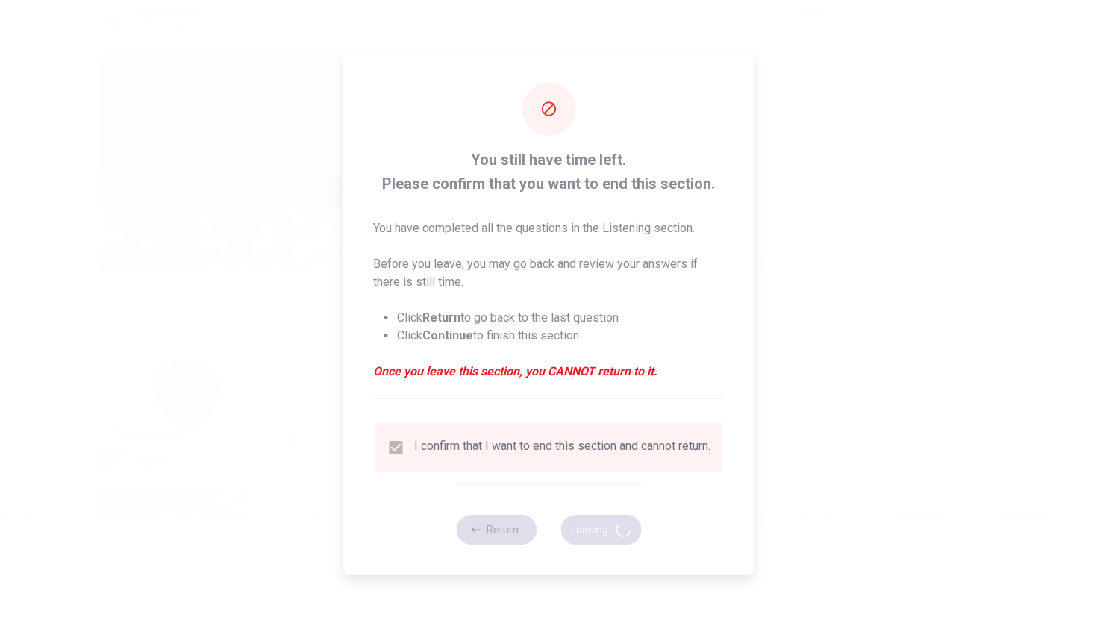
type input "65"
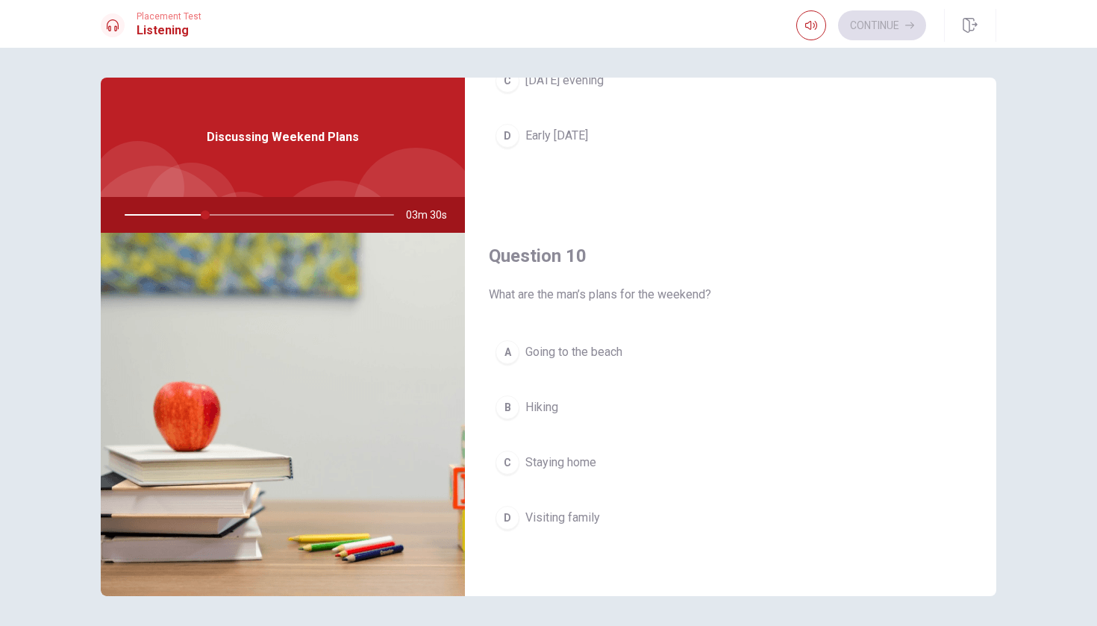
scroll to position [1392, 0]
click at [642, 402] on button "B Hiking" at bounding box center [731, 407] width 484 height 37
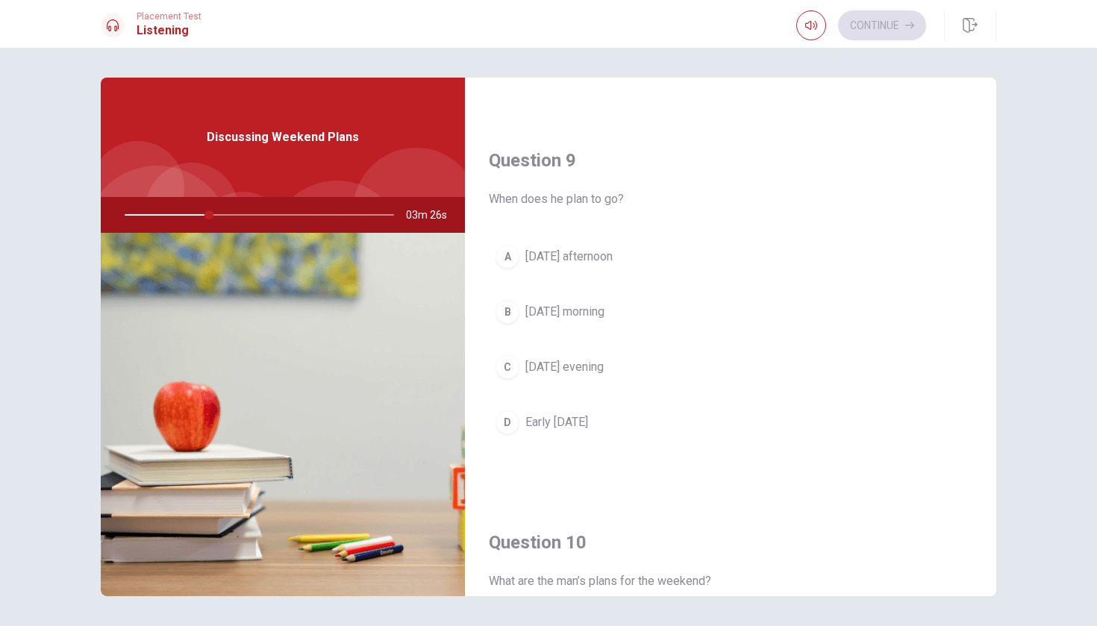
scroll to position [1096, 0]
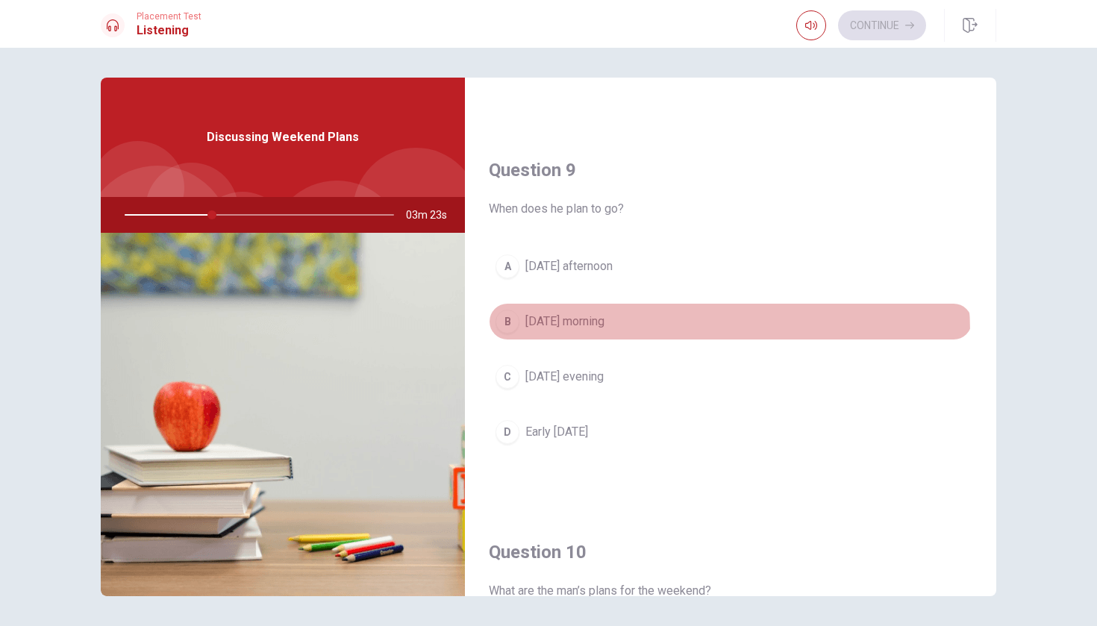
click at [665, 332] on button "B [DATE] morning" at bounding box center [731, 321] width 484 height 37
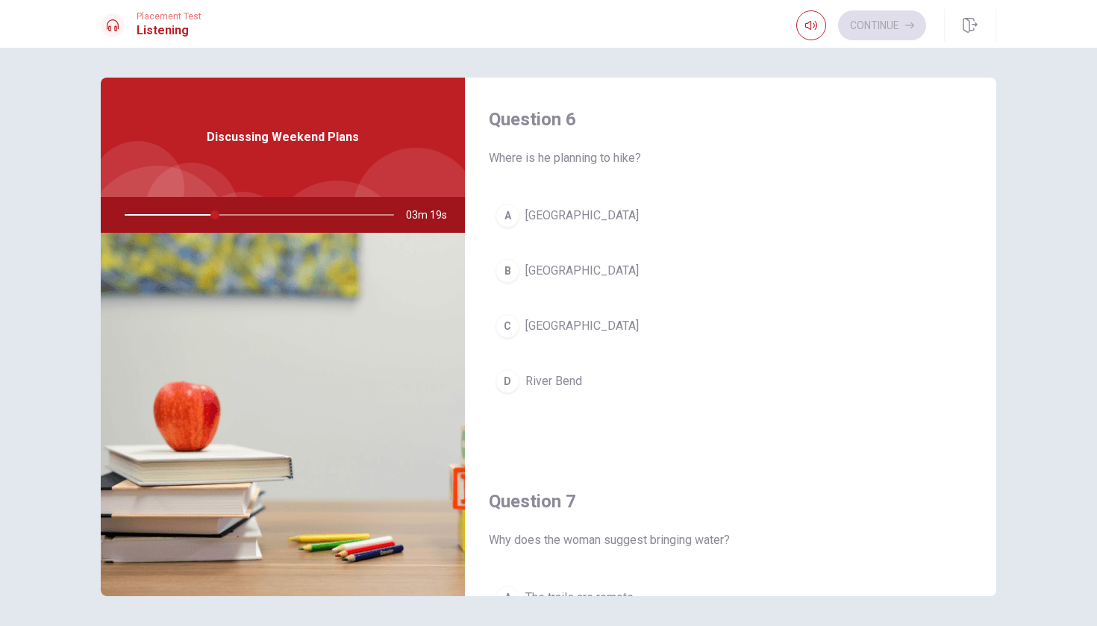
scroll to position [0, 0]
click at [628, 215] on button "A [GEOGRAPHIC_DATA]" at bounding box center [731, 215] width 484 height 37
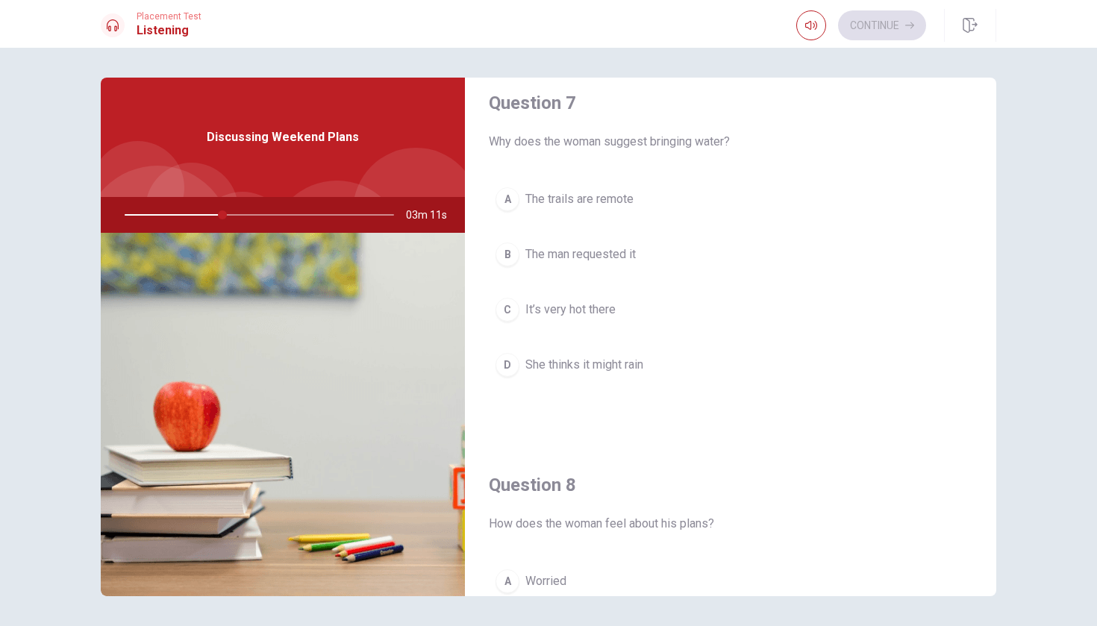
scroll to position [398, 0]
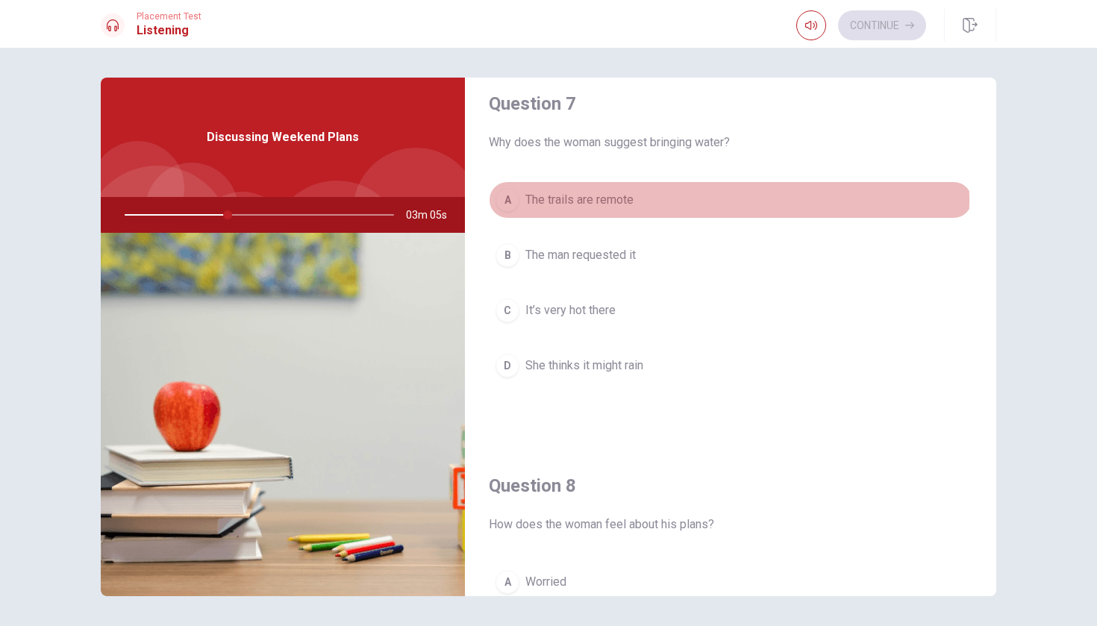
click at [623, 201] on span "The trails are remote" at bounding box center [580, 200] width 108 height 18
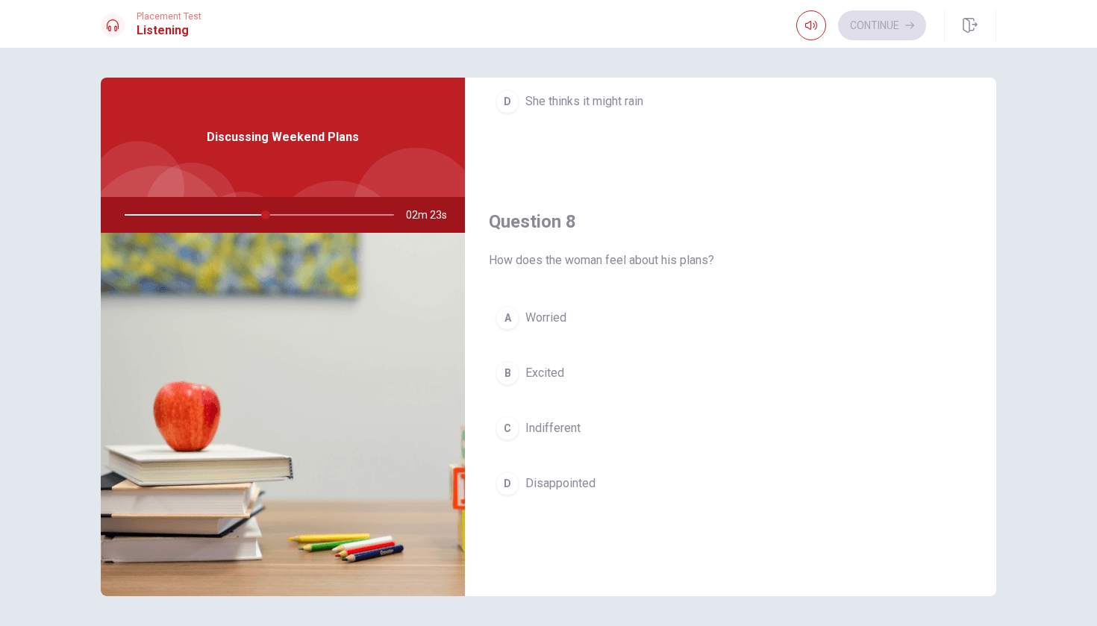
scroll to position [666, 0]
click at [628, 381] on button "B Excited" at bounding box center [731, 369] width 484 height 37
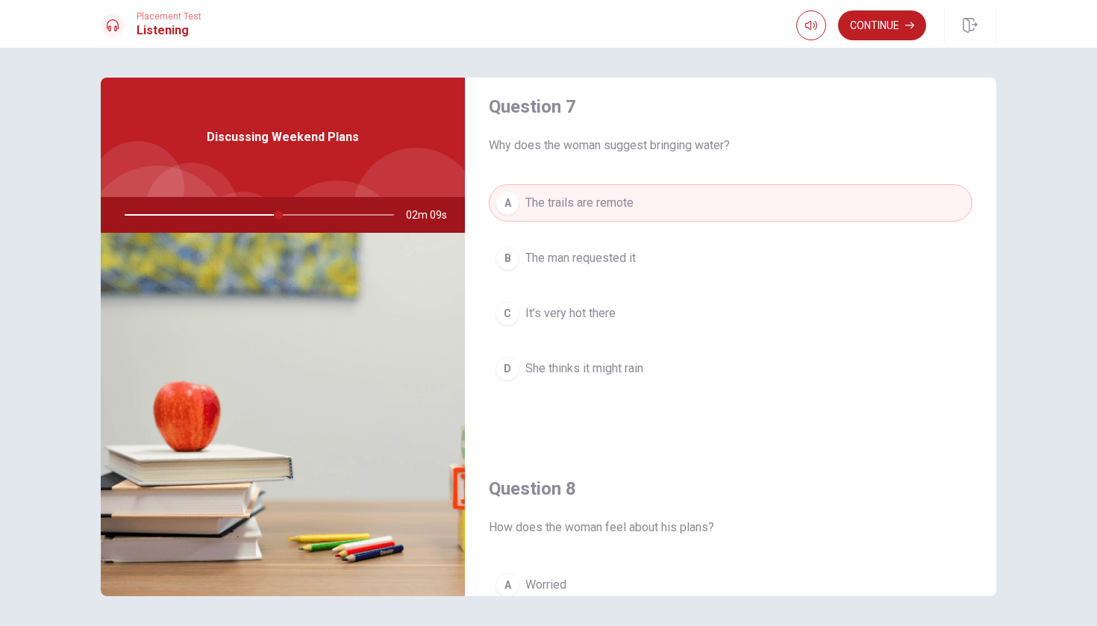
scroll to position [388, 0]
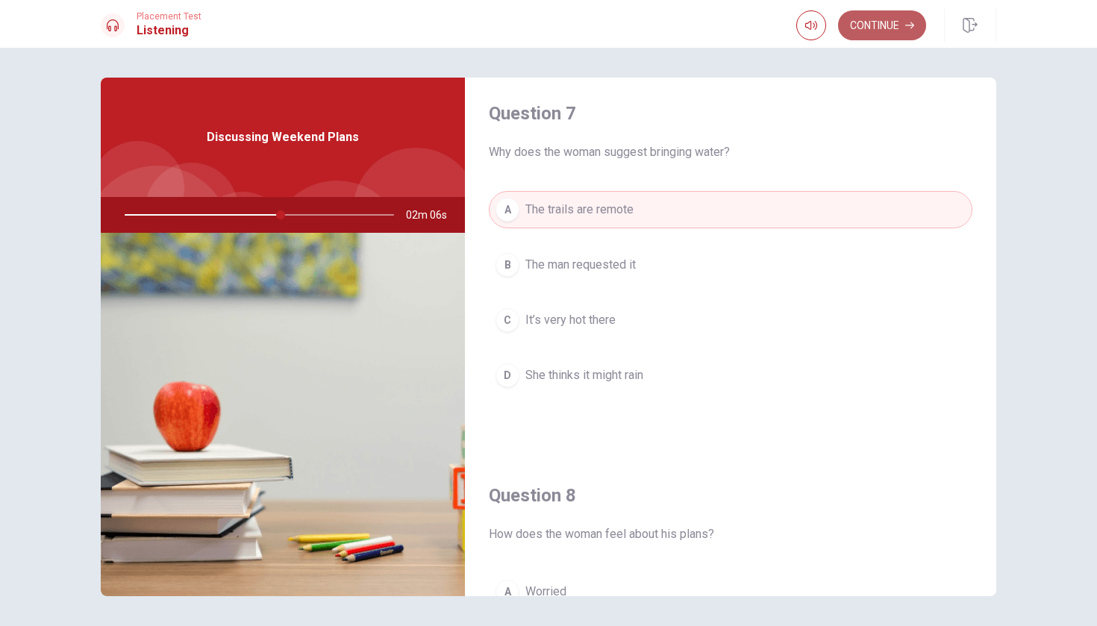
click at [894, 19] on button "Continue" at bounding box center [882, 25] width 88 height 30
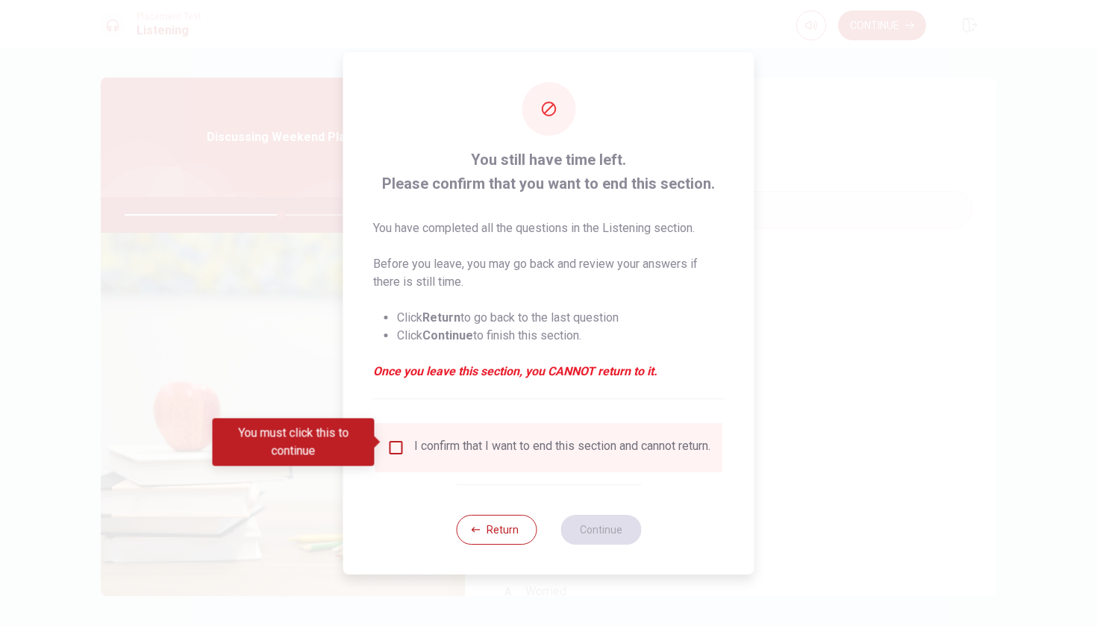
click at [396, 448] on input "You must click this to continue" at bounding box center [396, 448] width 18 height 18
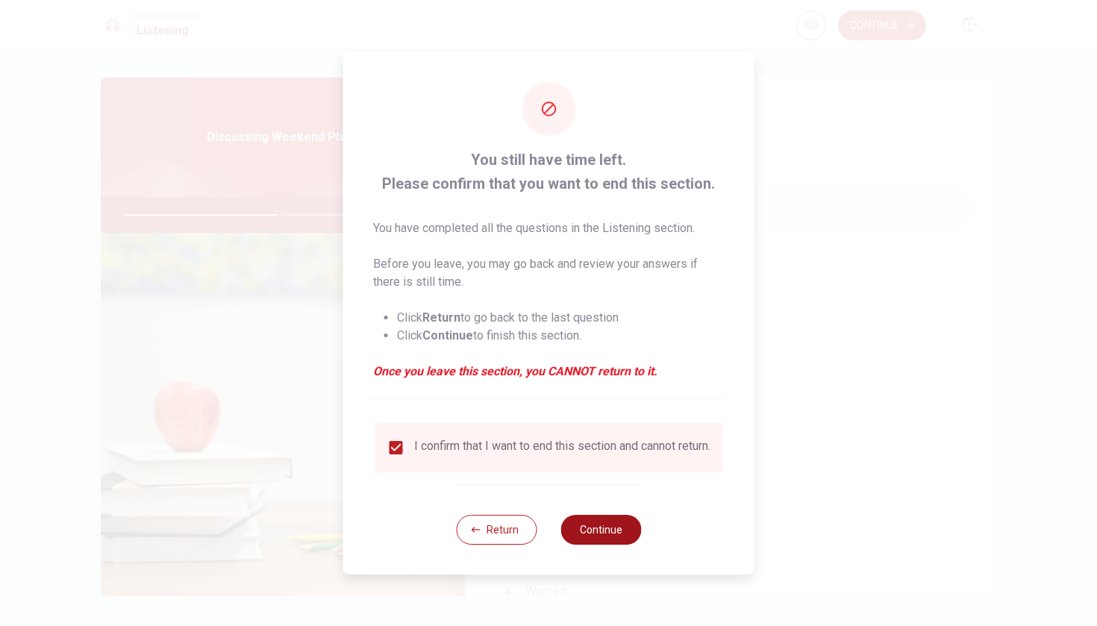
click at [584, 539] on button "Continue" at bounding box center [601, 530] width 81 height 30
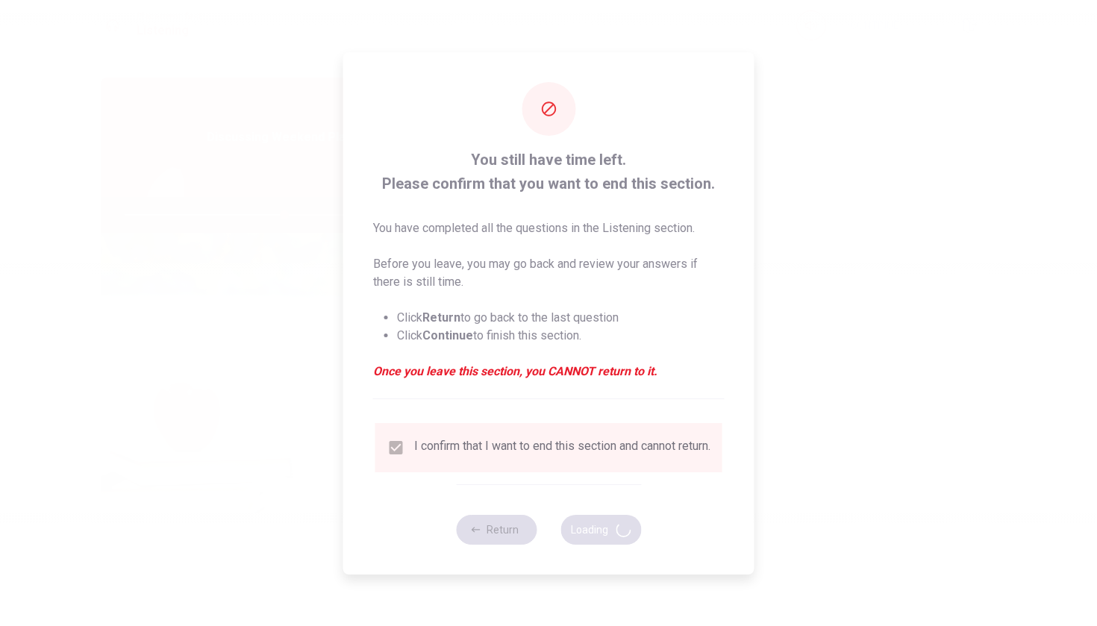
type input "60"
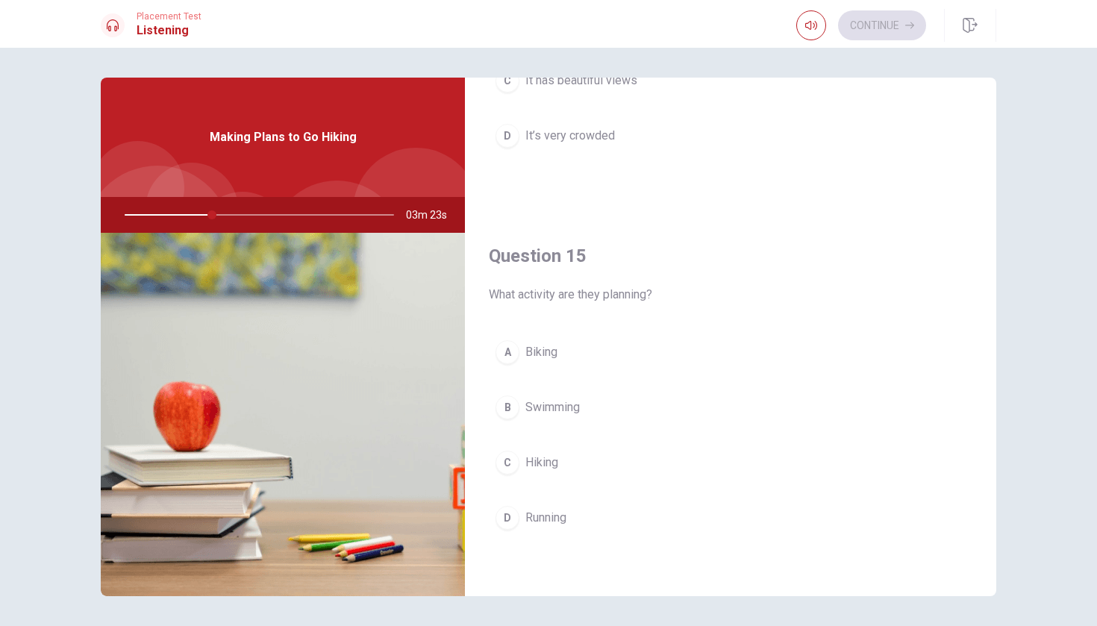
scroll to position [1392, 0]
click at [596, 458] on button "C Hiking" at bounding box center [731, 462] width 484 height 37
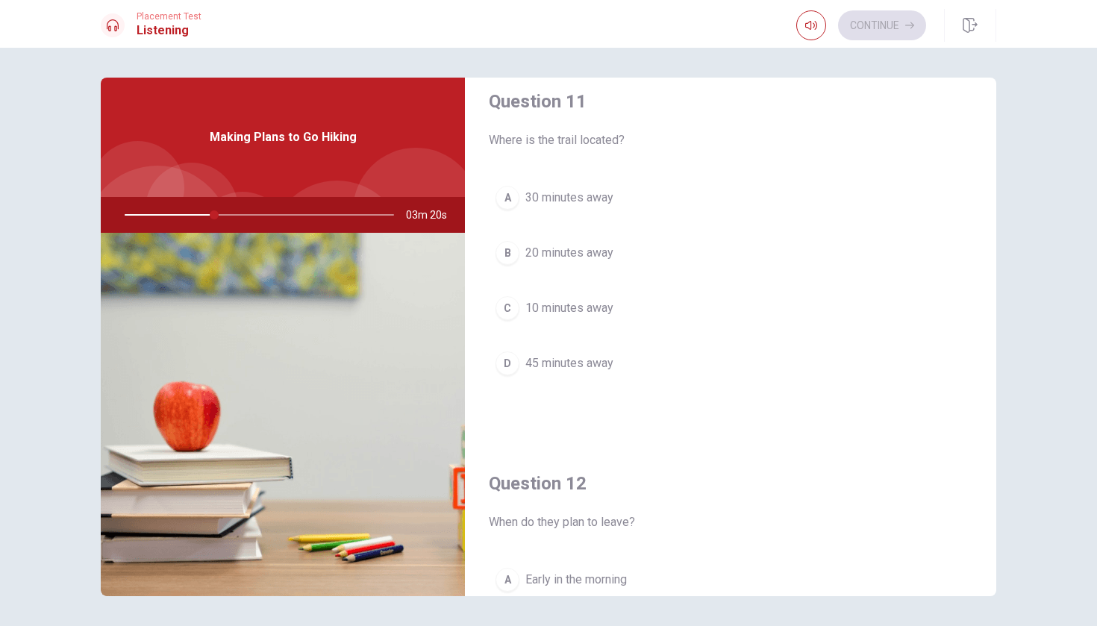
scroll to position [13, 0]
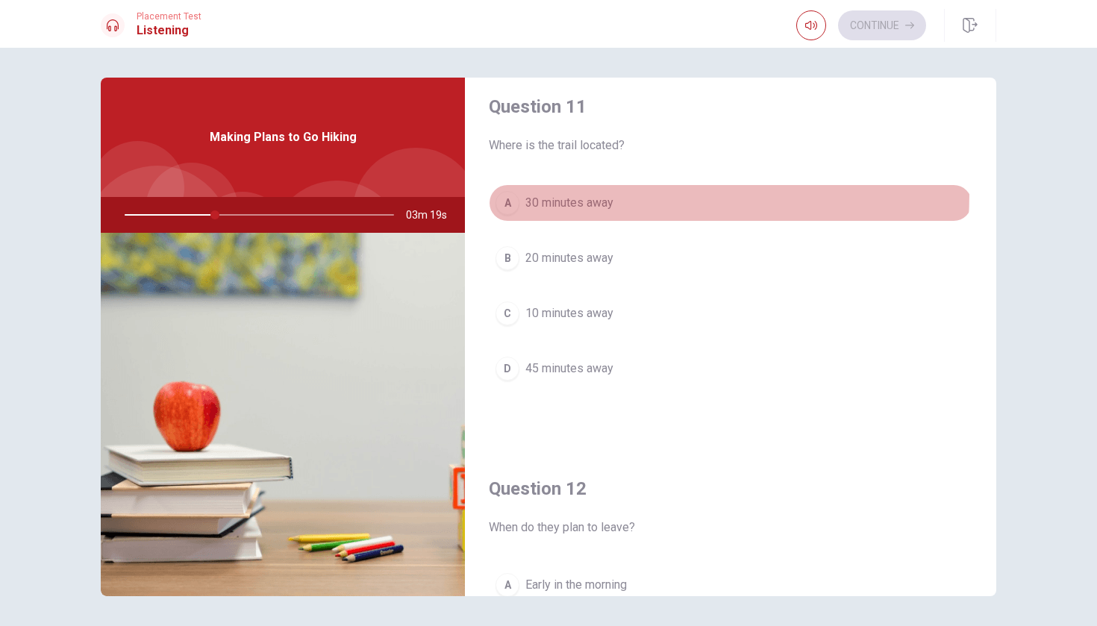
click at [621, 194] on button "A 30 minutes away" at bounding box center [731, 202] width 484 height 37
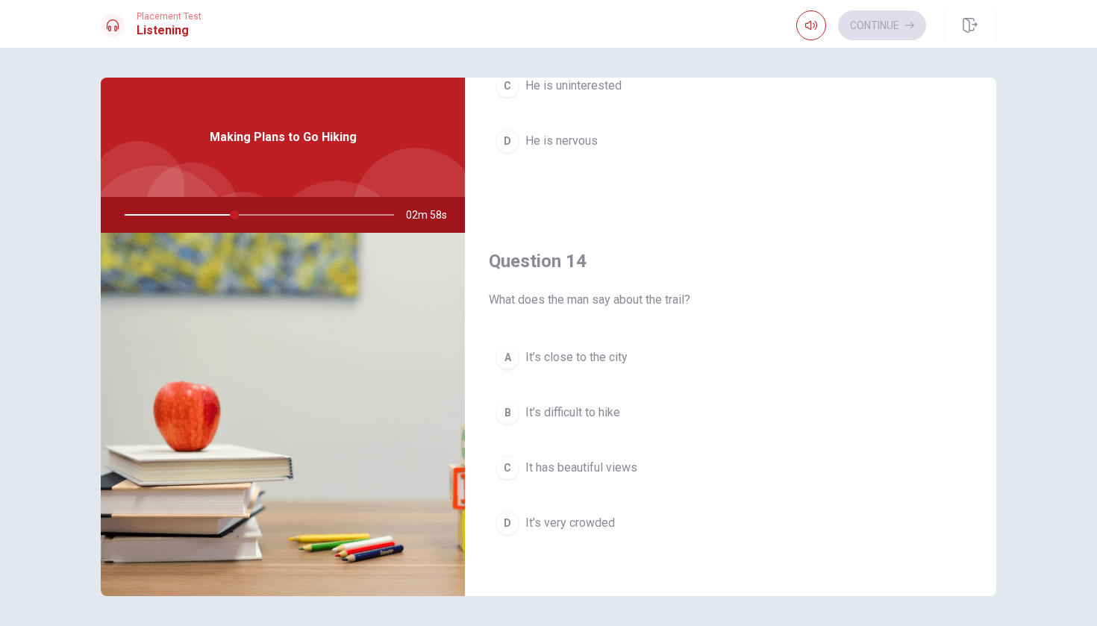
scroll to position [1003, 0]
click at [655, 467] on button "C It has beautiful views" at bounding box center [731, 469] width 484 height 37
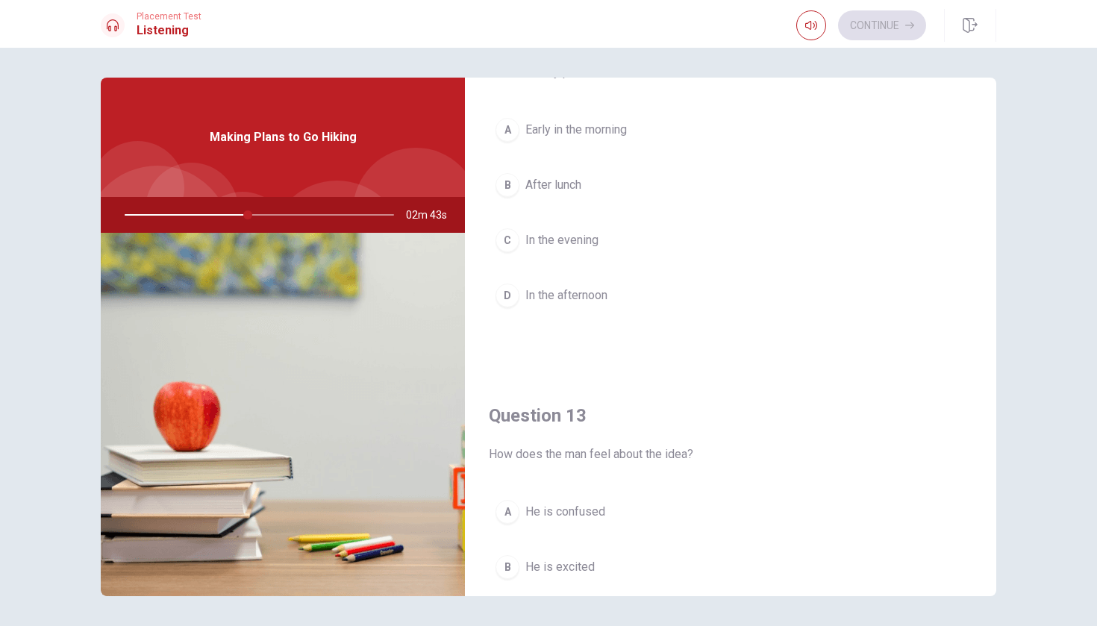
scroll to position [458, 0]
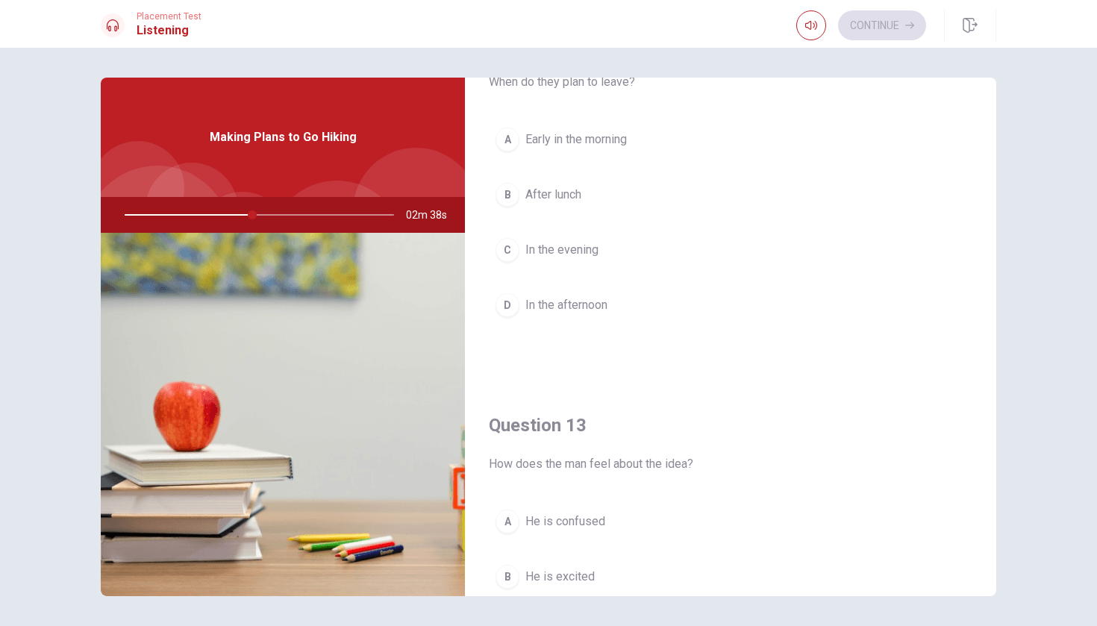
click at [588, 150] on button "A Early in the morning" at bounding box center [731, 139] width 484 height 37
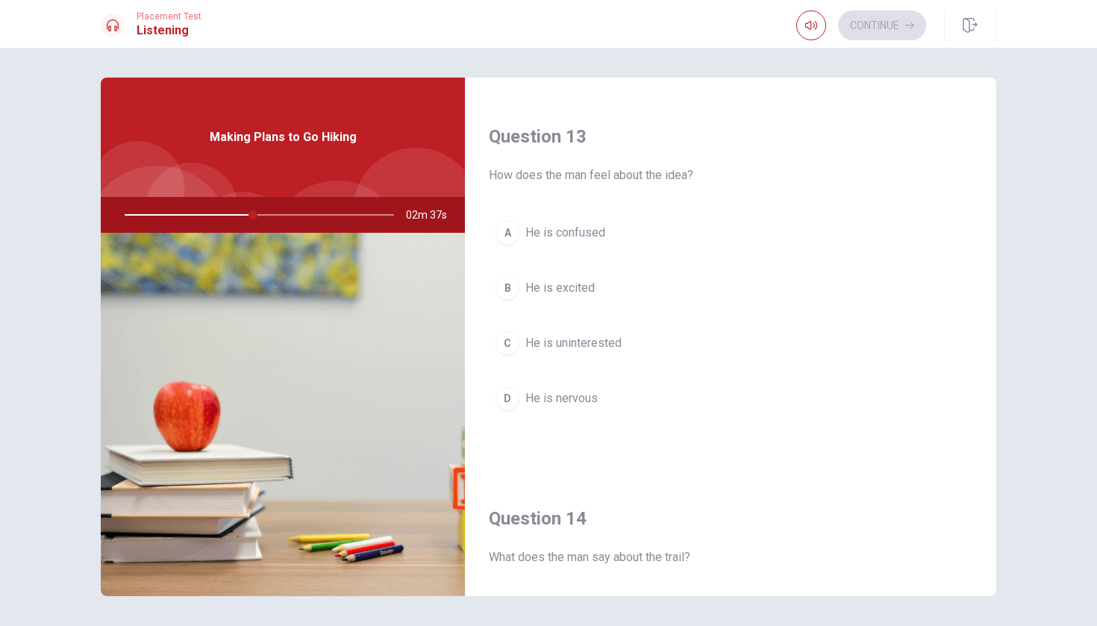
scroll to position [744, 0]
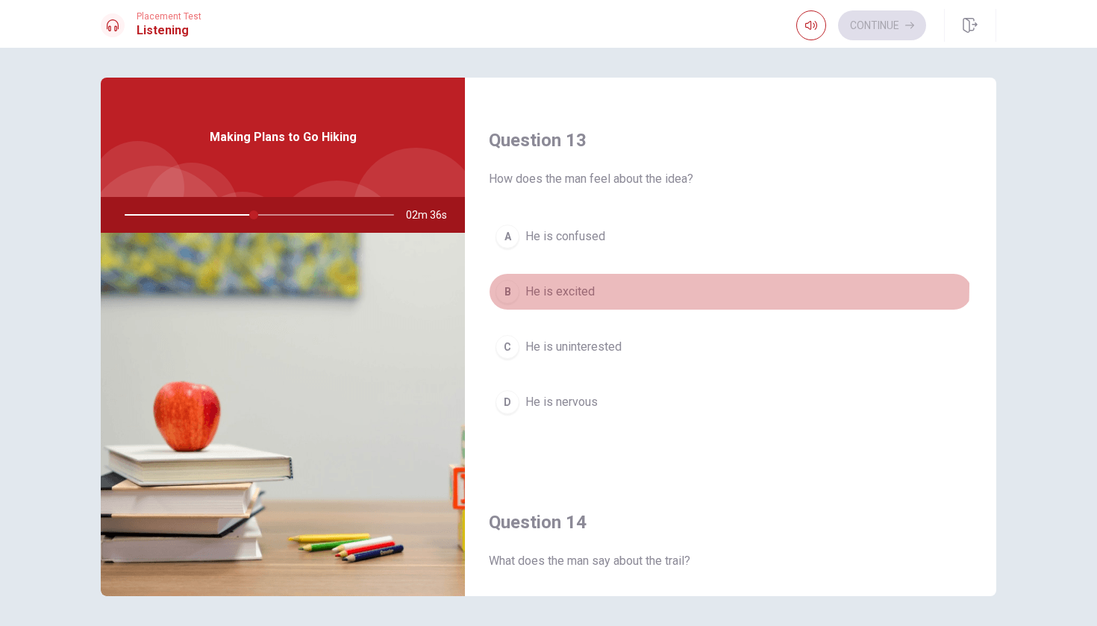
click at [552, 284] on span "He is excited" at bounding box center [560, 292] width 69 height 18
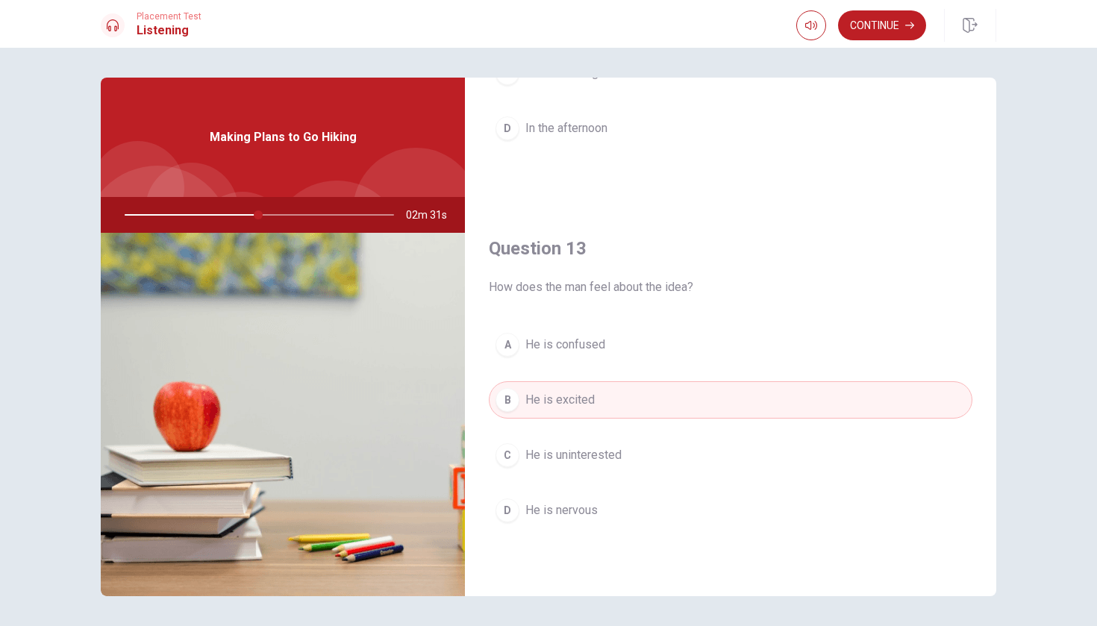
scroll to position [629, 0]
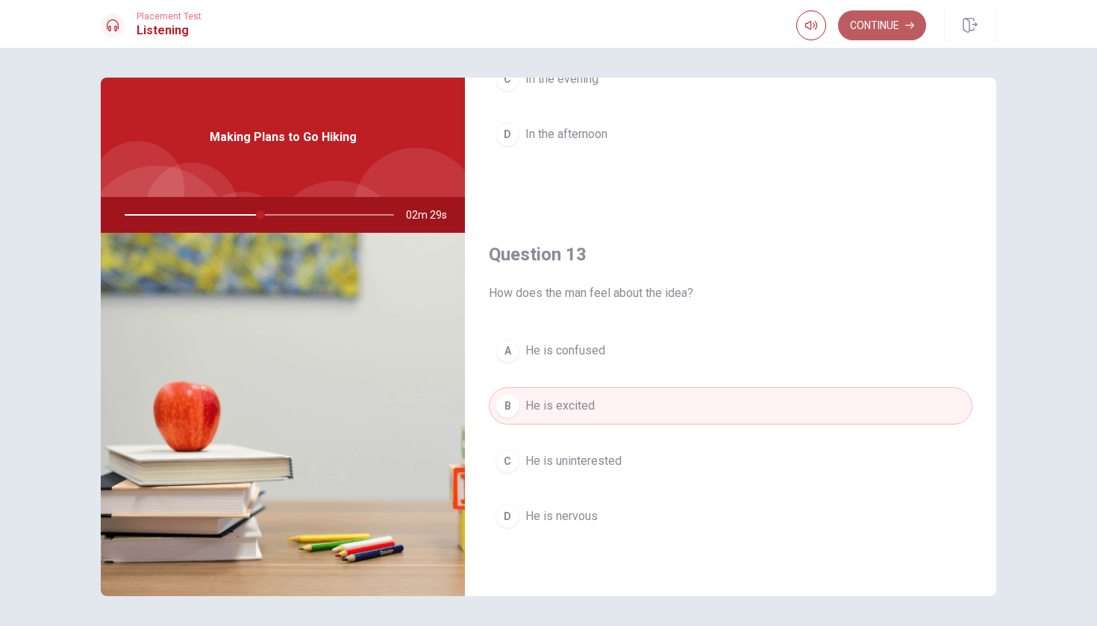
click at [872, 30] on button "Continue" at bounding box center [882, 25] width 88 height 30
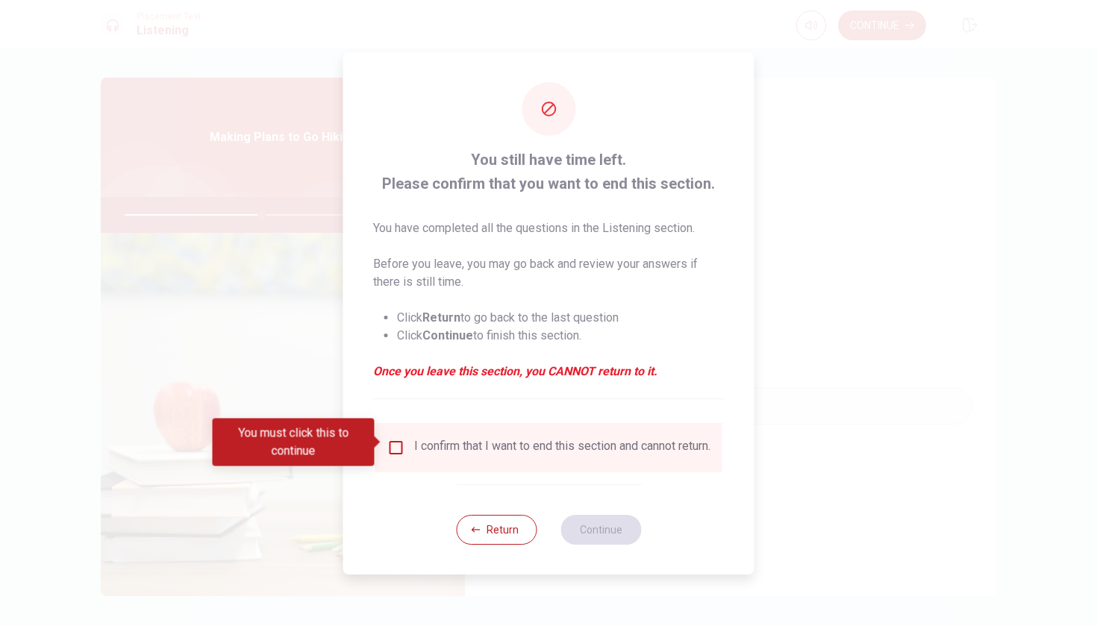
click at [397, 439] on input "You must click this to continue" at bounding box center [396, 448] width 18 height 18
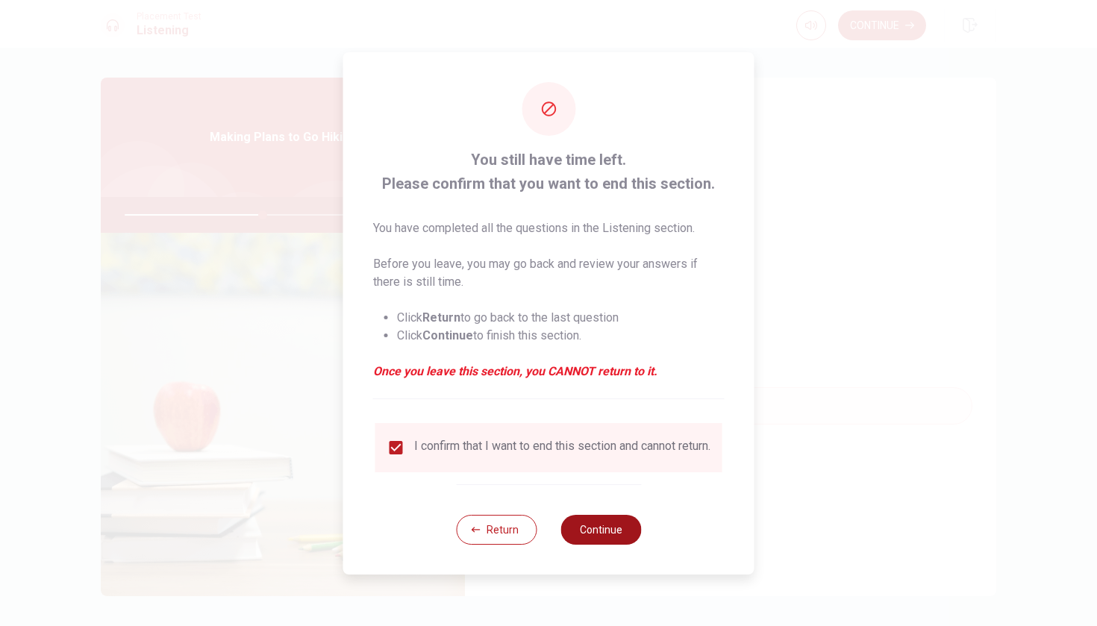
click at [582, 525] on button "Continue" at bounding box center [601, 530] width 81 height 30
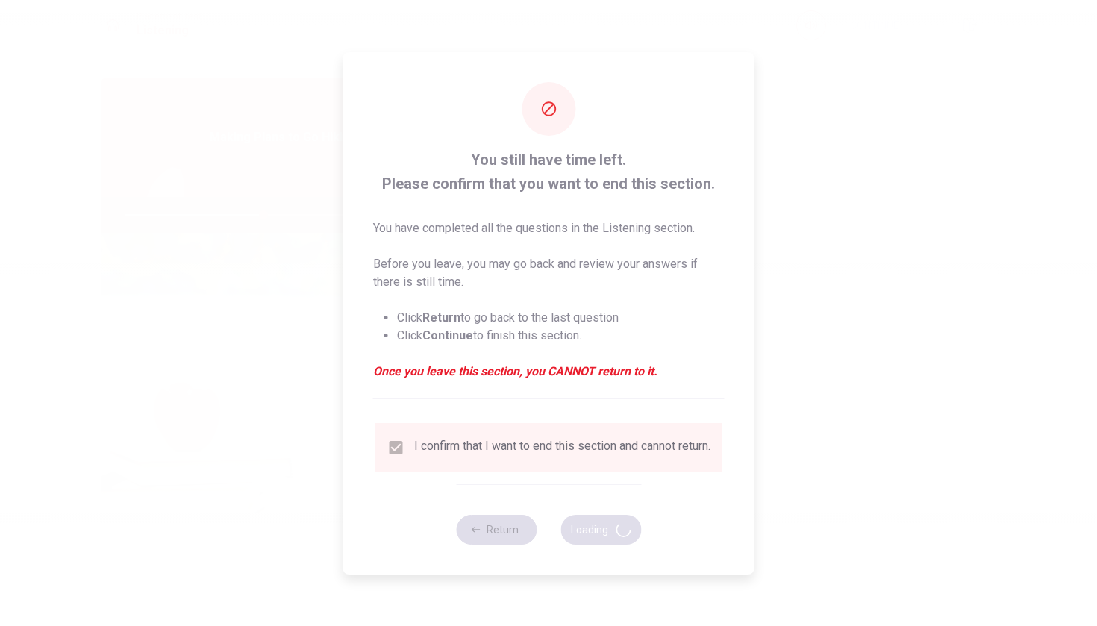
type input "52"
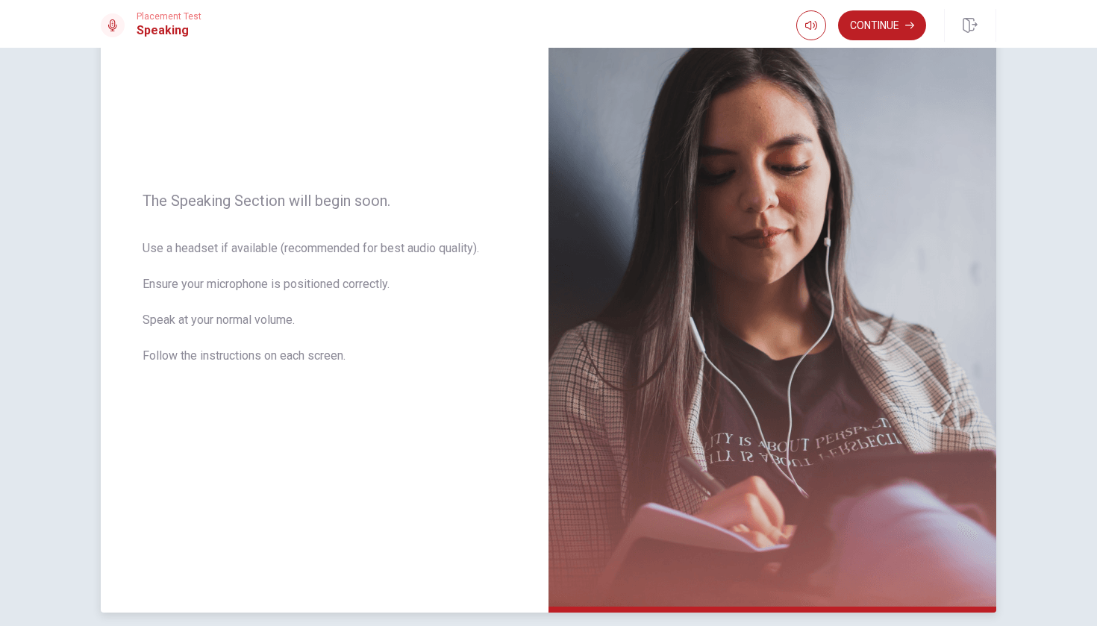
scroll to position [111, 0]
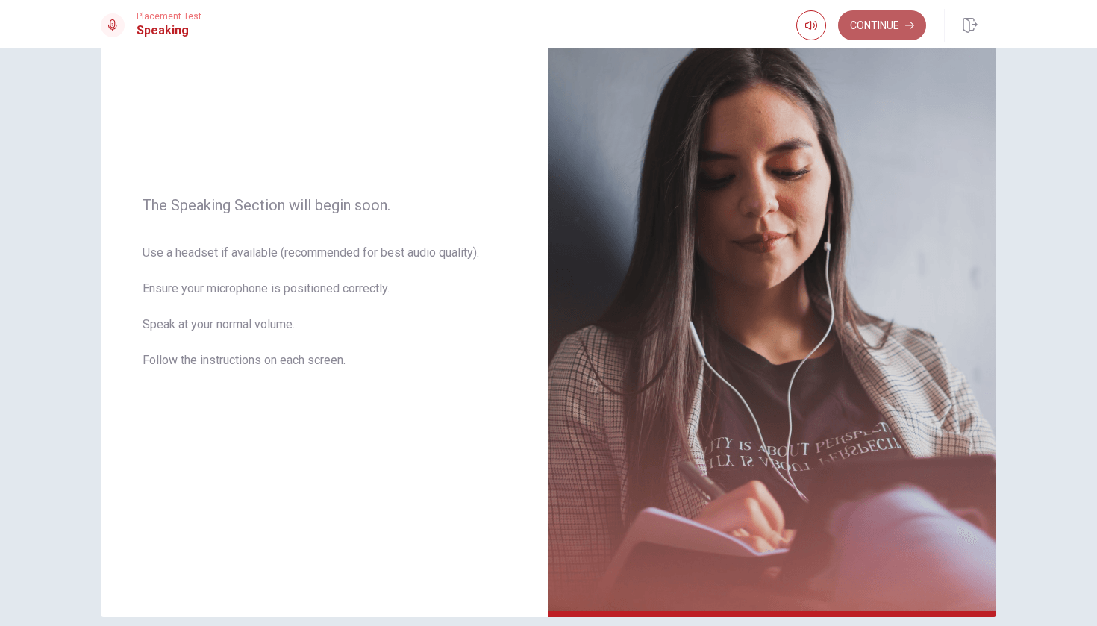
click at [868, 25] on button "Continue" at bounding box center [882, 25] width 88 height 30
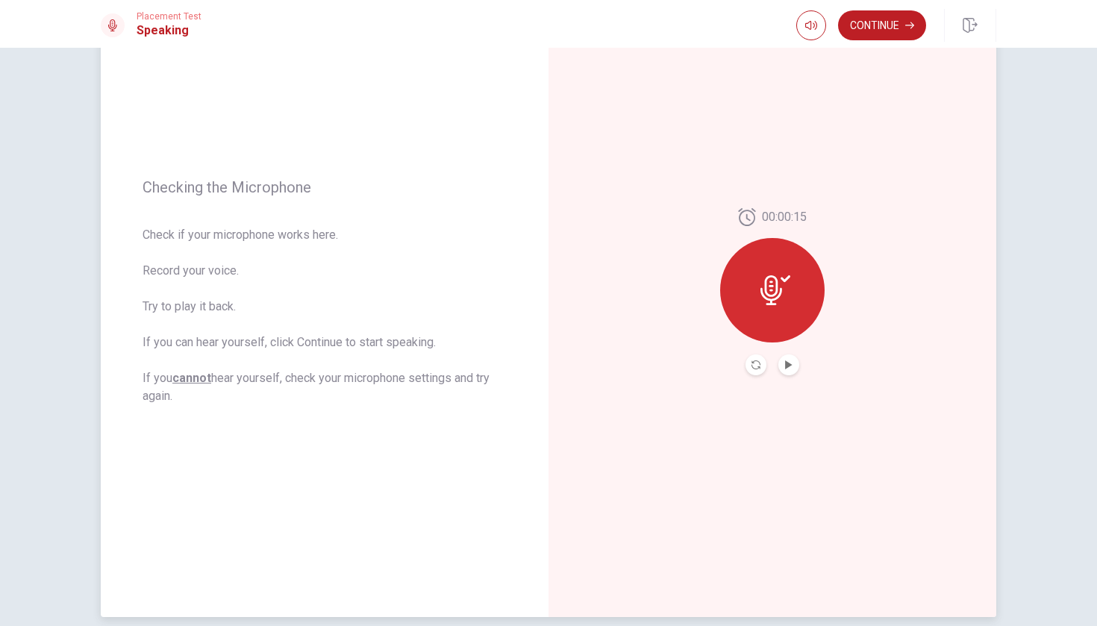
click at [792, 368] on button "Play Audio" at bounding box center [789, 365] width 21 height 21
click at [865, 32] on button "Continue" at bounding box center [882, 25] width 88 height 30
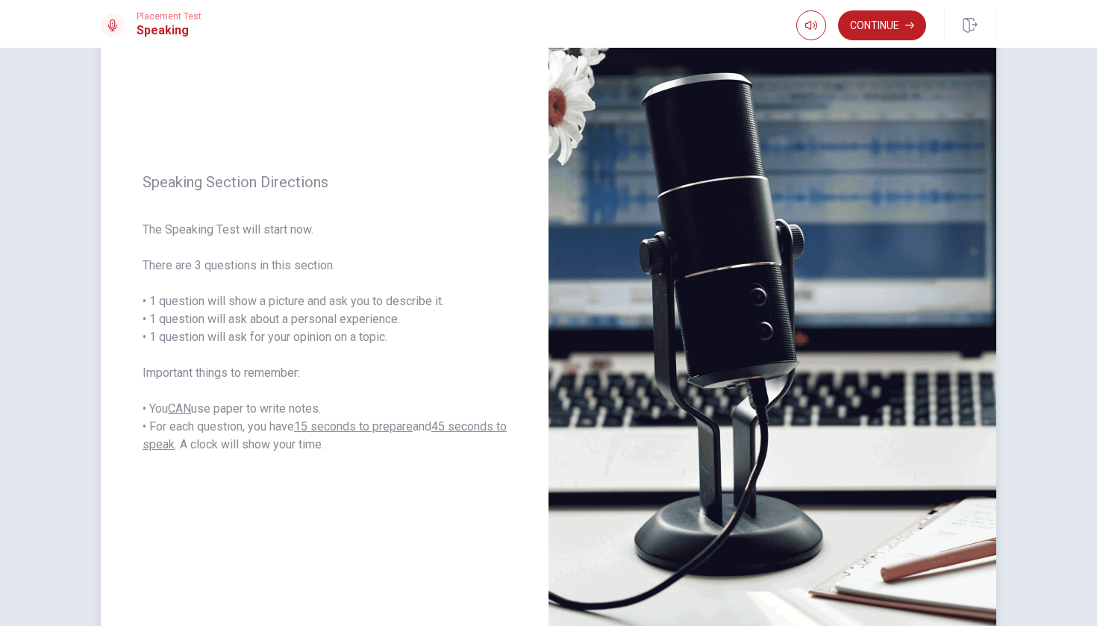
scroll to position [81, 0]
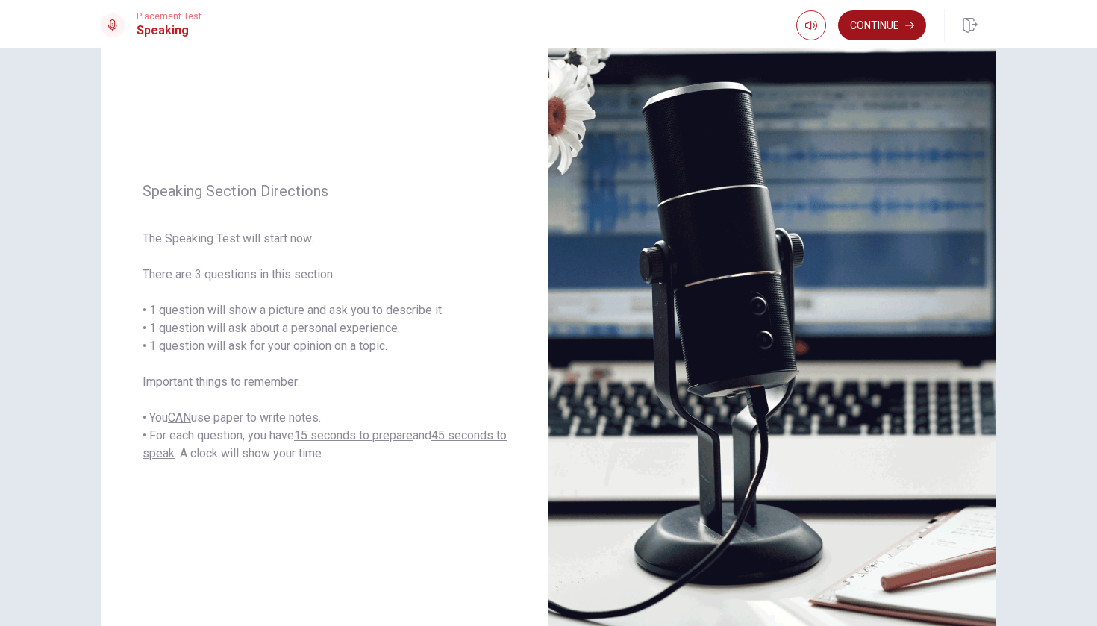
click at [858, 34] on button "Continue" at bounding box center [882, 25] width 88 height 30
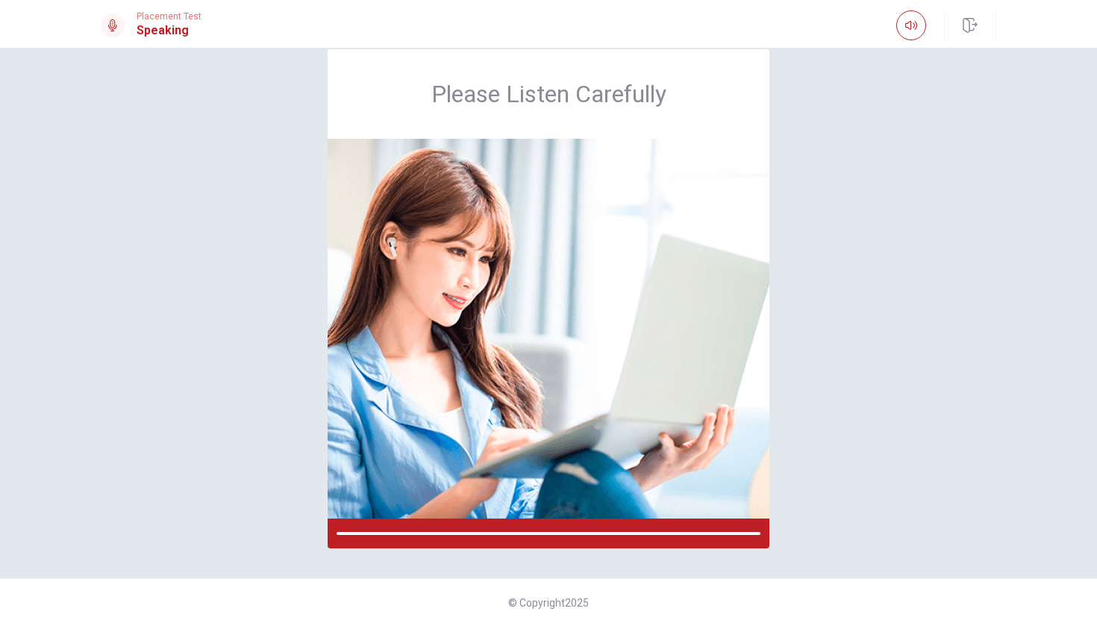
scroll to position [28, 0]
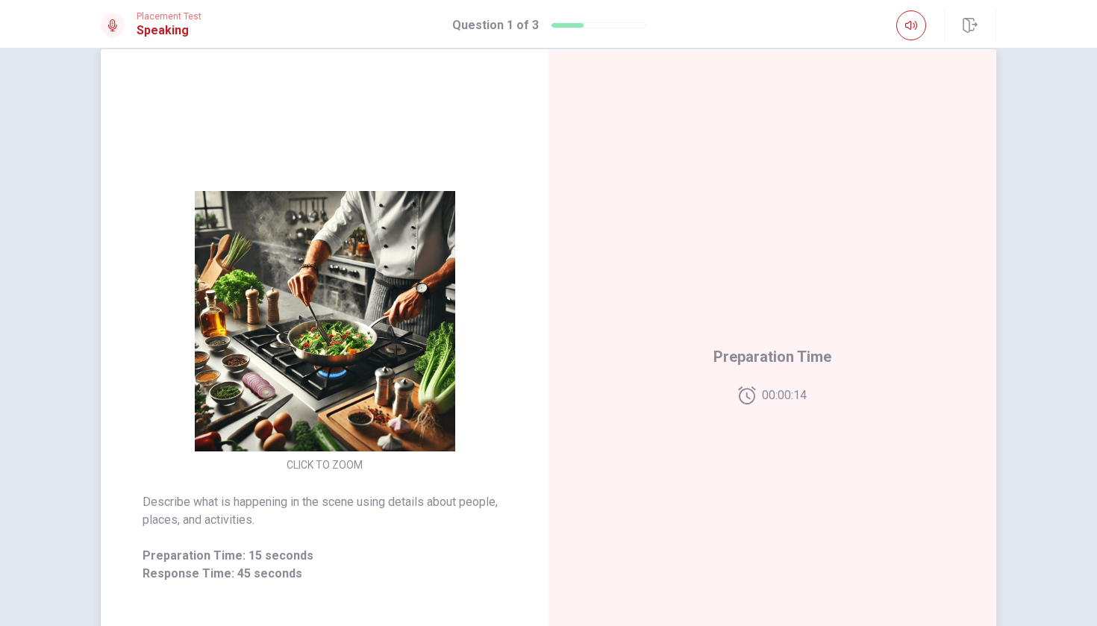
click at [383, 299] on img at bounding box center [324, 321] width 287 height 261
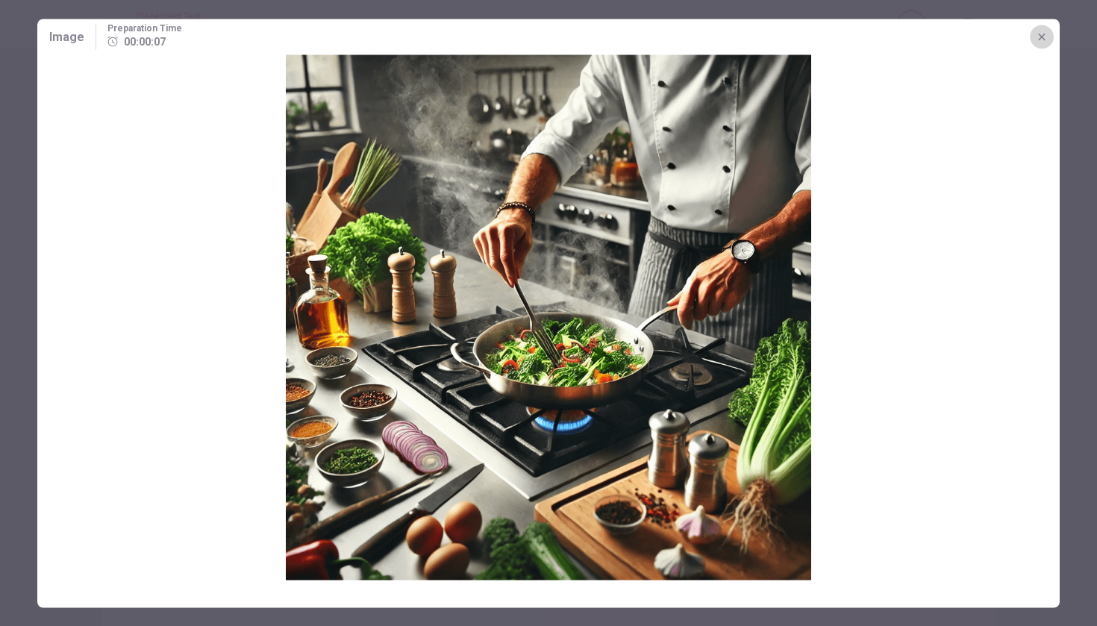
click at [988, 38] on icon "button" at bounding box center [1042, 37] width 12 height 12
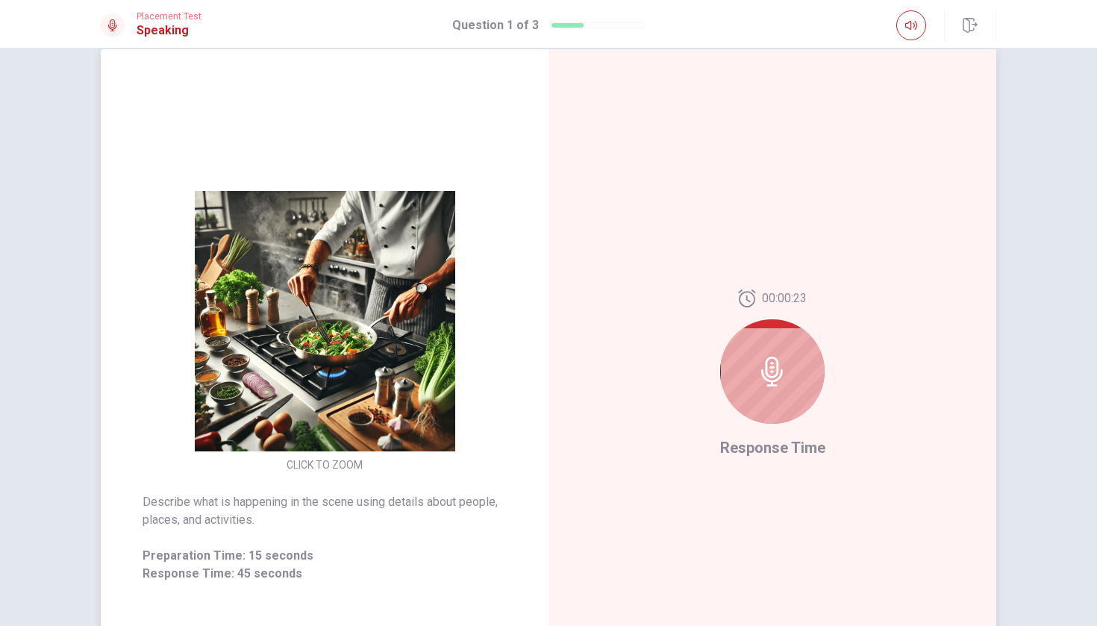
click at [784, 349] on div at bounding box center [772, 372] width 105 height 105
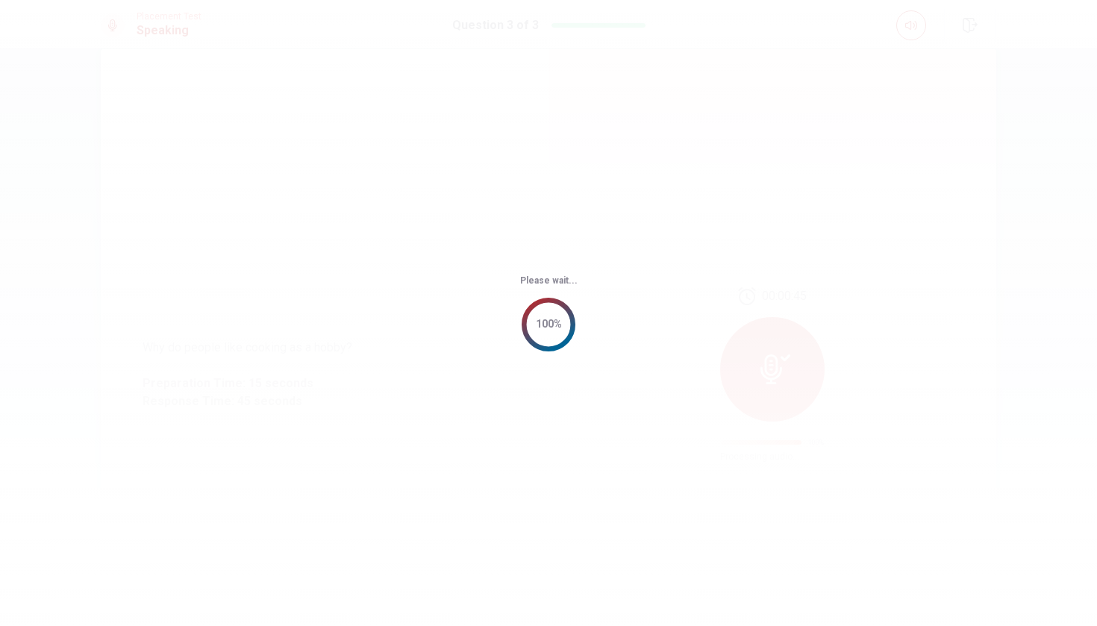
scroll to position [0, 0]
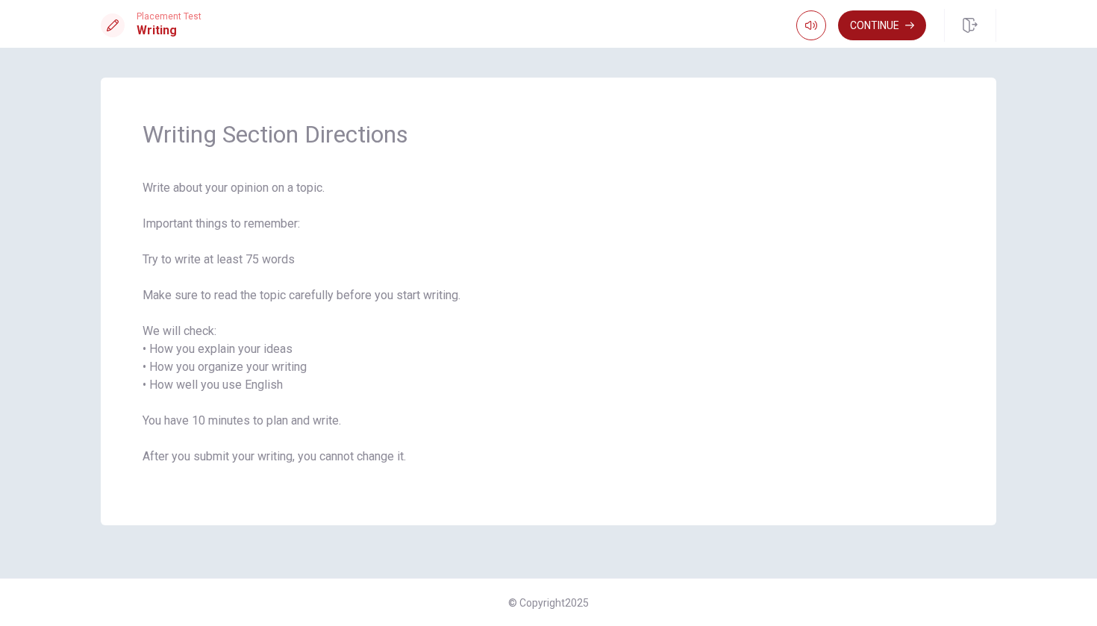
click at [882, 16] on button "Continue" at bounding box center [882, 25] width 88 height 30
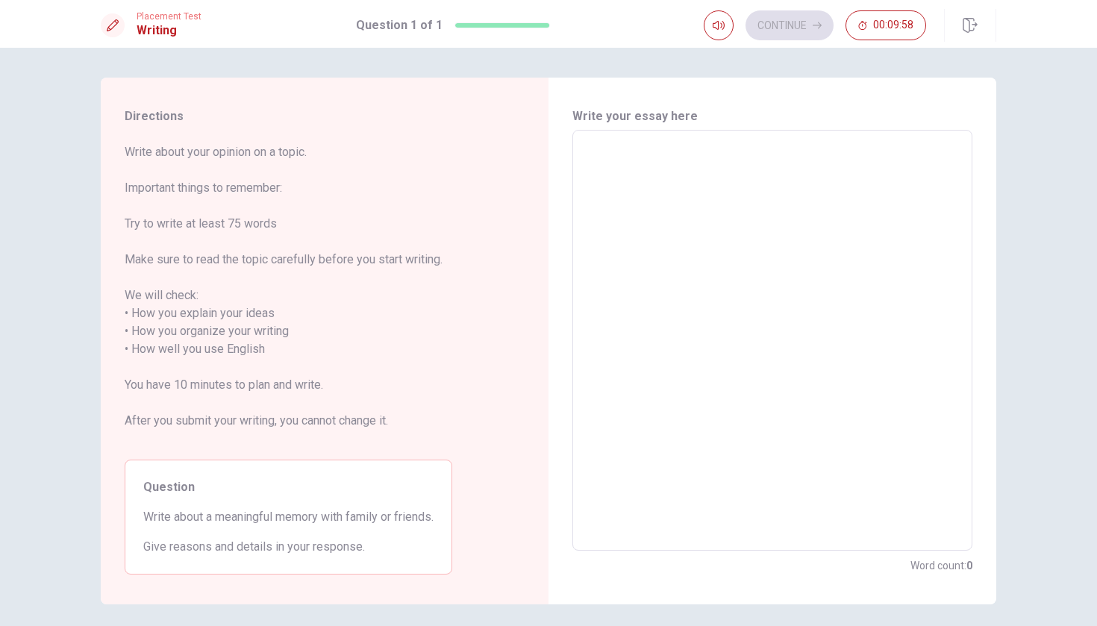
click at [616, 146] on textarea at bounding box center [772, 341] width 379 height 396
type textarea "I"
type textarea "x"
type textarea "It"
type textarea "x"
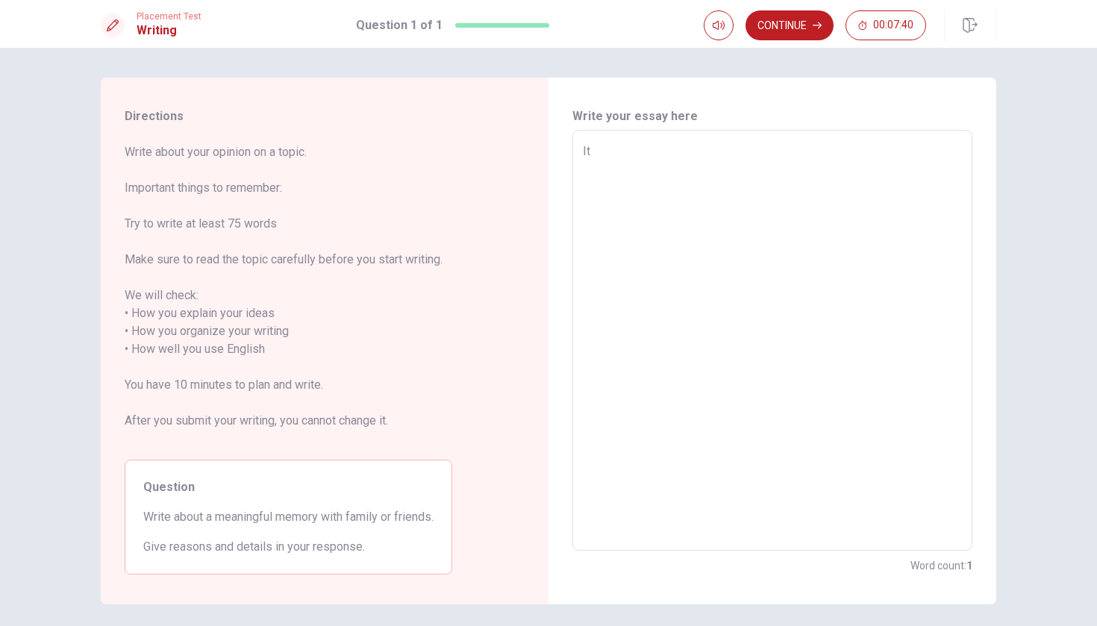
type textarea "It"
type textarea "x"
type textarea "It w"
type textarea "x"
type textarea "It wa"
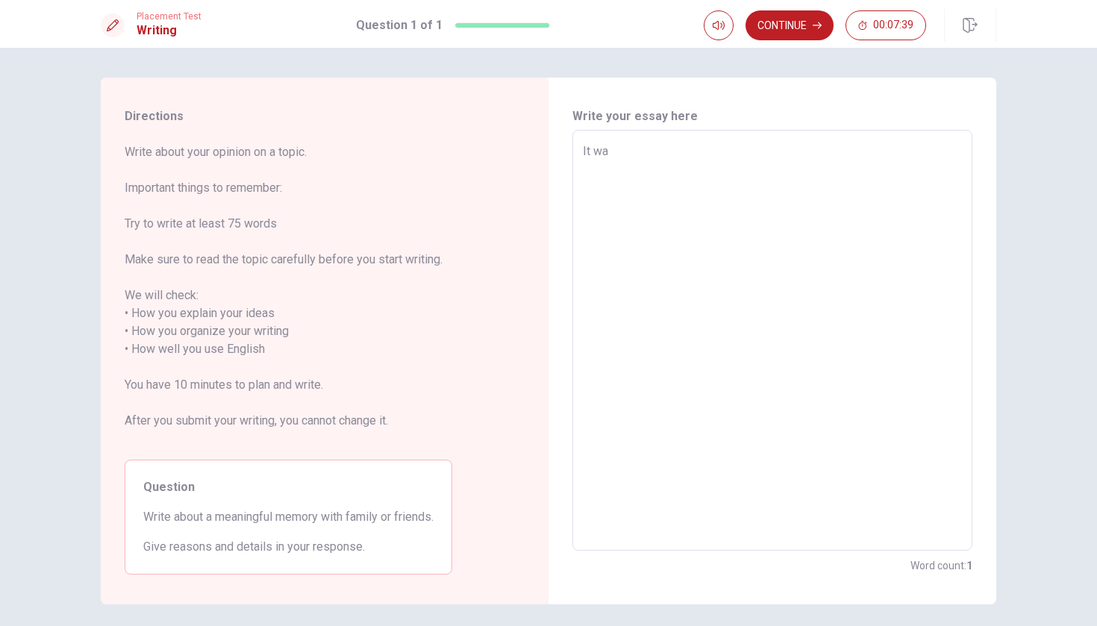
type textarea "x"
type textarea "It was"
type textarea "x"
type textarea "It was"
type textarea "x"
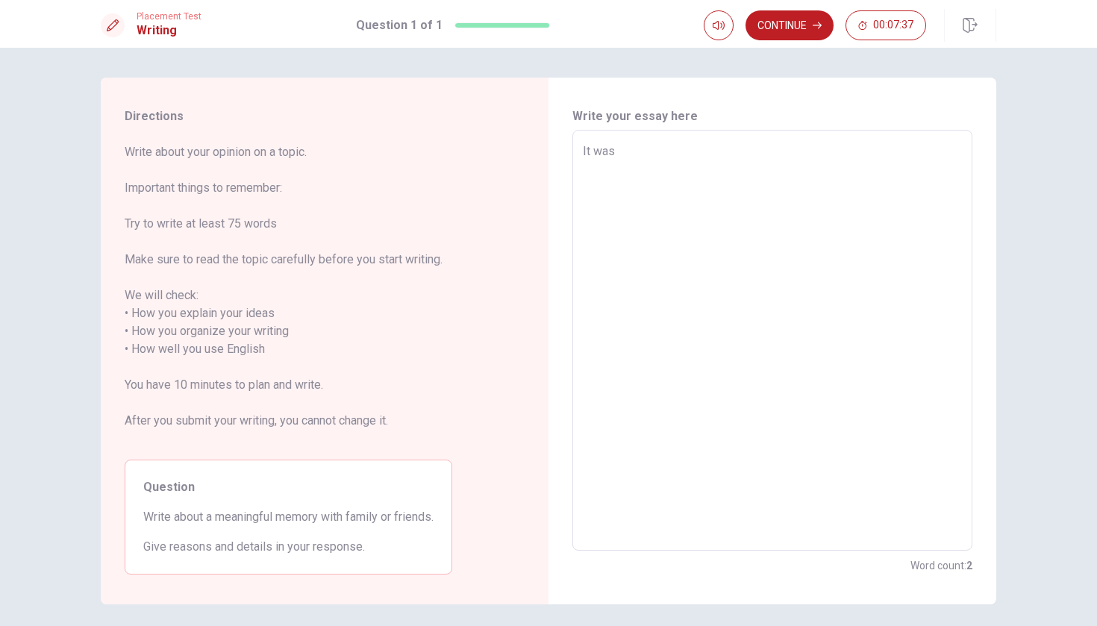
type textarea "It was a"
type textarea "x"
type textarea "It was a"
type textarea "x"
type textarea "It was a m"
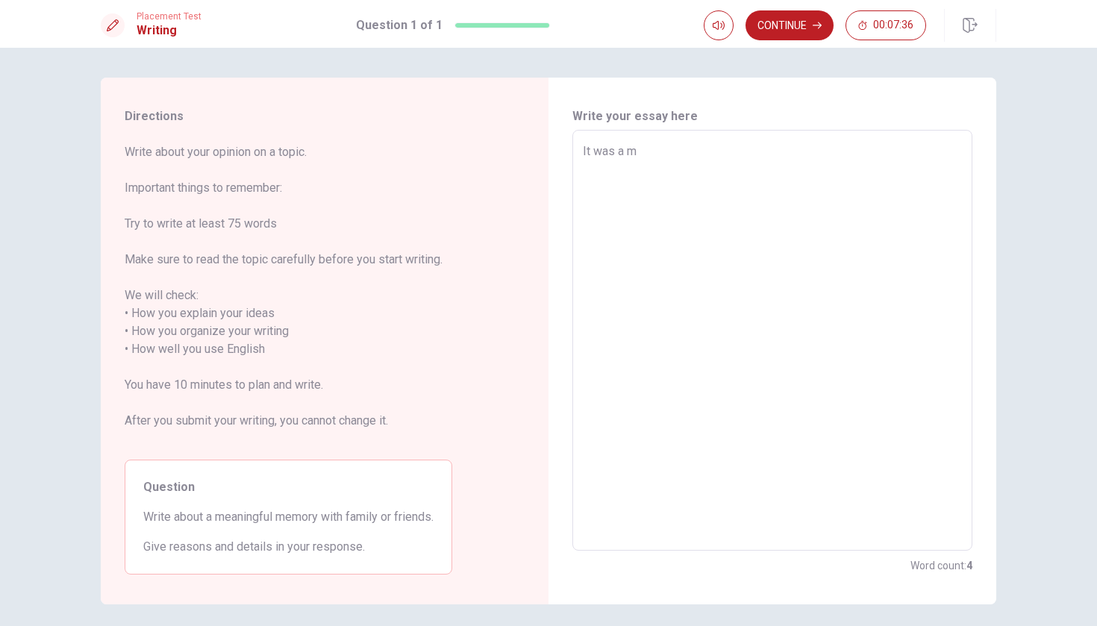
type textarea "x"
type textarea "It was a me"
type textarea "x"
type textarea "It was a mem"
type textarea "x"
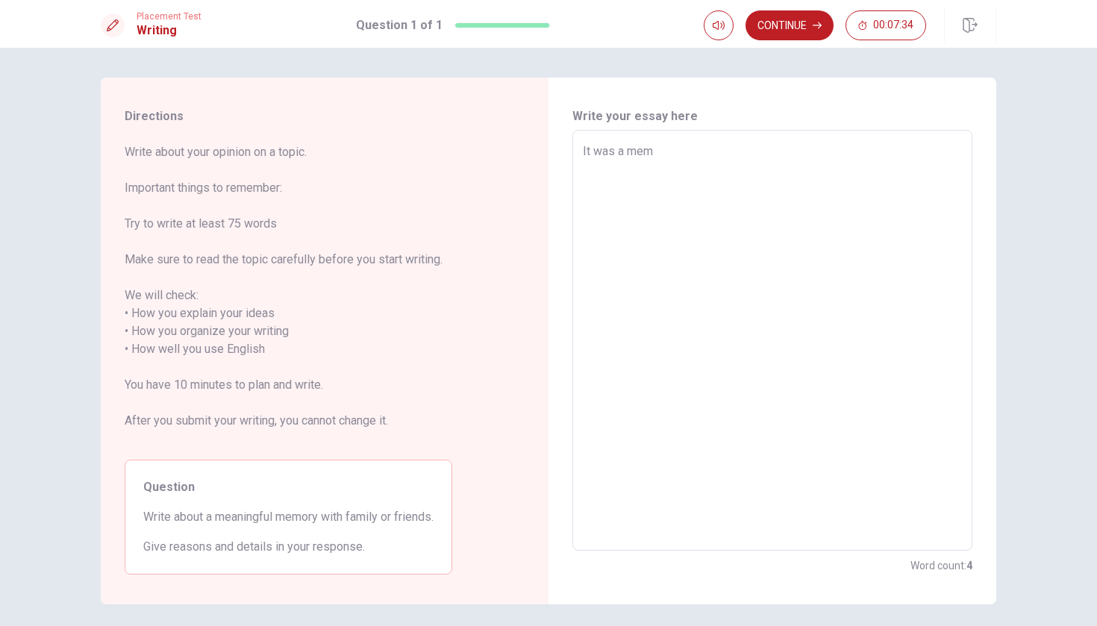
type textarea "It was a memo"
type textarea "x"
type textarea "It was a memor"
type textarea "x"
type textarea "It was a memory"
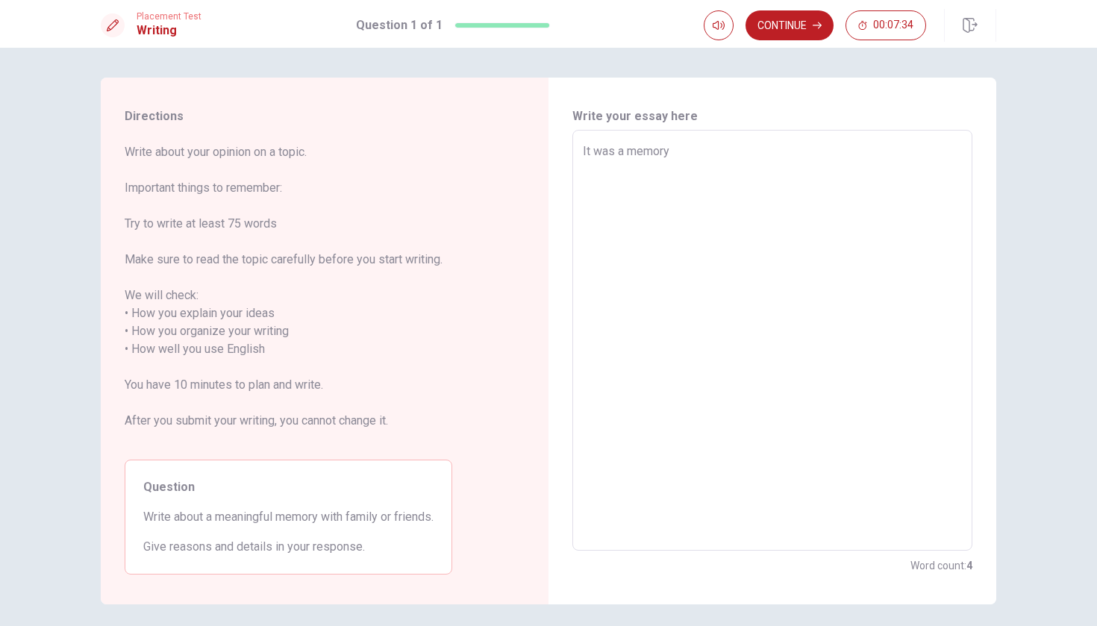
type textarea "x"
type textarea "It was a memory"
type textarea "x"
type textarea "It was a memory w"
type textarea "x"
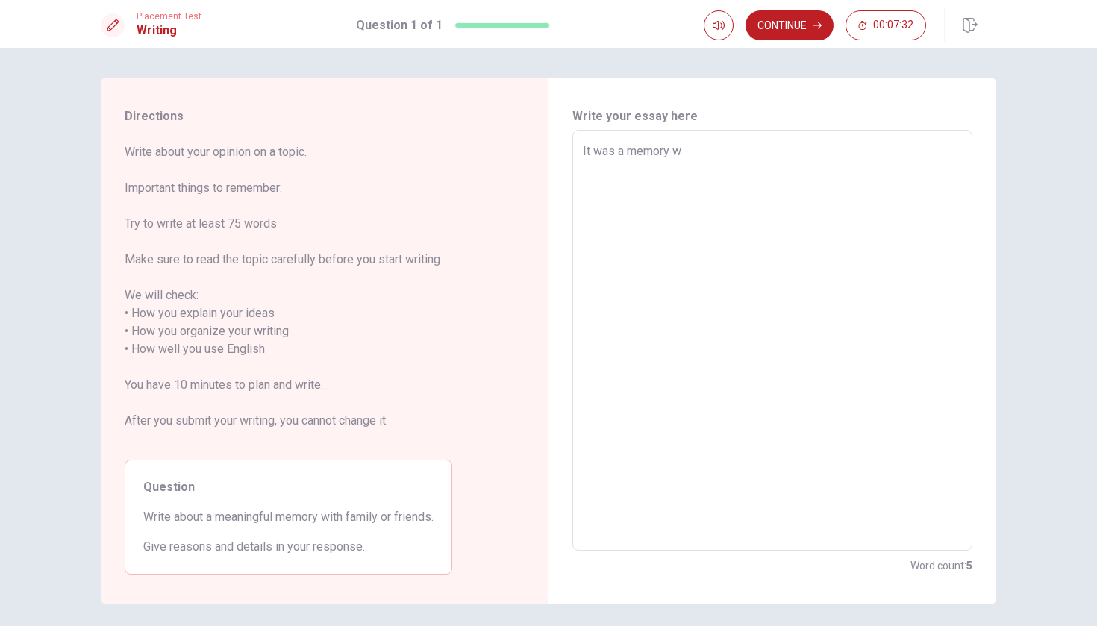
type textarea "It was a memory wi"
type textarea "x"
type textarea "It was a memory wit"
type textarea "x"
type textarea "It was a memory with"
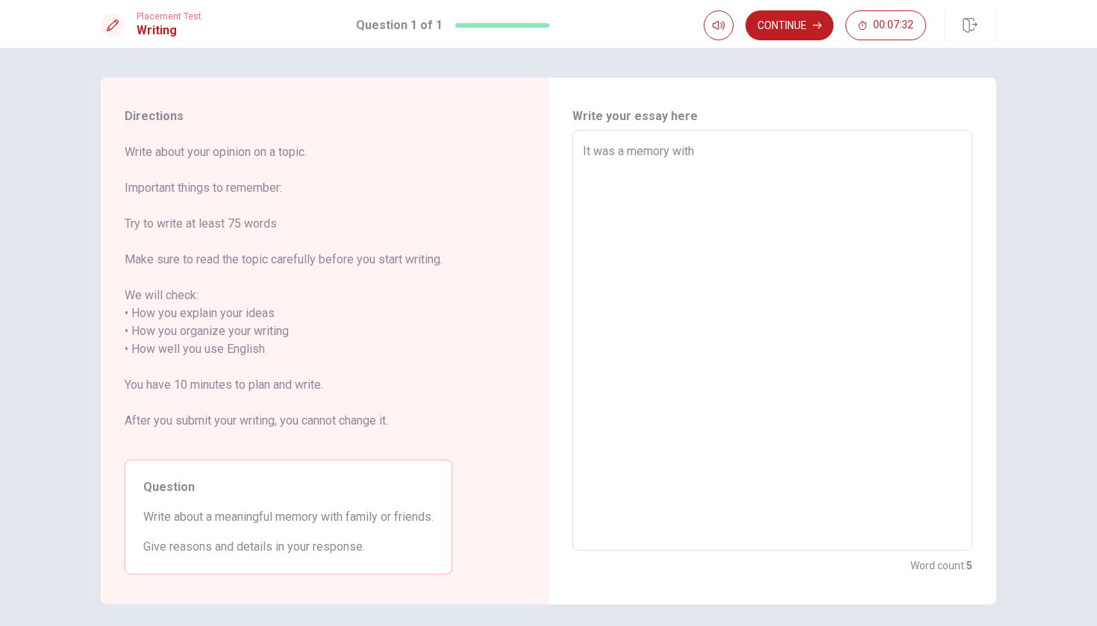
type textarea "x"
type textarea "It was a memory with"
type textarea "x"
type textarea "It was a memory with m"
type textarea "x"
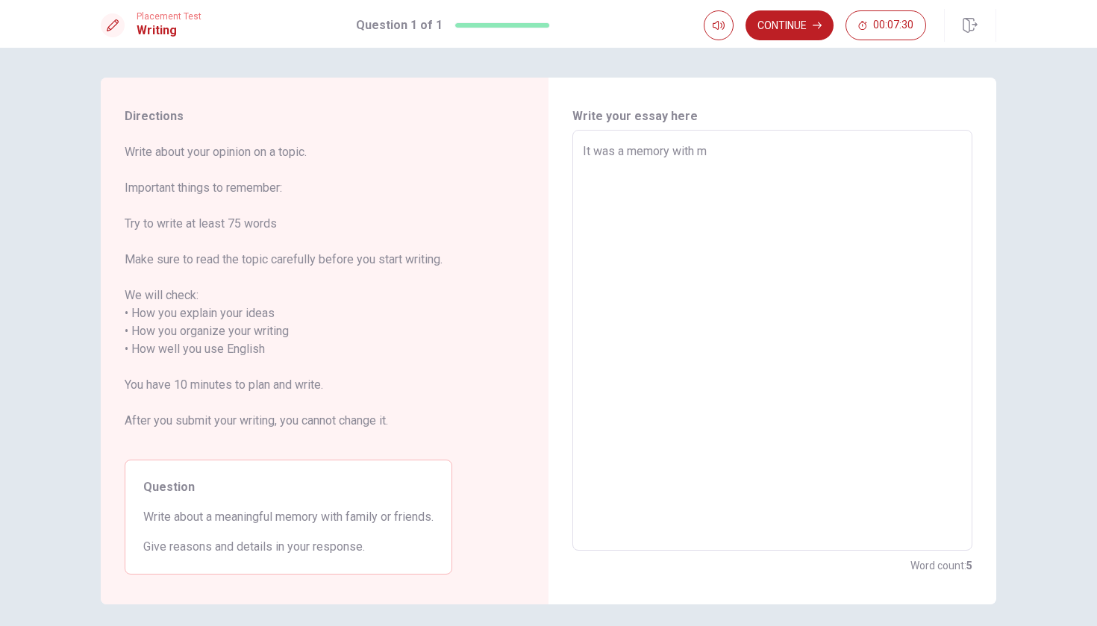
type textarea "It was a memory with my"
type textarea "x"
type textarea "It was a memory with my"
type textarea "x"
type textarea "It was a memory with my f"
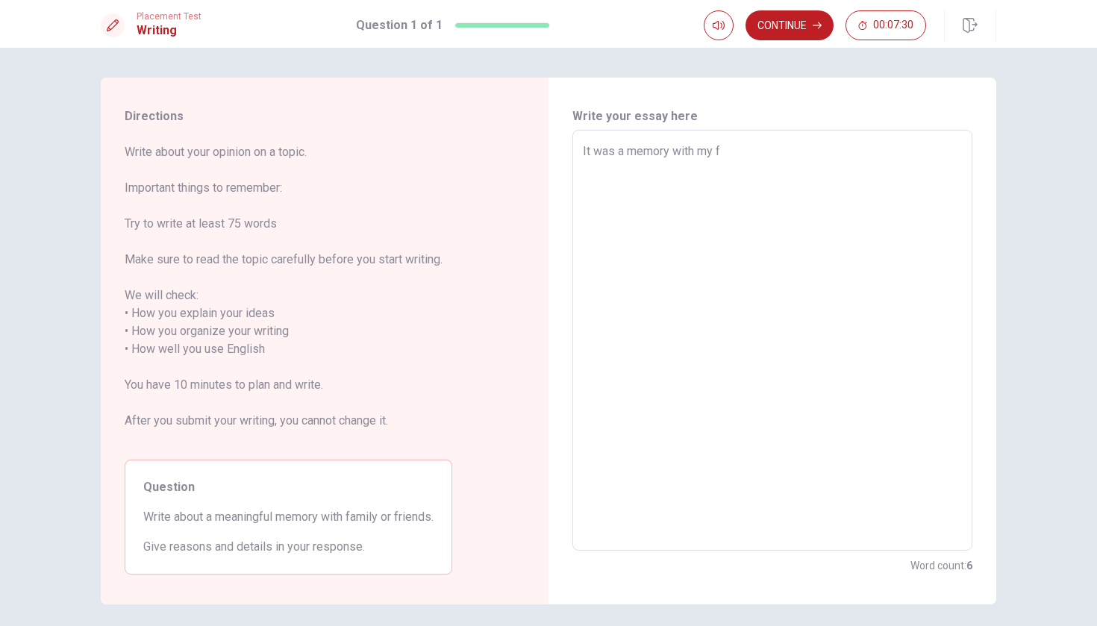
type textarea "x"
type textarea "It was a memory with my fr"
type textarea "x"
type textarea "It was a memory with my fri"
type textarea "x"
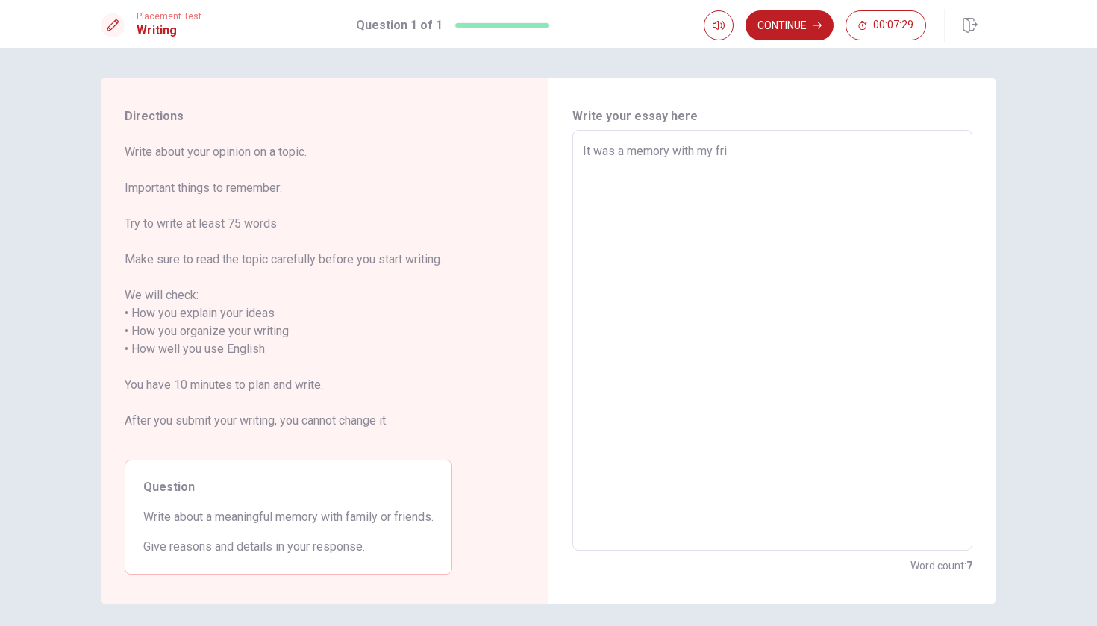
type textarea "It was a memory with my frie"
type textarea "x"
type textarea "It was a memory with my frien"
type textarea "x"
type textarea "It was a memory with my friend"
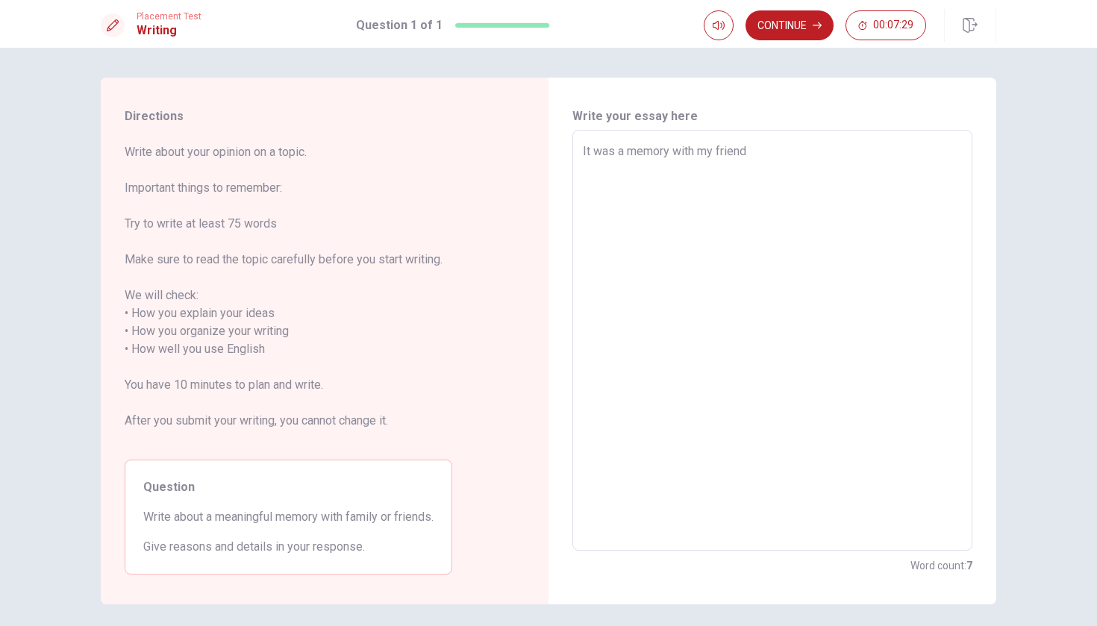
type textarea "x"
type textarea "It was a memory with my friends"
type textarea "x"
type textarea "It was a memory with my friends"
type textarea "x"
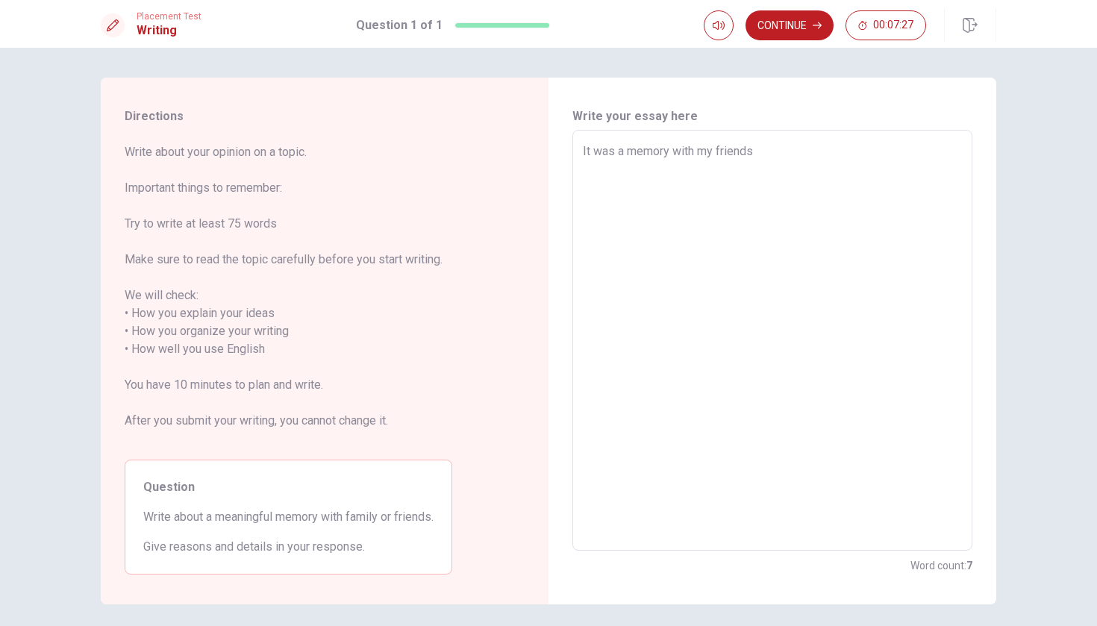
type textarea "It was a memory with my friends"
type textarea "x"
type textarea "It was a memory with my friends,"
type textarea "x"
type textarea "It was a memory with my friends,"
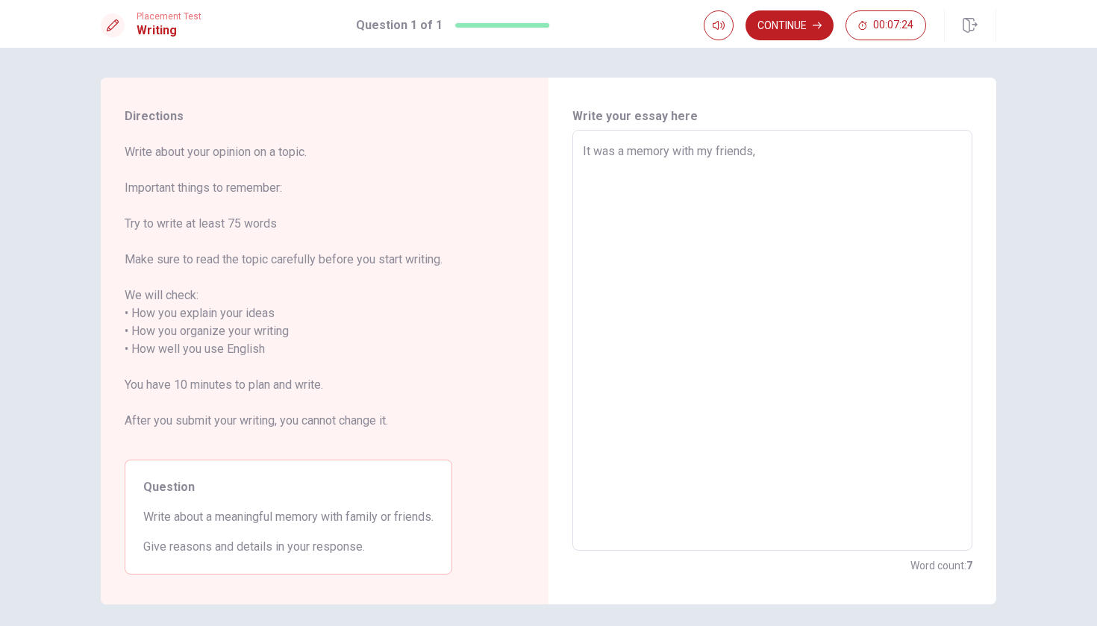
type textarea "x"
type textarea "It was a memory with my friends, w"
type textarea "x"
type textarea "It was a memory with my friends, we"
type textarea "x"
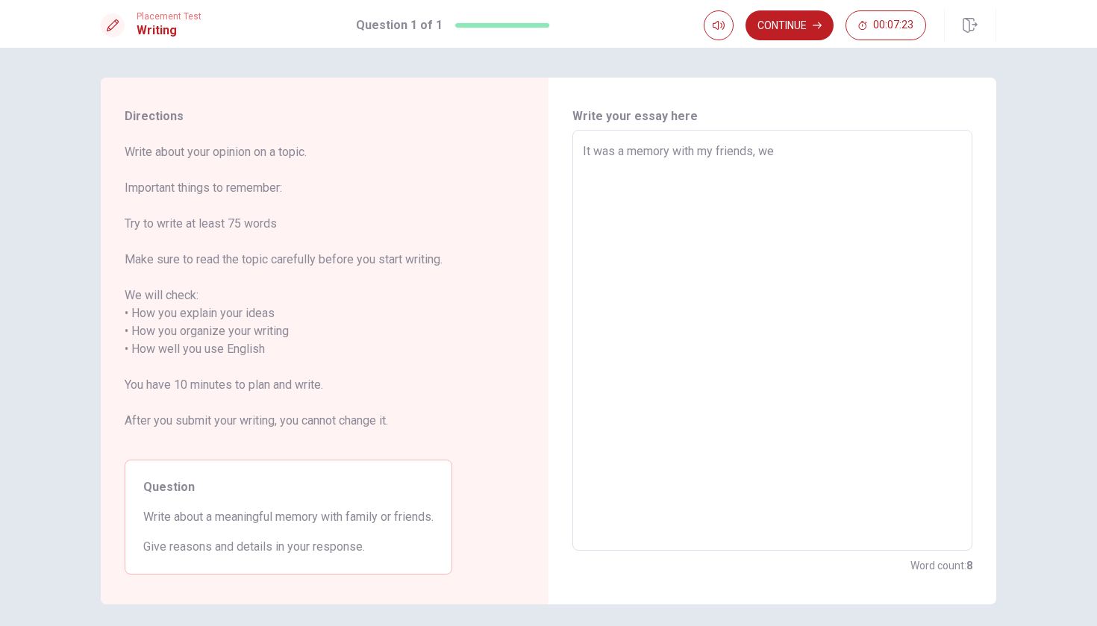
type textarea "It was a memory with my friends, we"
type textarea "x"
type textarea "It was a memory with my friends, we a"
type textarea "x"
type textarea "It was a memory with my friends, we ar"
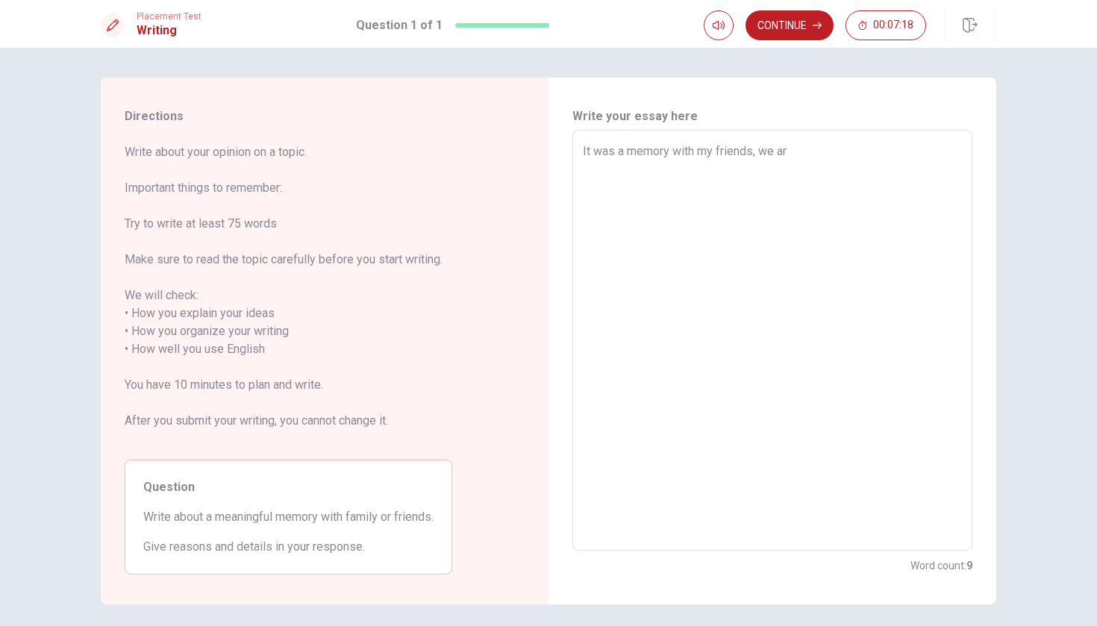
type textarea "x"
type textarea "It was a memory with my friends, we are"
type textarea "x"
type textarea "It was a memory with my friends, we are"
type textarea "x"
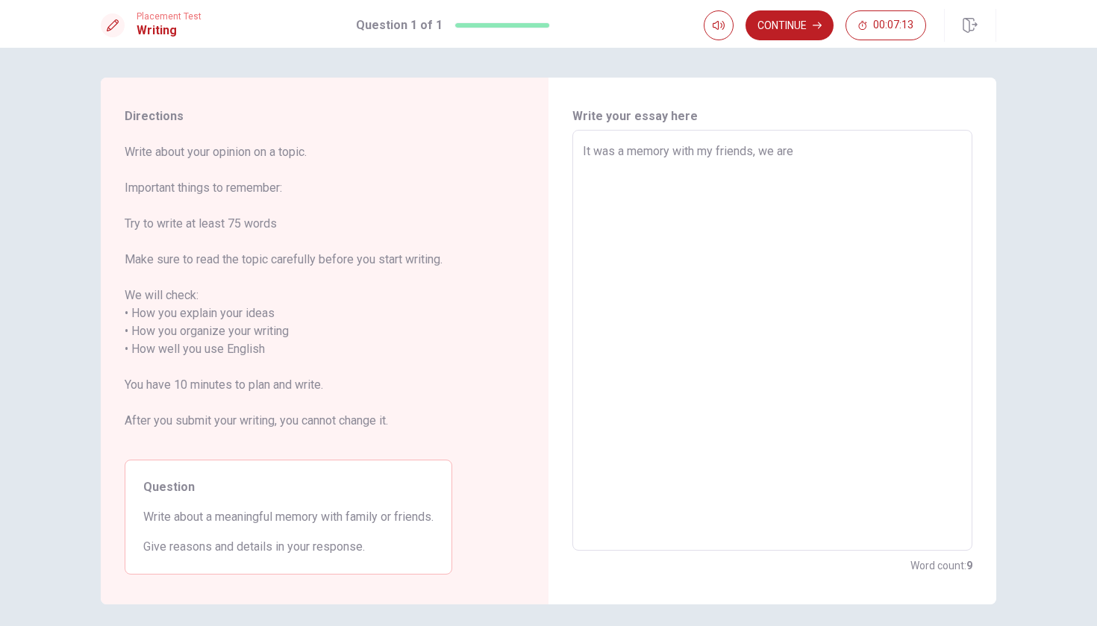
type textarea "It was a memory with my friends, we are v"
type textarea "x"
type textarea "It was a memory with my friends, we are vi"
type textarea "x"
type textarea "It was a memory with my friends, we are vis"
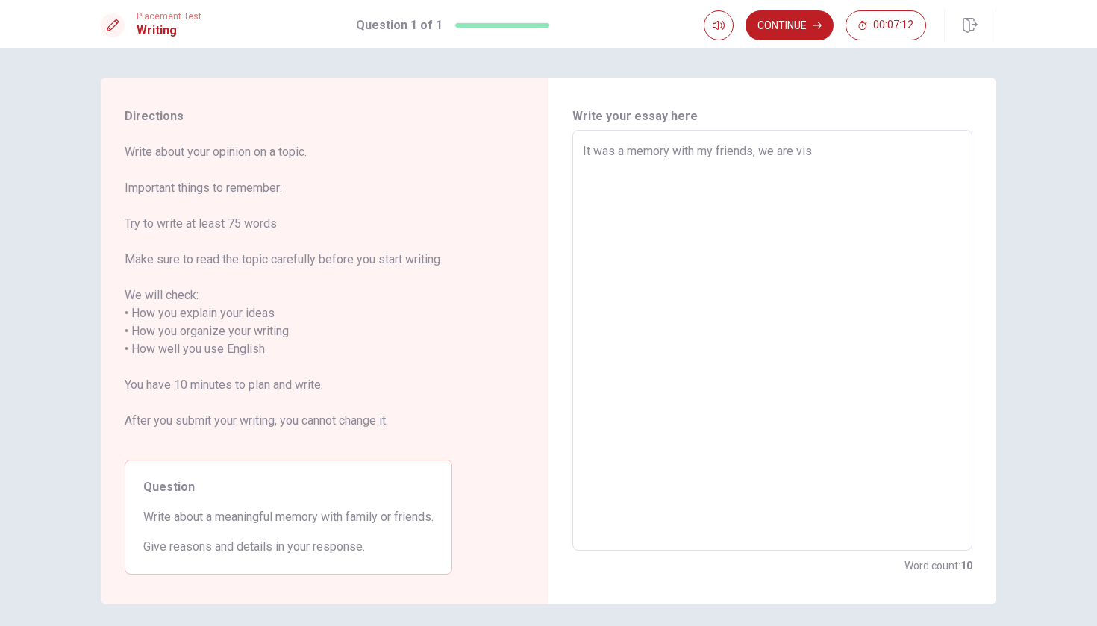
type textarea "x"
type textarea "It was a memory with my friends, we are visi"
type textarea "x"
type textarea "It was a memory with my friends, we are visit"
type textarea "x"
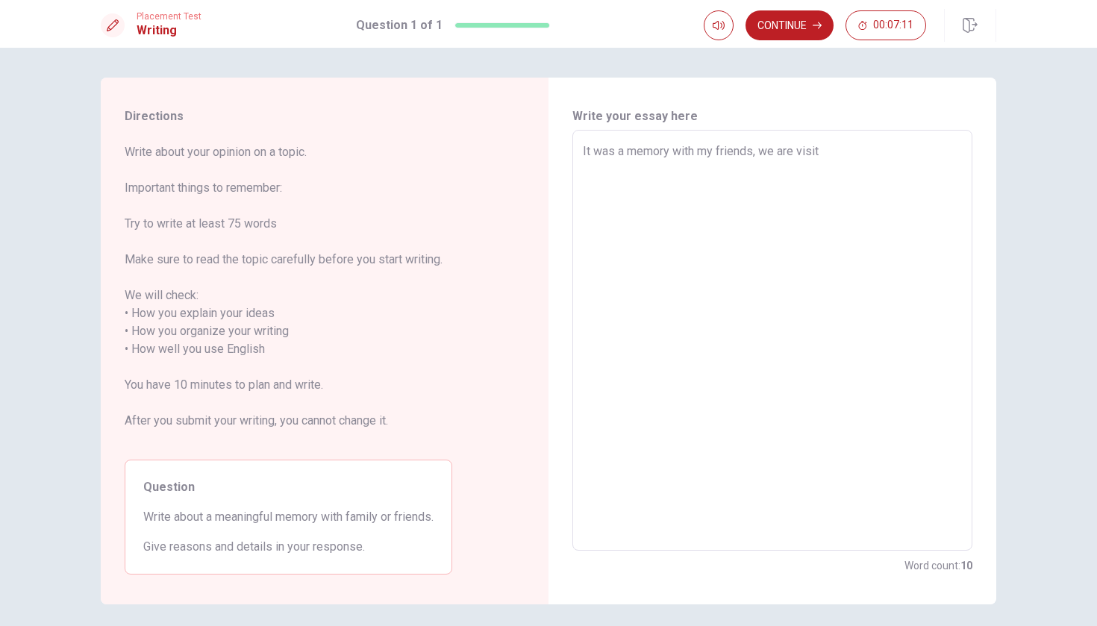
type textarea "It was a memory with my friends, we are visite"
type textarea "x"
type textarea "It was a memory with my friends, we are visited"
type textarea "x"
type textarea "It was a memory with my friends, we are visited"
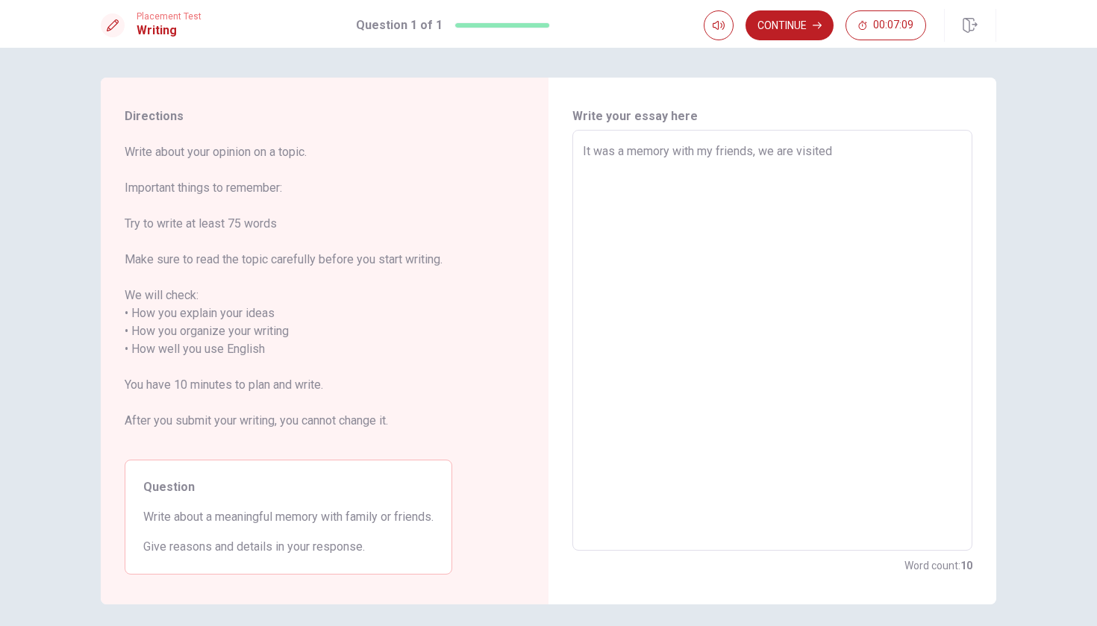
type textarea "x"
type textarea "It was a memory with my friends, we are visited t"
type textarea "x"
type textarea "It was a memory with my friends, we are visited te"
type textarea "x"
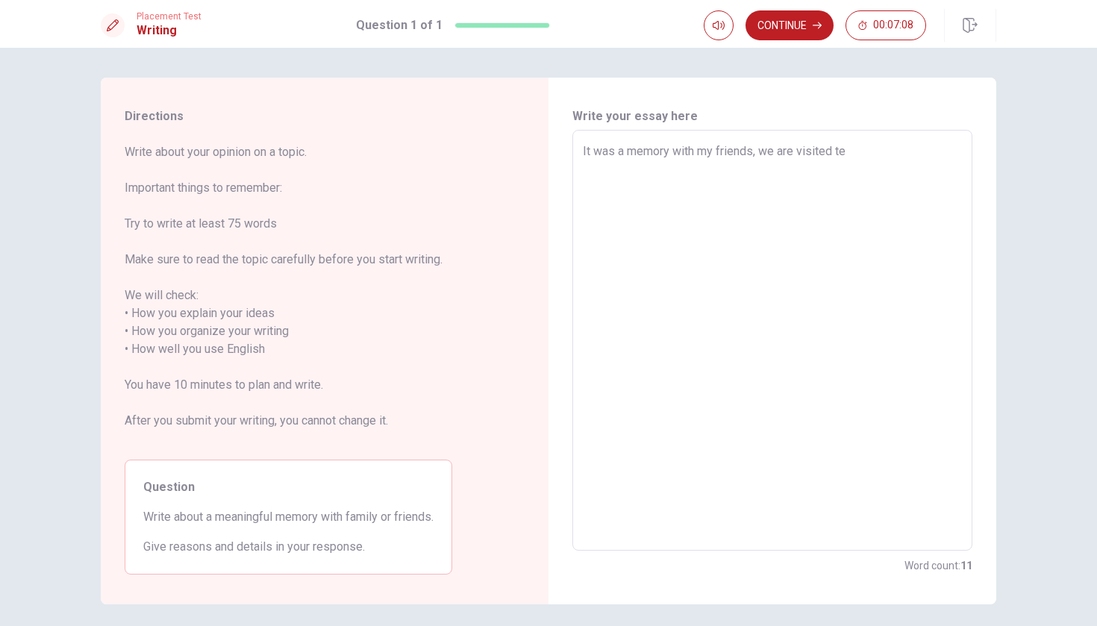
type textarea "It was a memory with my friends, we are visited teh"
type textarea "x"
type textarea "It was a memory with my friends, we are visited te"
type textarea "x"
type textarea "It was a memory with my friends, we are visited t"
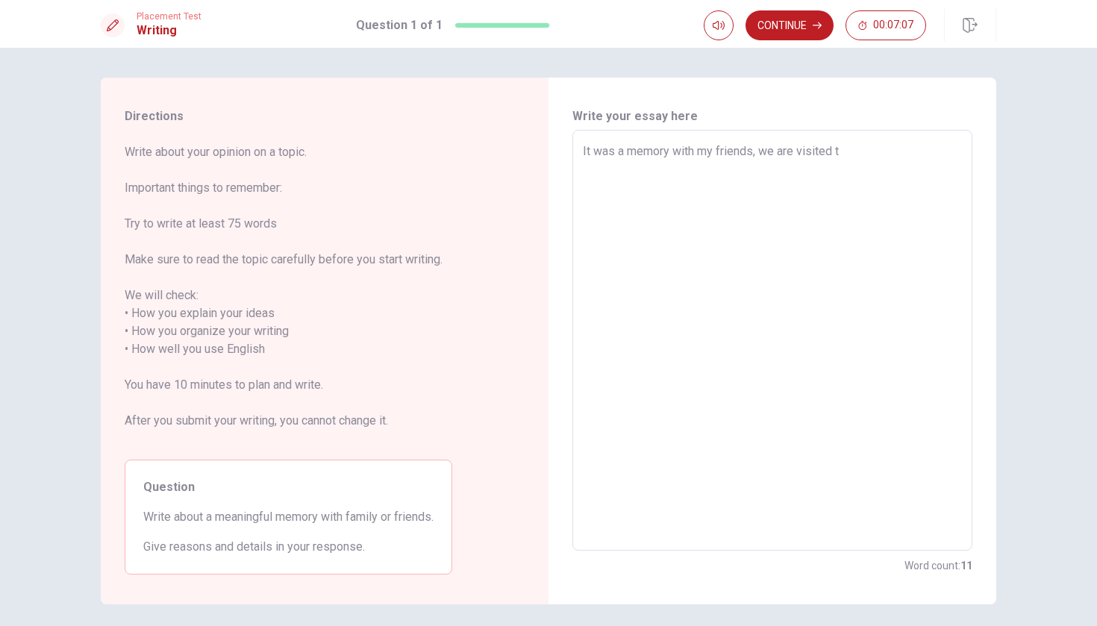
type textarea "x"
type textarea "It was a memory with my friends, we are visited th"
type textarea "x"
type textarea "It was a memory with my friends, we are visited the"
type textarea "x"
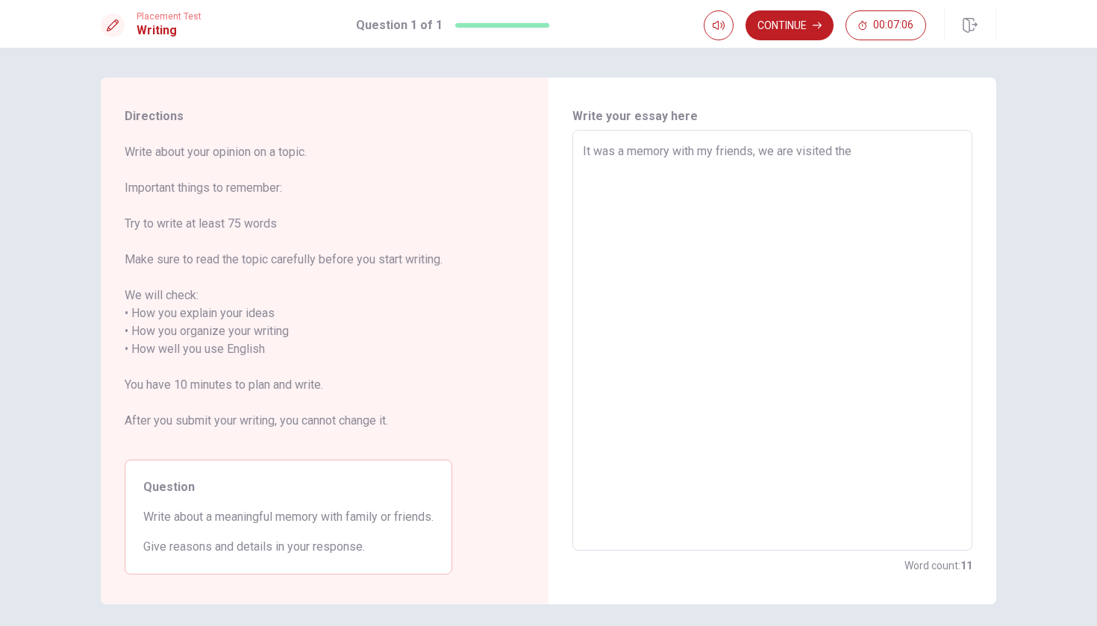
type textarea "It was a memory with my friends, we are visited the"
type textarea "x"
type textarea "It was a memory with my friends, we are visited the G"
type textarea "x"
type textarea "It was a memory with my friends, we are visited the Gr"
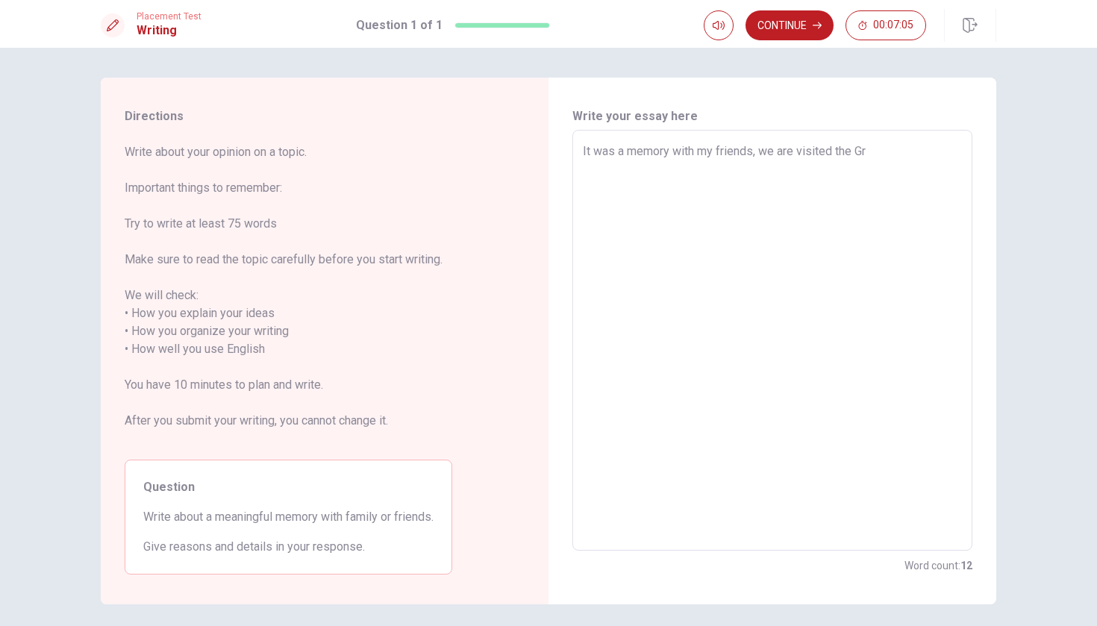
type textarea "x"
type textarea "It was a memory with my friends, we are visited the G"
type textarea "x"
type textarea "It was a memory with my friends, we are visited the"
type textarea "x"
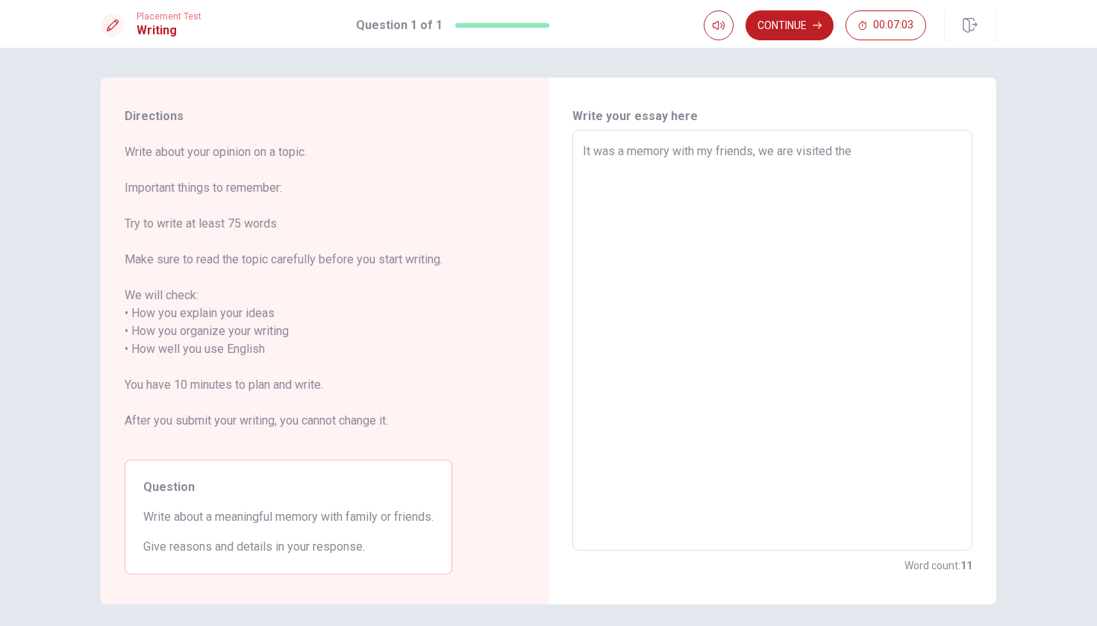
type textarea "It was a memory with my friends, we are visited the ""
type textarea "x"
type textarea "It was a memory with my friends, we are visited the "C"
type textarea "x"
type textarea "It was a memory with my friends, we are visited the "Cr"
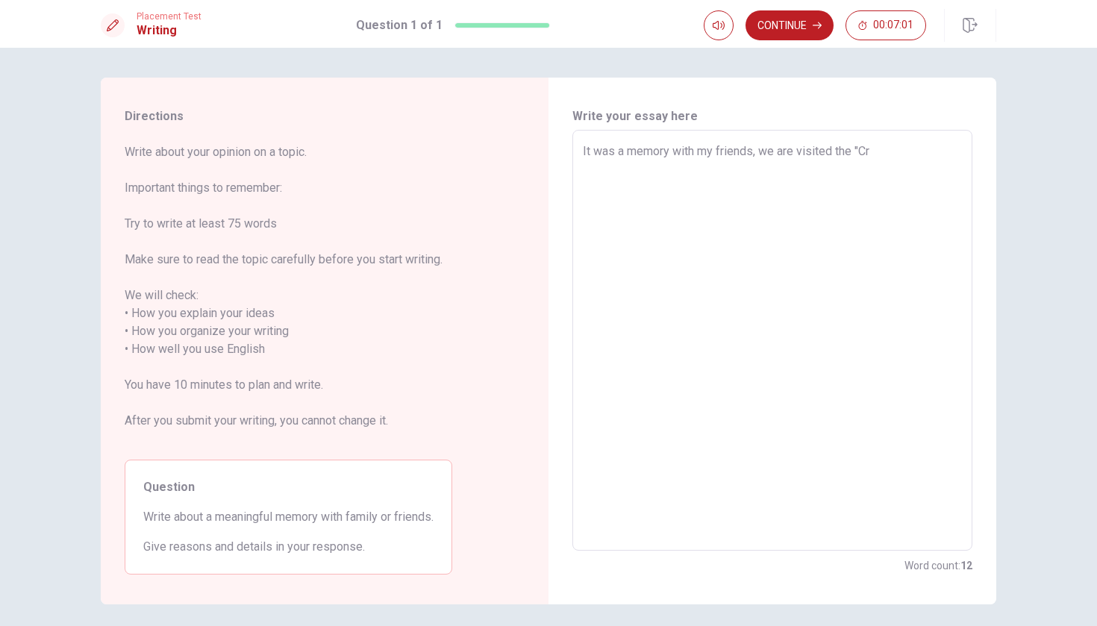
type textarea "x"
type textarea "It was a memory with my friends, we are visited the "Cr^"
type textarea "x"
type textarea "It was a memory with my friends, we are visited the "Crê"
type textarea "x"
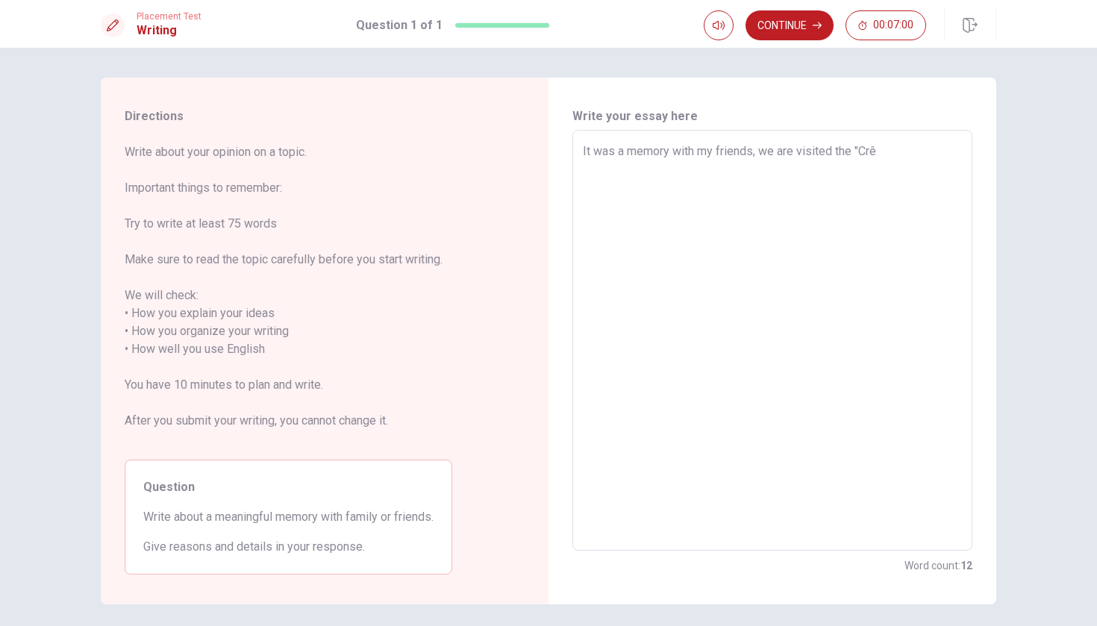
type textarea "It was a memory with my friends, we are visited the "Crêt"
type textarea "x"
type textarea "It was a memory with my friends, we are visited the "Crête"
type textarea "x"
type textarea "It was a memory with my friends, we are visited the "Crêtes"
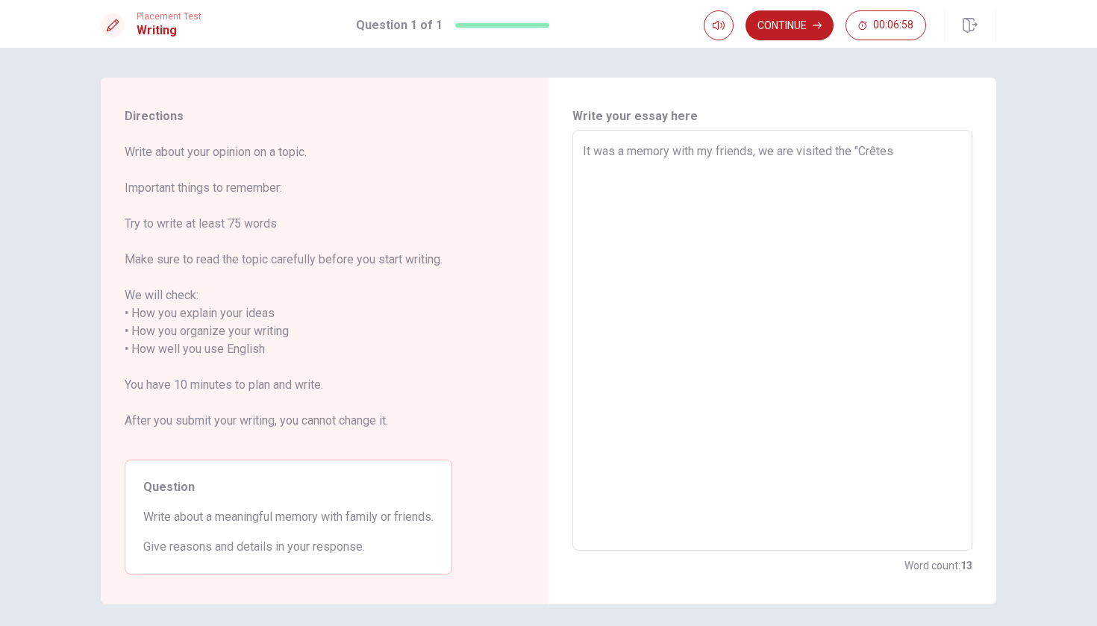
type textarea "x"
type textarea "It was a memory with my friends, we are visited the "Crête"
type textarea "x"
type textarea "It was a memory with my friends, we are visited the "Crêt"
type textarea "x"
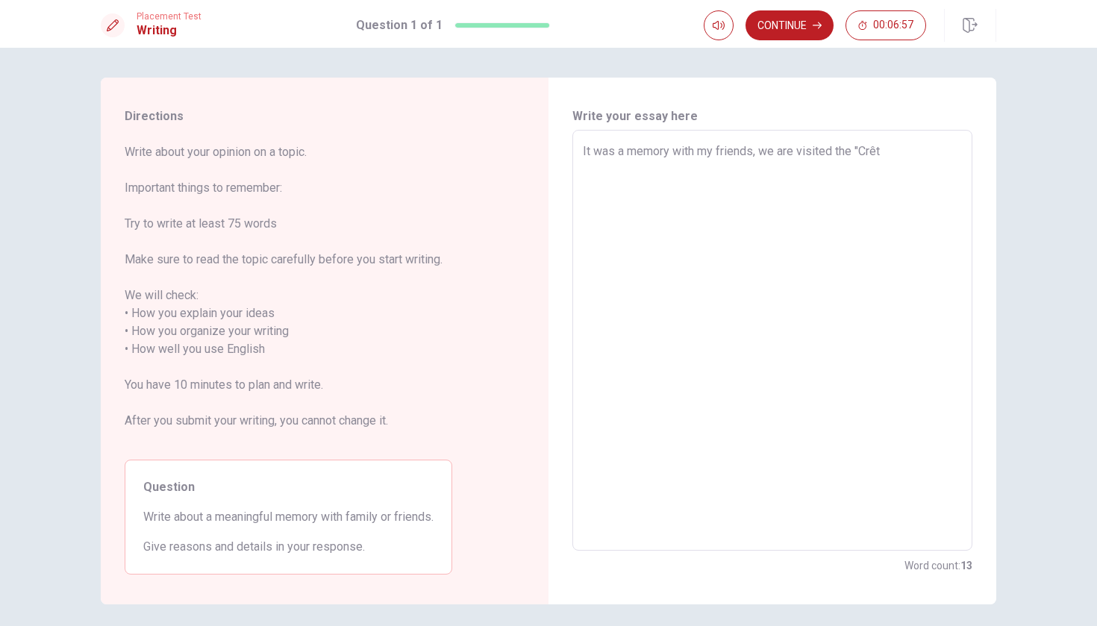
type textarea "It was a memory with my friends, we are visited the "Crê"
type textarea "x"
type textarea "It was a memory with my friends, we are visited the "Cr"
type textarea "x"
type textarea "It was a memory with my friends, we are visited the "C"
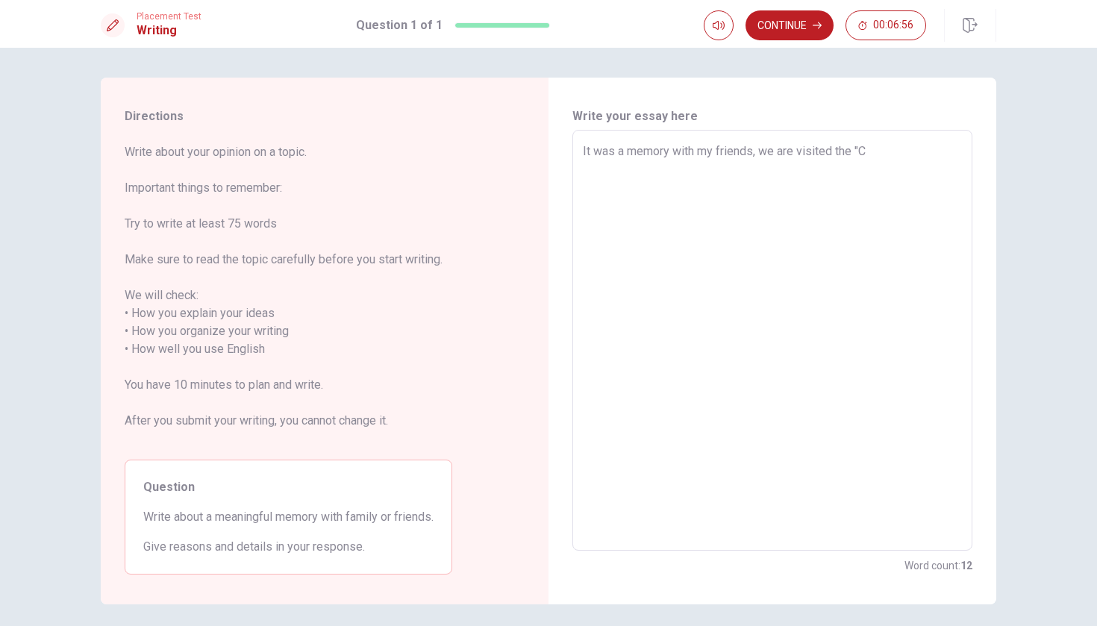
type textarea "x"
type textarea "It was a memory with my friends, we are visited the ""
type textarea "x"
type textarea "It was a memory with my friends, we are visited the"
type textarea "x"
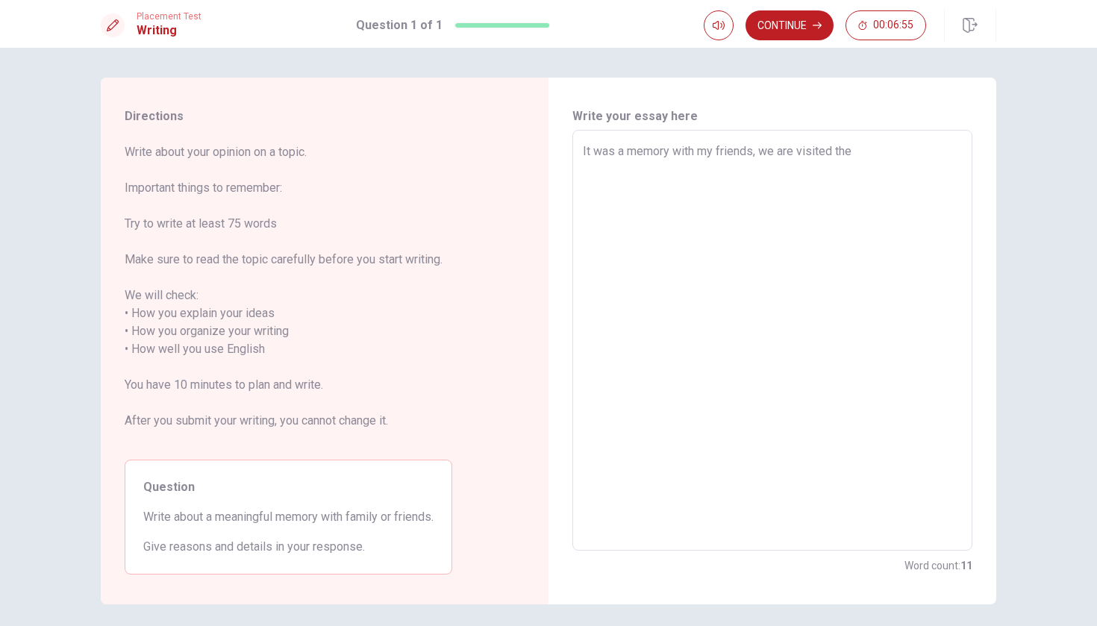
type textarea "It was a memory with my friends, we are visited the"
type textarea "x"
type textarea "It was a memory with my friends, we are visited th"
type textarea "x"
type textarea "It was a memory with my friends, we are visited t"
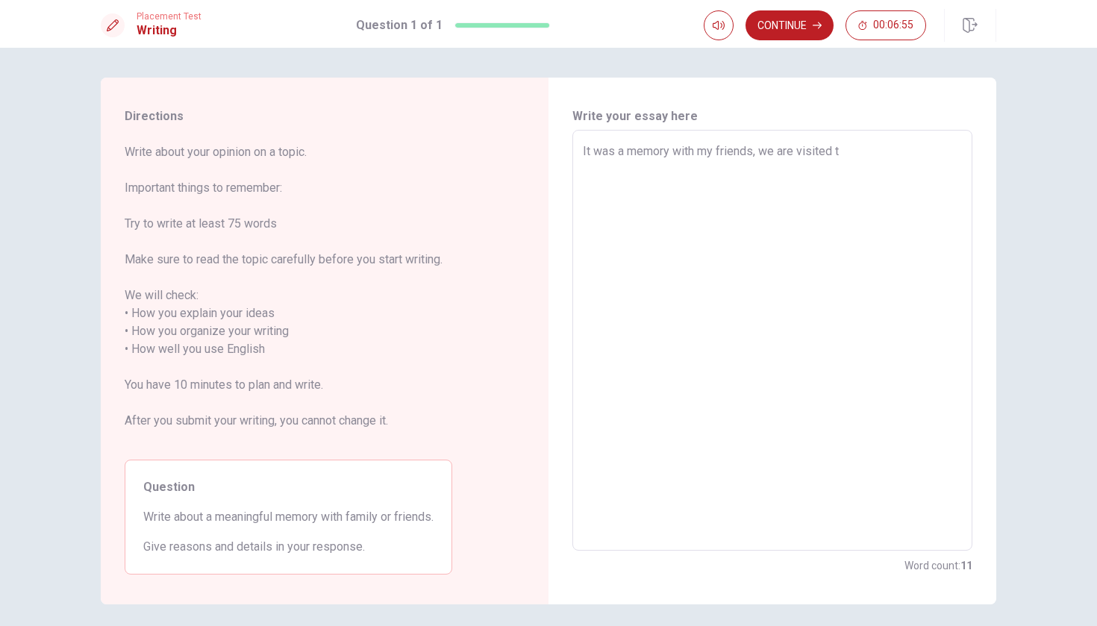
type textarea "x"
type textarea "It was a memory with my friends, we are visited"
type textarea "x"
type textarea "It was a memory with my friends, we are visited a"
type textarea "x"
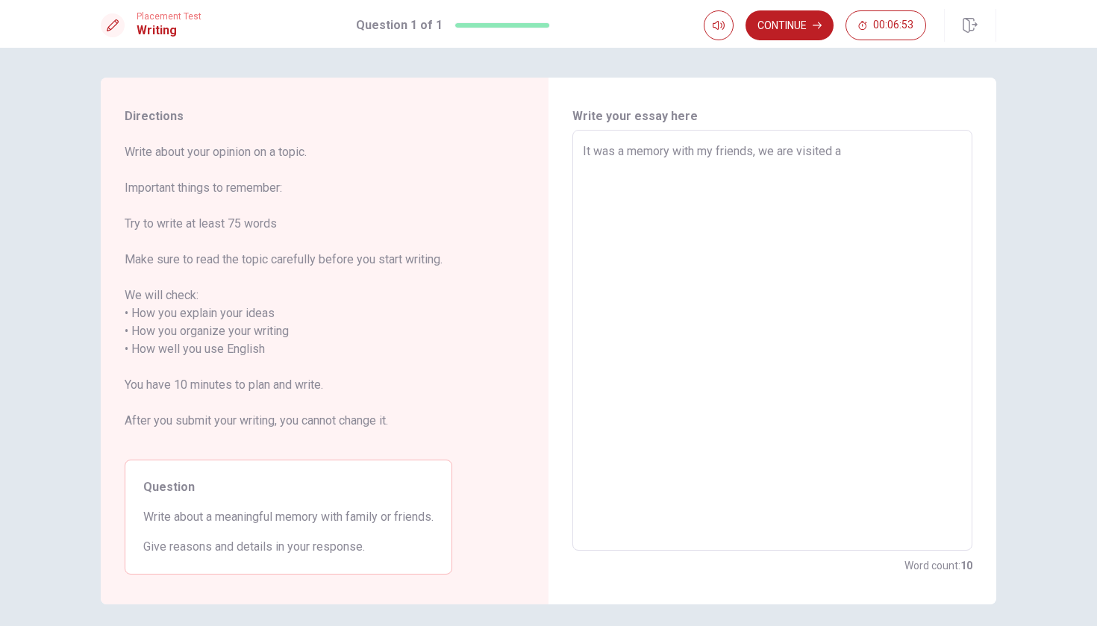
type textarea "It was a memory with my friends, we are visited an"
type textarea "x"
type textarea "It was a memory with my friends, we are visited an"
type textarea "x"
type textarea "It was a memory with my friends, we are visited an i"
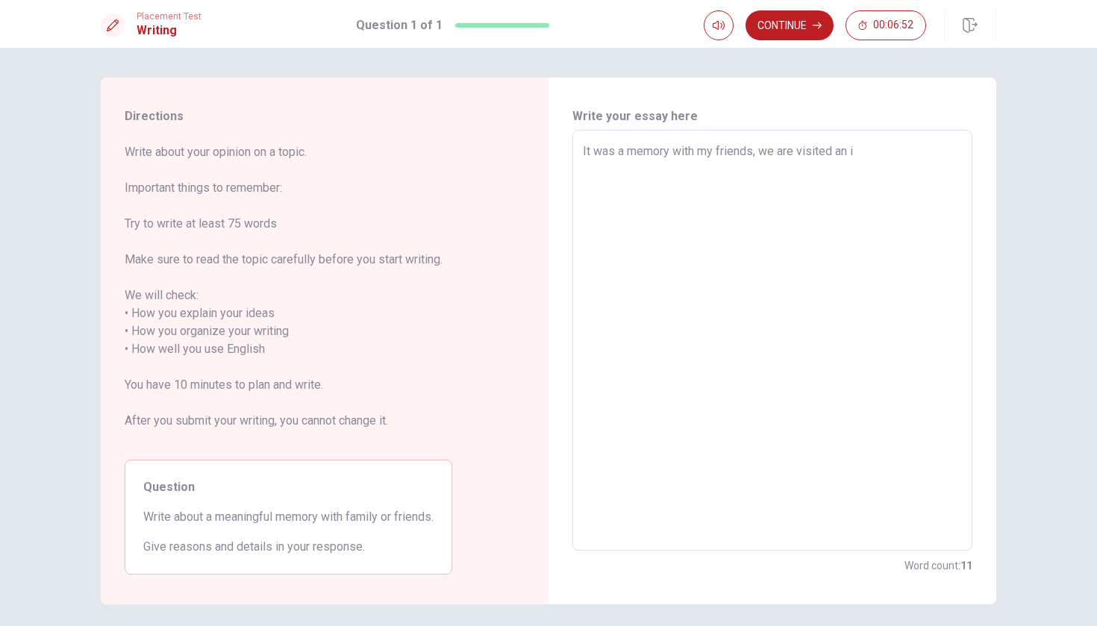
type textarea "x"
type textarea "It was a memory with my friends, we are visited an il"
type textarea "x"
type textarea "It was a memory with my friends, we are visited an i"
type textarea "x"
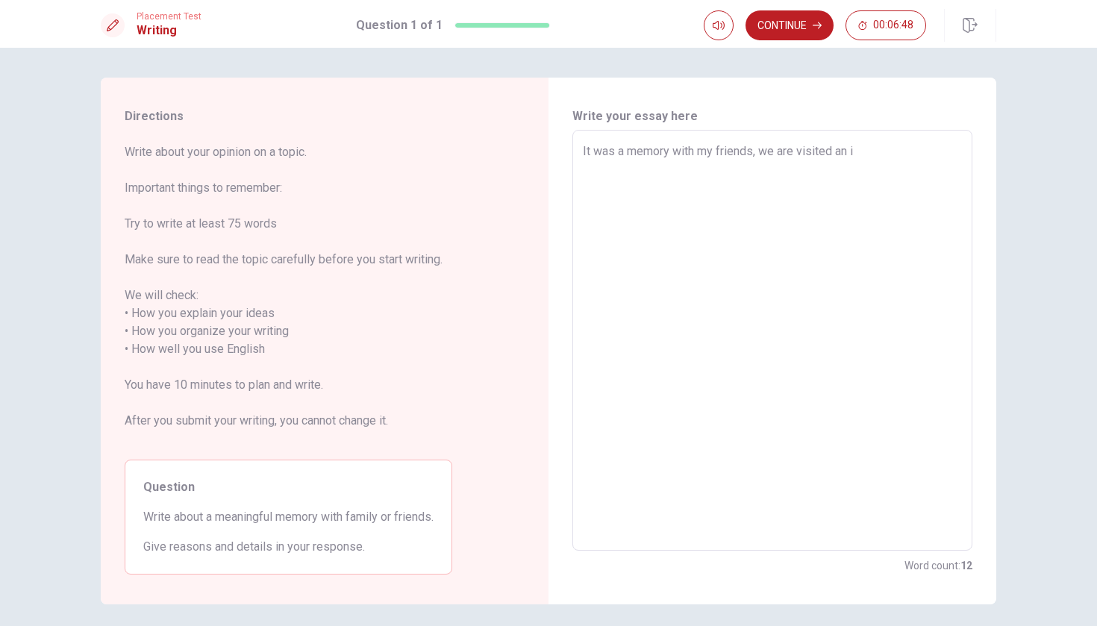
type textarea "It was a memory with my friends, we are visited an is"
type textarea "x"
type textarea "It was a memory with my friends, we are visited an isl"
type textarea "x"
type textarea "It was a memory with my friends, we are visited an isla"
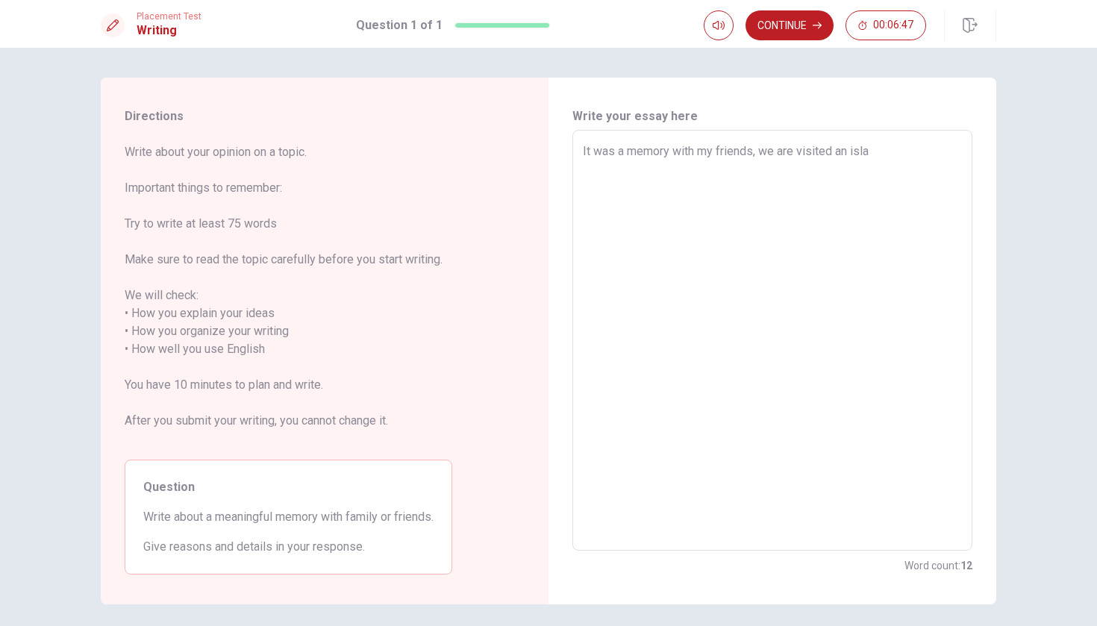
type textarea "x"
type textarea "It was a memory with my friends, we are visited an islan"
type textarea "x"
type textarea "It was a memory with my friends, we are visited an islans"
type textarea "x"
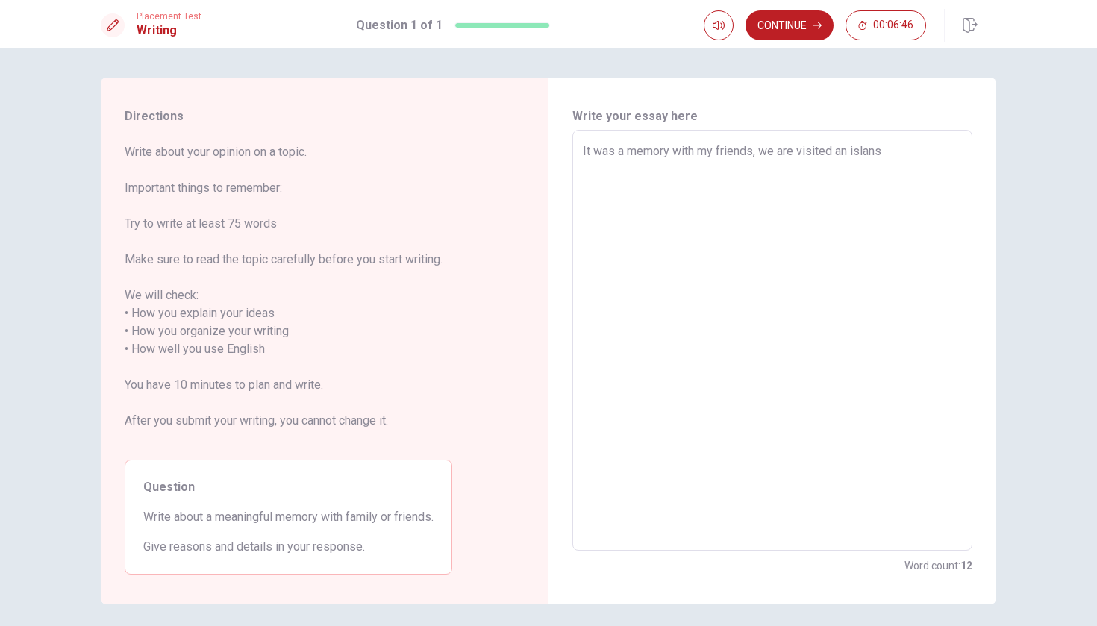
type textarea "It was a memory with my friends, we are visited an islan"
type textarea "x"
type textarea "It was a memory with my friends, we are visited an island"
type textarea "x"
type textarea "It was a memory with my friends, we are visited an islan"
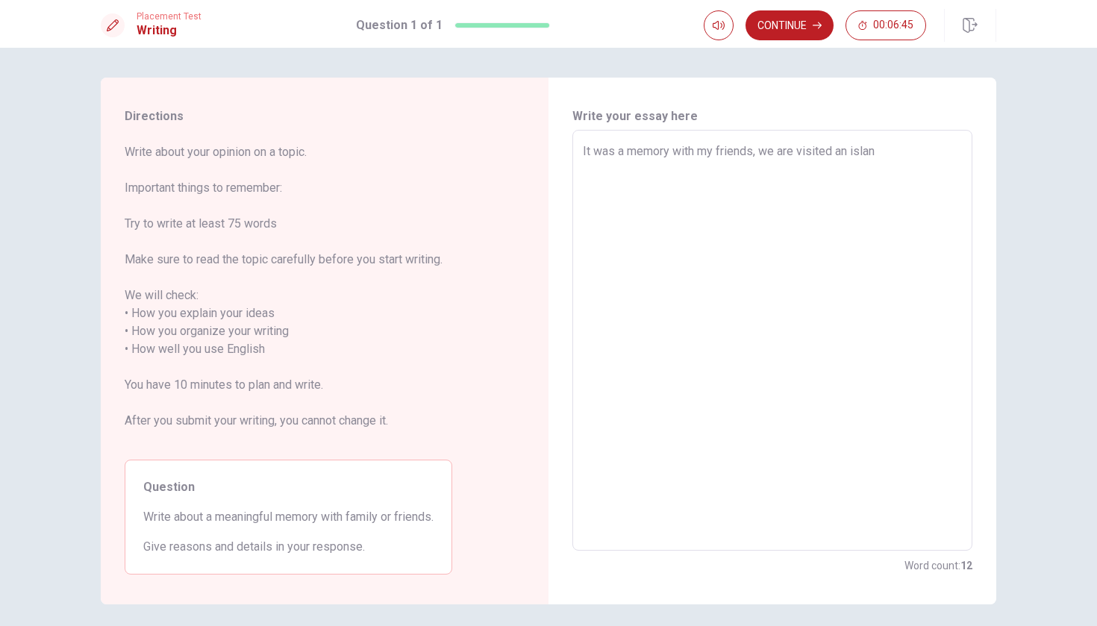
type textarea "x"
type textarea "It was a memory with my friends, we are visited an isla"
type textarea "x"
type textarea "It was a memory with my friends, we are visited an isl"
type textarea "x"
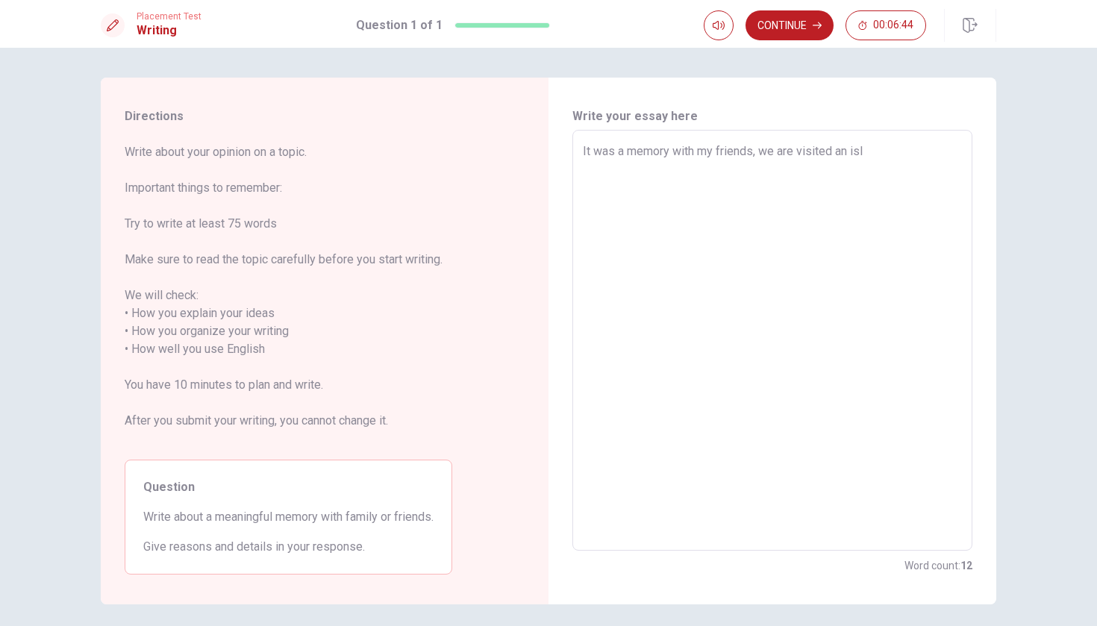
type textarea "It was a memory with my friends, we are visited an is"
type textarea "x"
type textarea "It was a memory with my friends, we are visited an i"
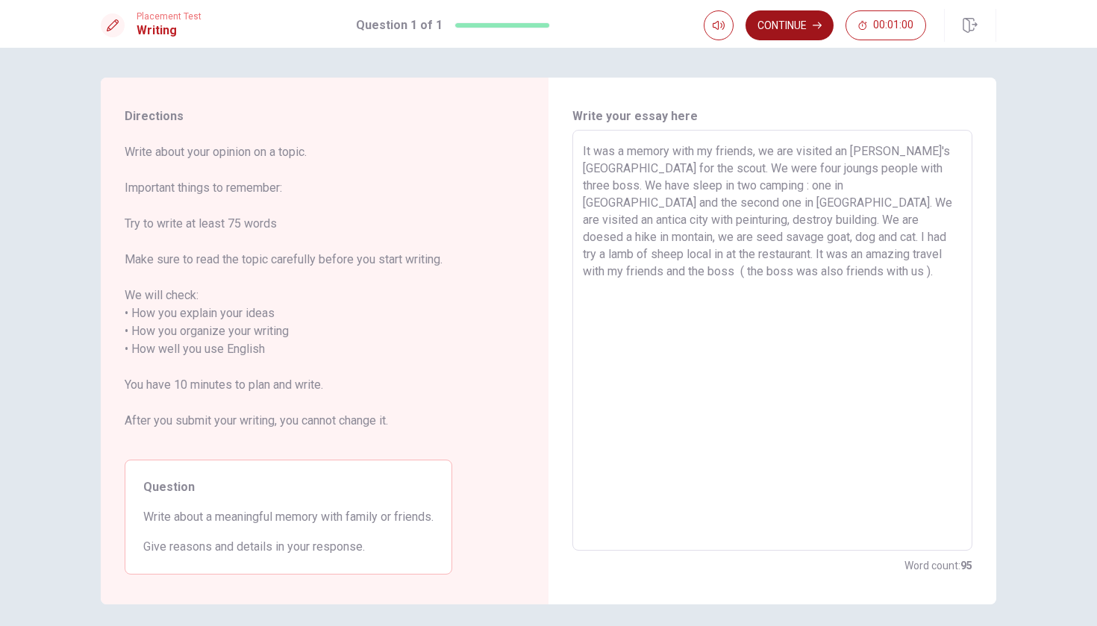
click at [791, 31] on button "Continue" at bounding box center [790, 25] width 88 height 30
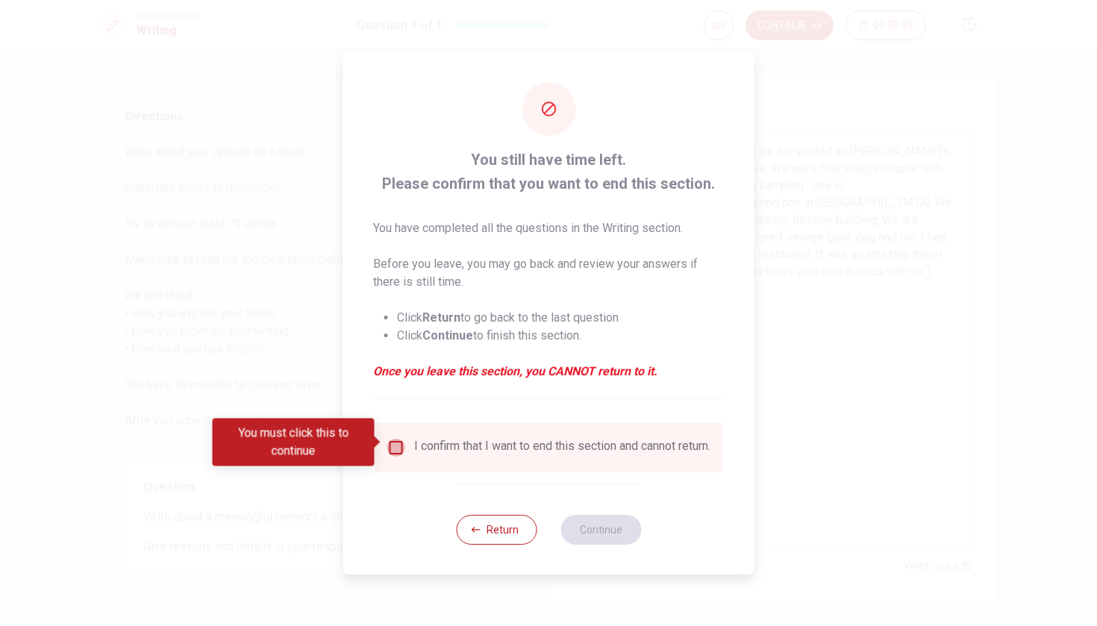
click at [388, 443] on input "You must click this to continue" at bounding box center [396, 448] width 18 height 18
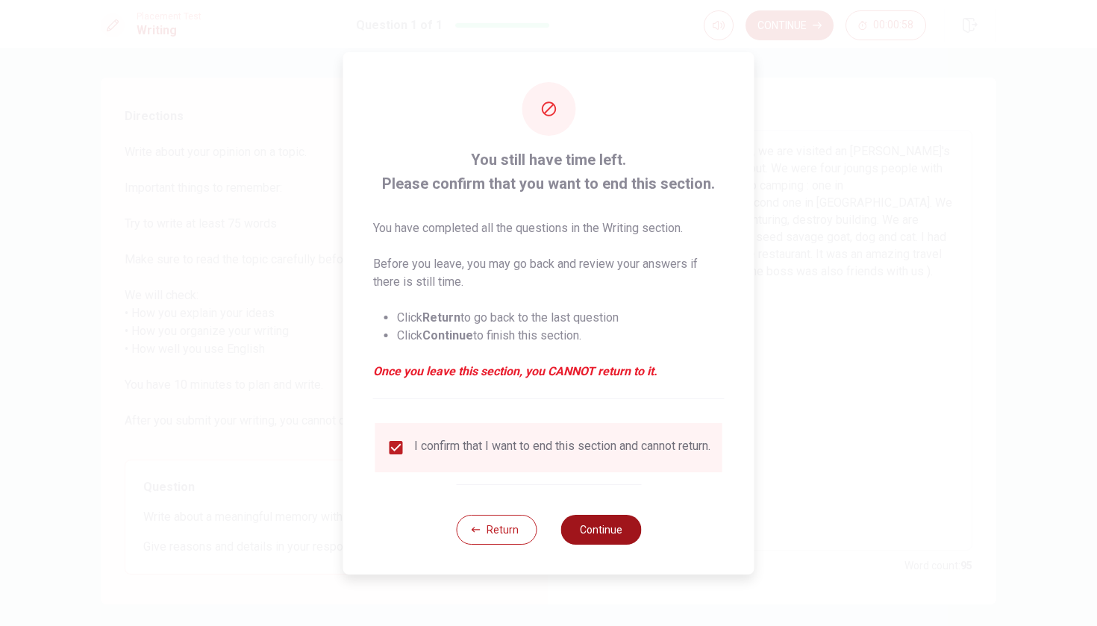
click at [585, 538] on button "Continue" at bounding box center [601, 530] width 81 height 30
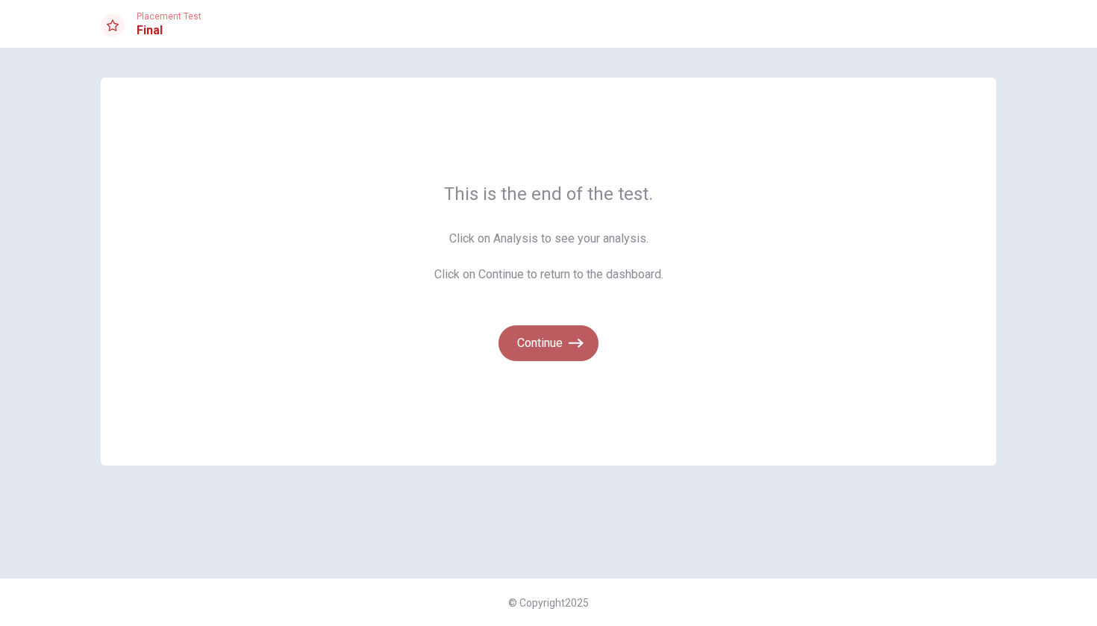
click at [550, 343] on button "Continue" at bounding box center [549, 344] width 100 height 36
